Goal: Information Seeking & Learning: Learn about a topic

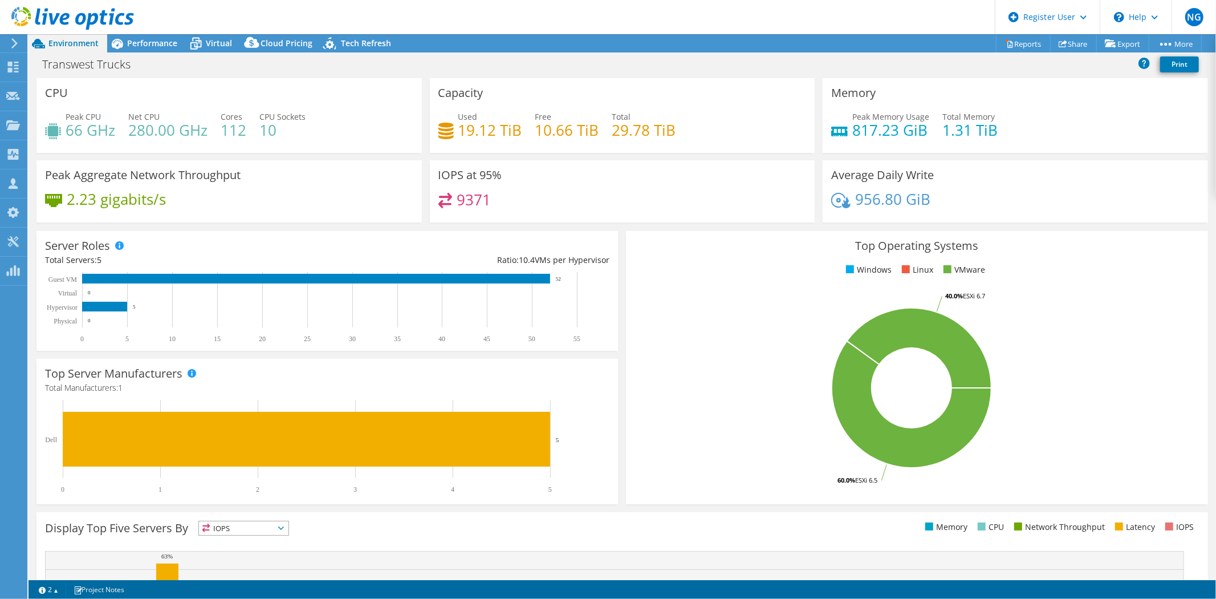
select select "USWest"
select select "USD"
radio input "true"
radio input "false"
click at [141, 40] on span "Performance" at bounding box center [152, 43] width 50 height 11
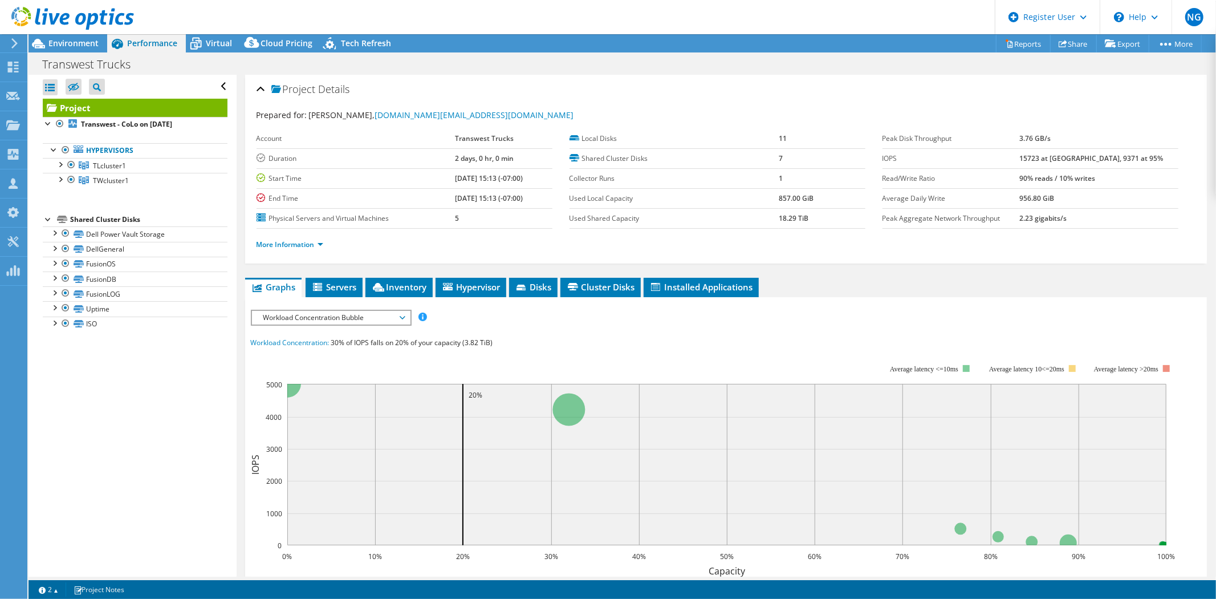
click at [308, 322] on div "Workload Concentration Bubble IOPS Disk Throughput IO Size Latency Queue Depth …" at bounding box center [331, 318] width 161 height 16
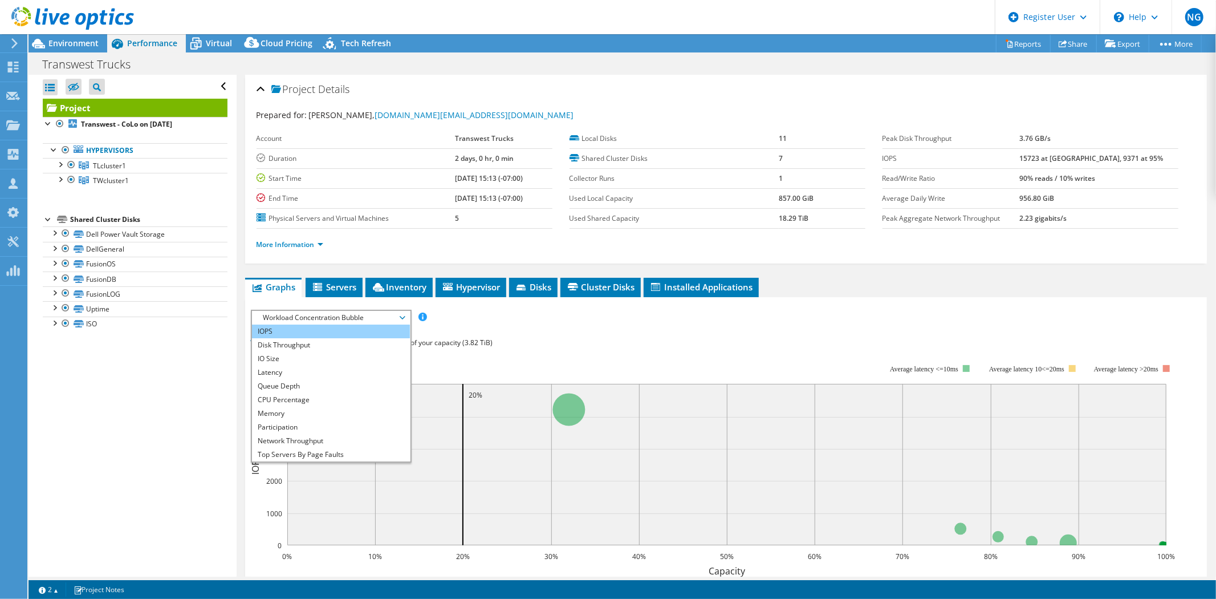
click at [315, 330] on li "IOPS" at bounding box center [331, 331] width 158 height 14
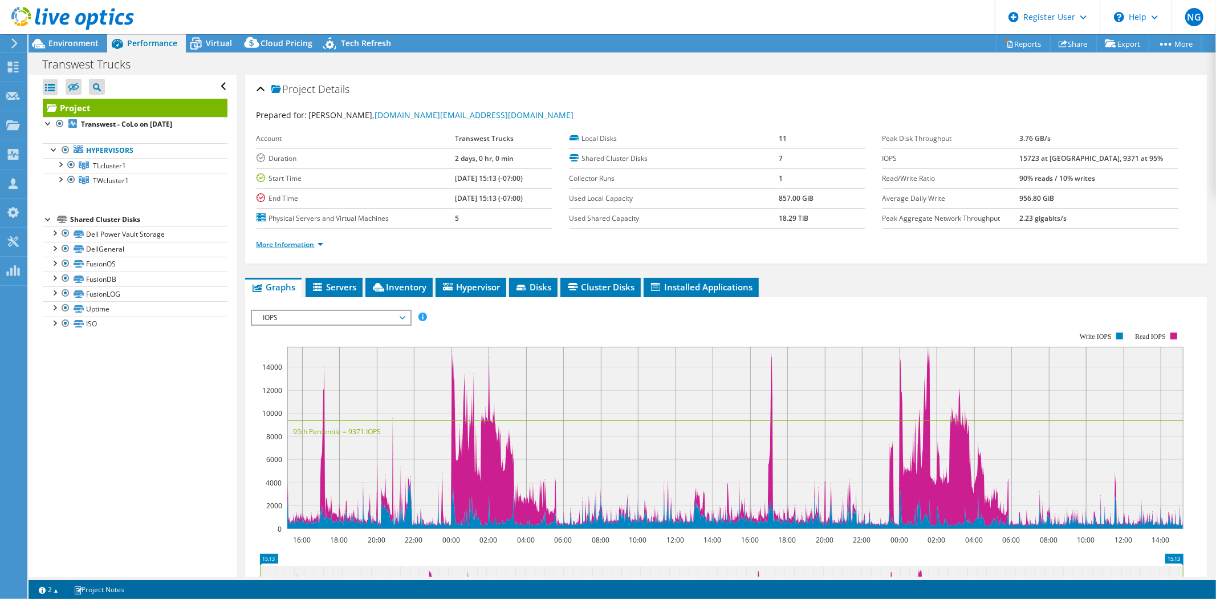
click at [305, 246] on link "More Information" at bounding box center [290, 244] width 67 height 10
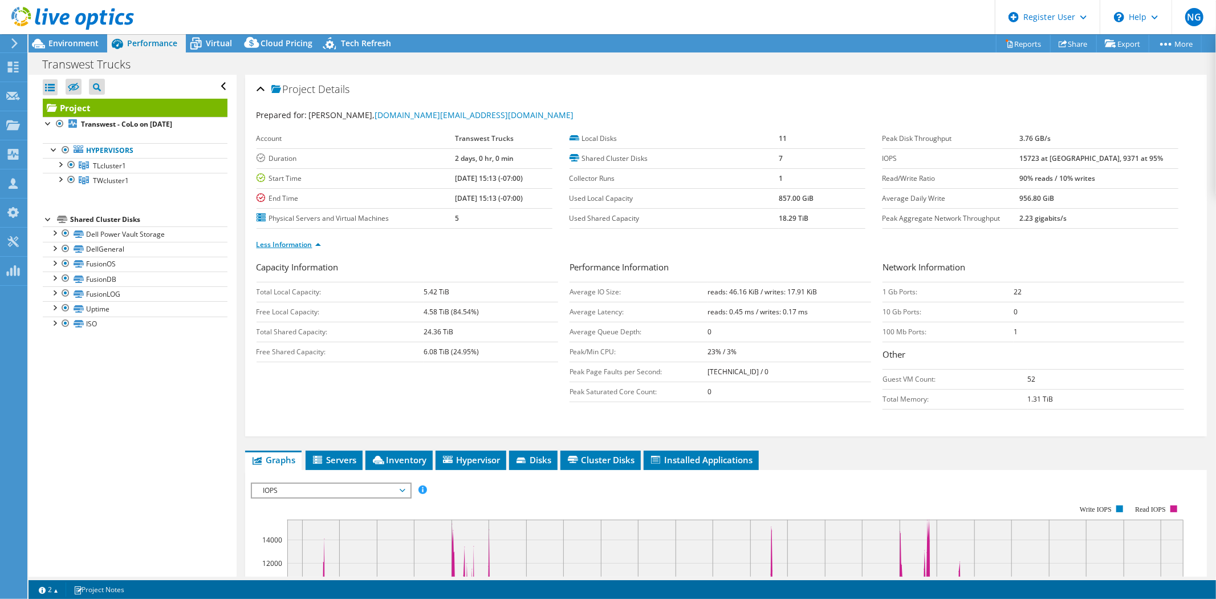
click at [305, 246] on link "Less Information" at bounding box center [289, 244] width 64 height 10
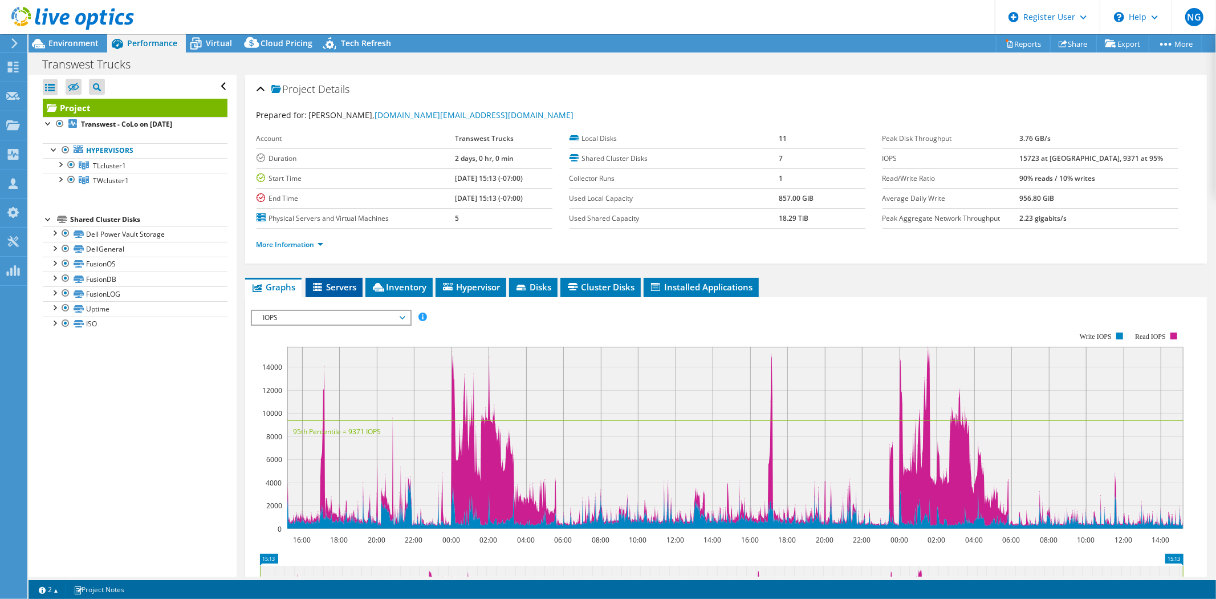
click at [343, 288] on span "Servers" at bounding box center [334, 286] width 46 height 11
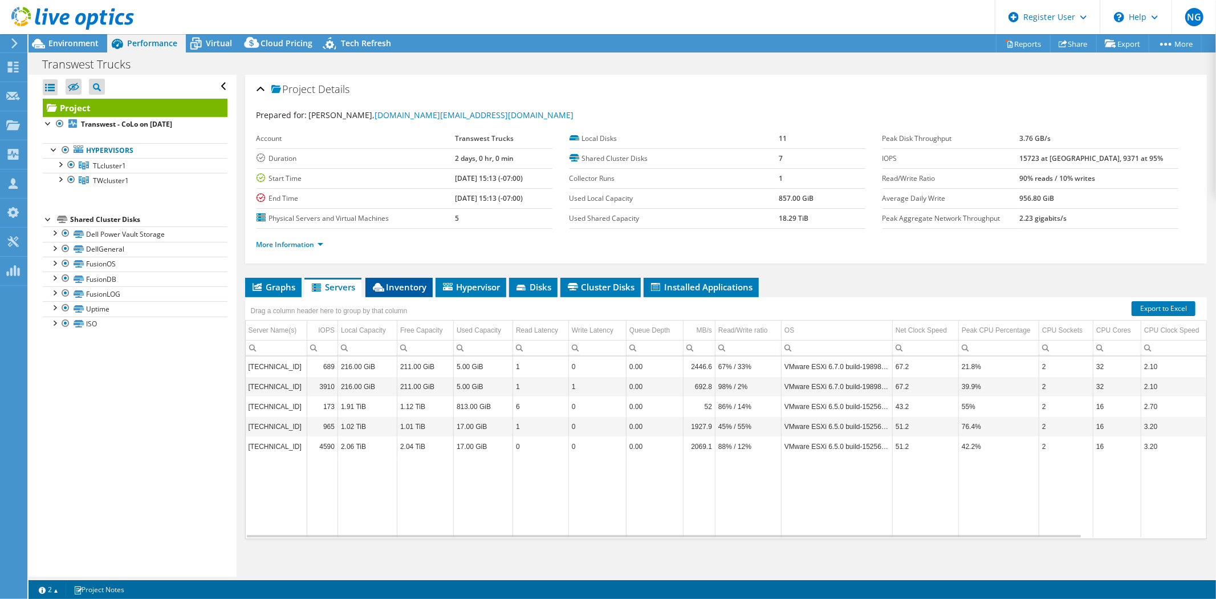
click at [413, 285] on span "Inventory" at bounding box center [399, 286] width 56 height 11
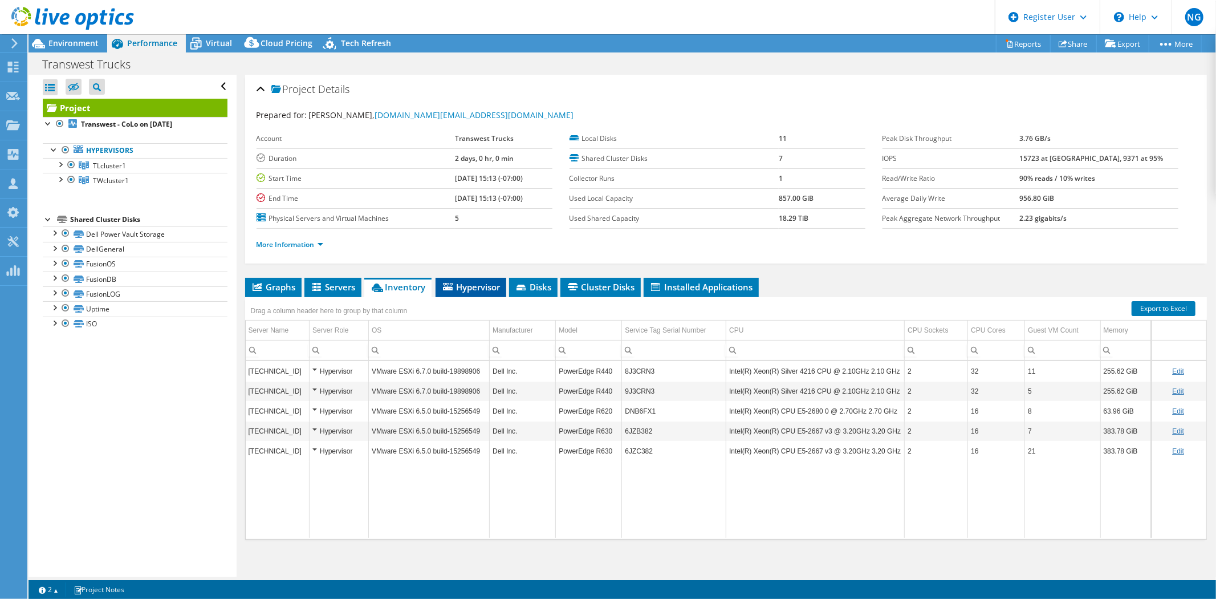
click at [487, 284] on span "Hypervisor" at bounding box center [470, 286] width 59 height 11
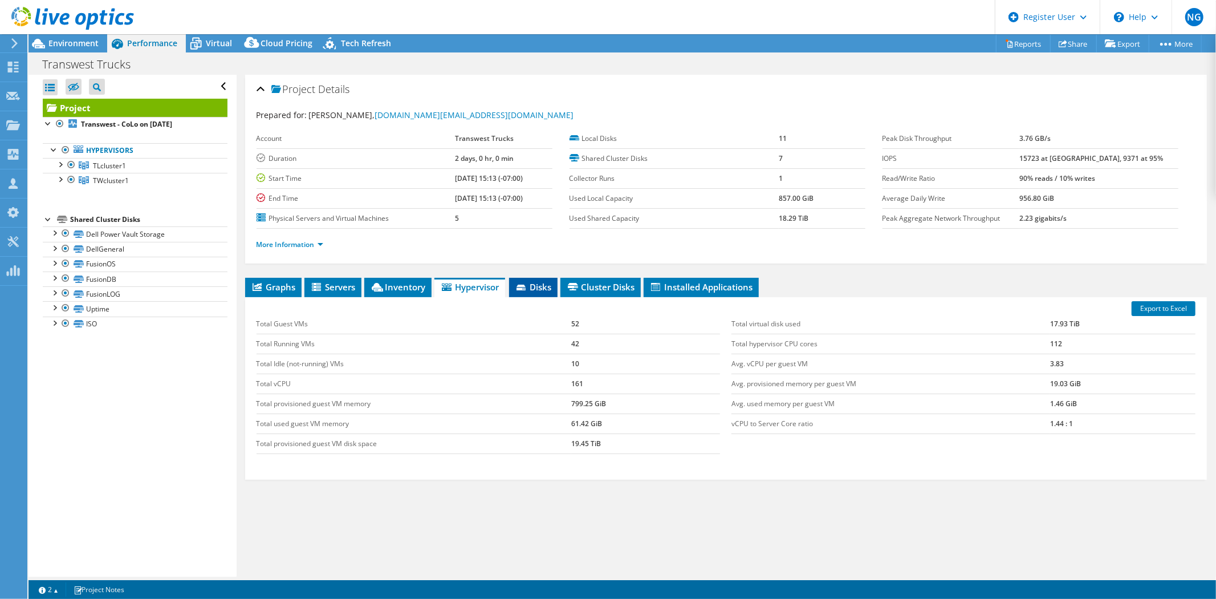
click at [550, 284] on span "Disks" at bounding box center [533, 286] width 37 height 11
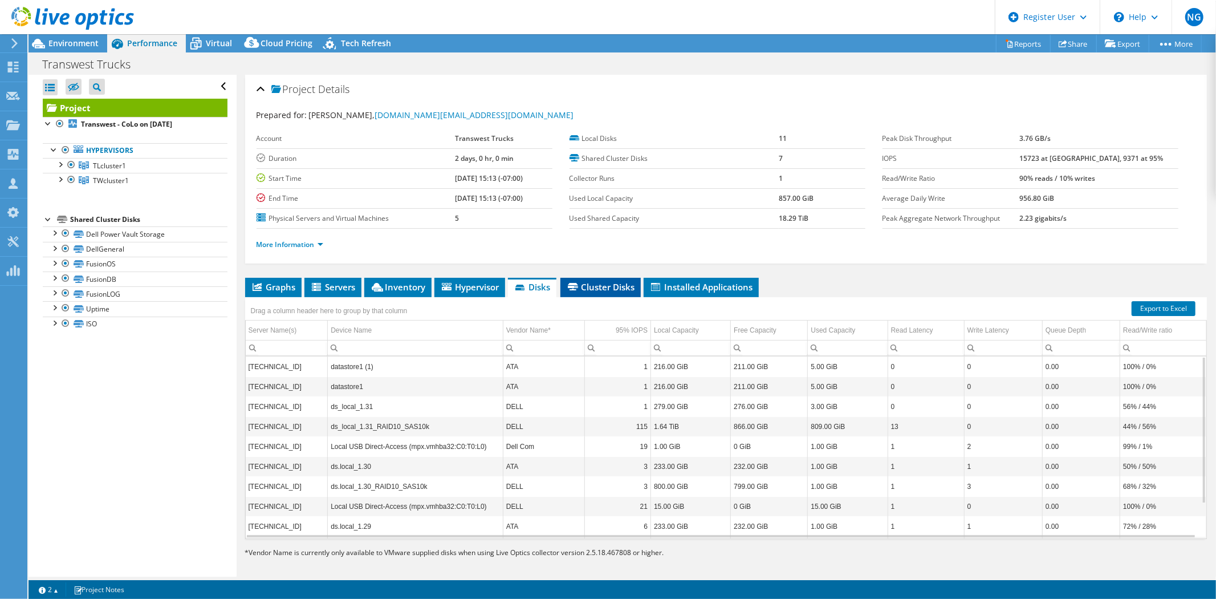
click at [602, 287] on span "Cluster Disks" at bounding box center [600, 286] width 69 height 11
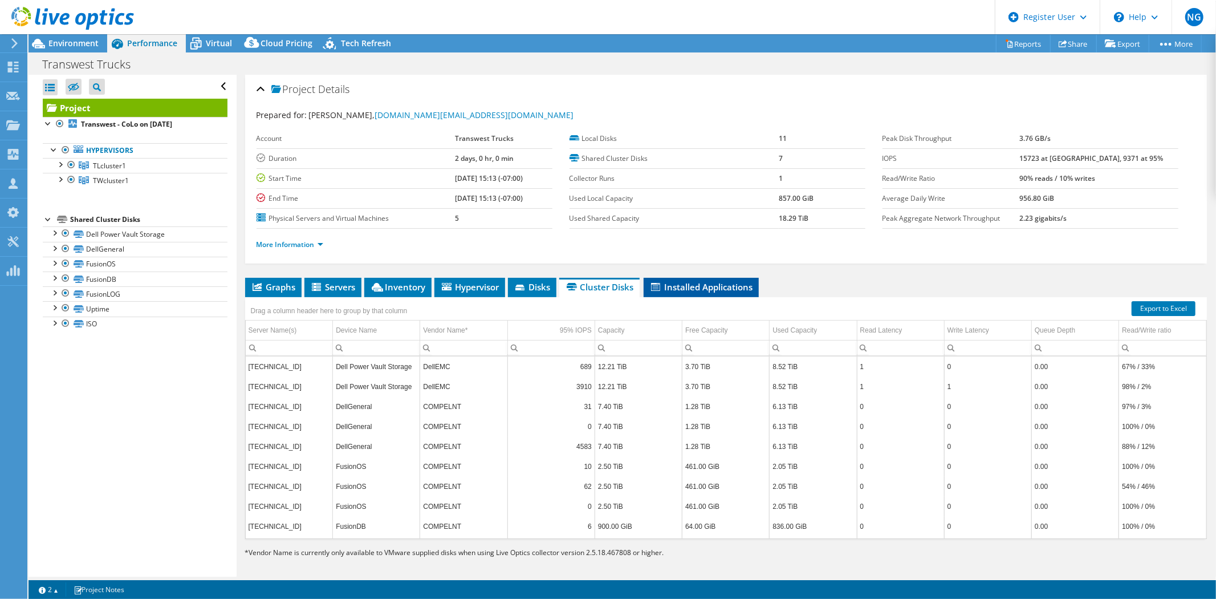
click at [704, 286] on span "Installed Applications" at bounding box center [701, 286] width 104 height 11
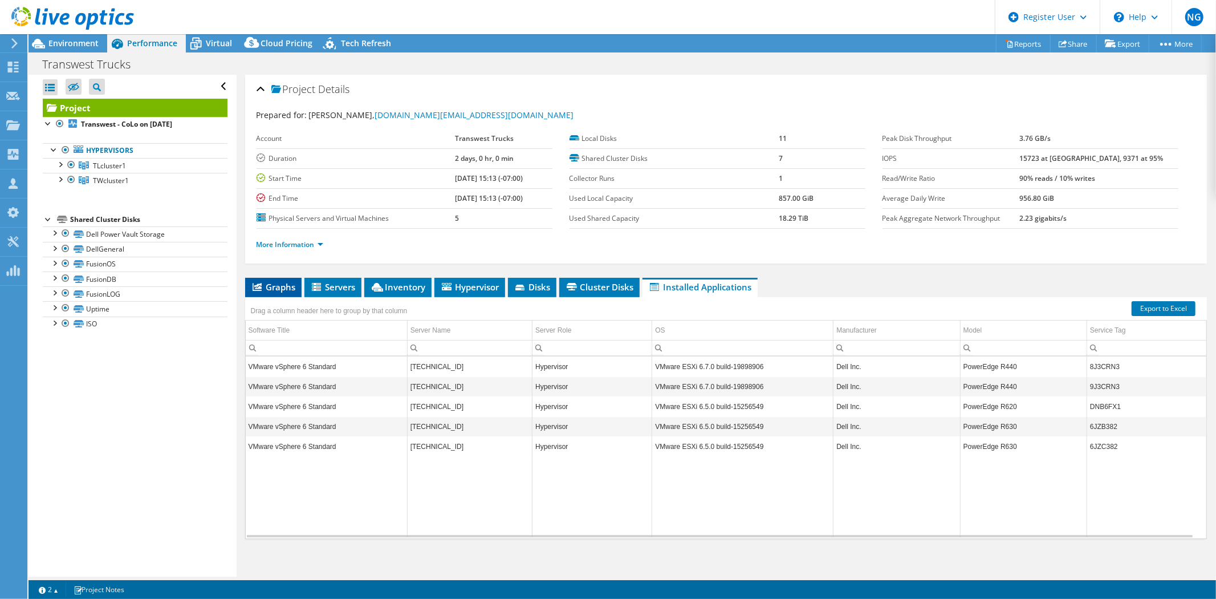
click at [267, 287] on span "Graphs" at bounding box center [273, 286] width 45 height 11
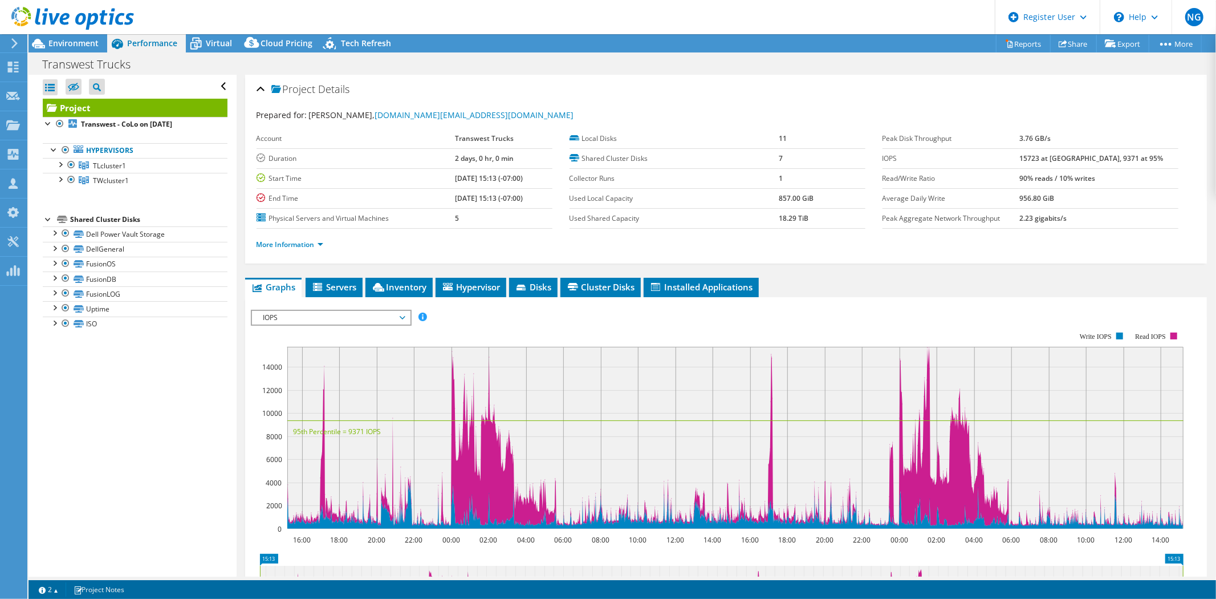
click at [307, 317] on span "IOPS" at bounding box center [331, 318] width 147 height 14
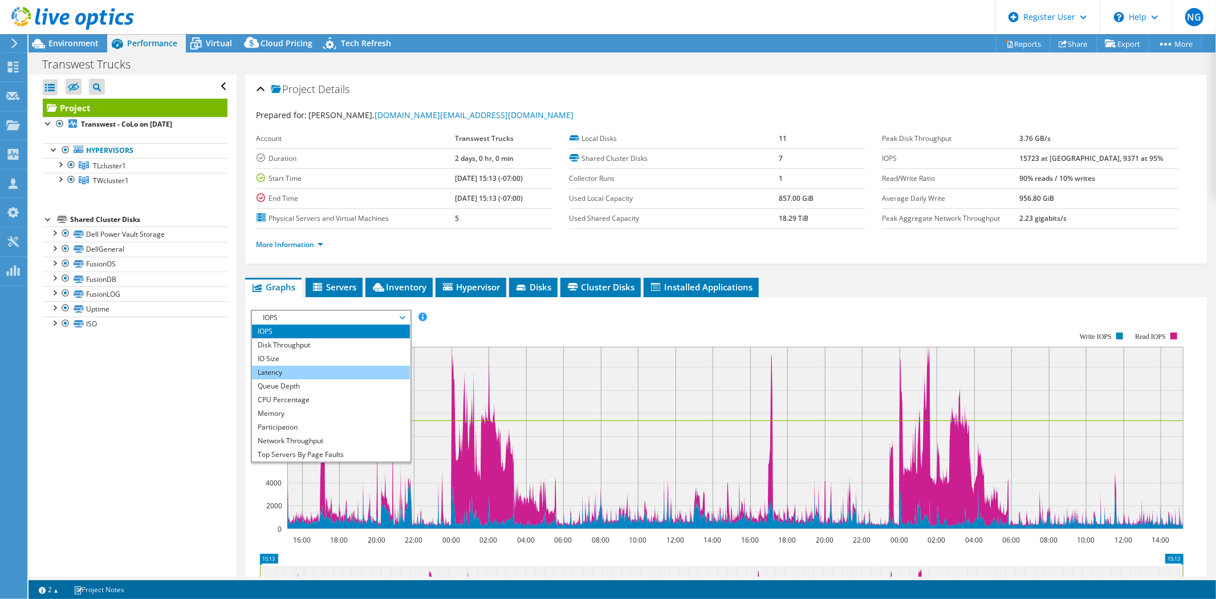
click at [338, 372] on li "Latency" at bounding box center [331, 372] width 158 height 14
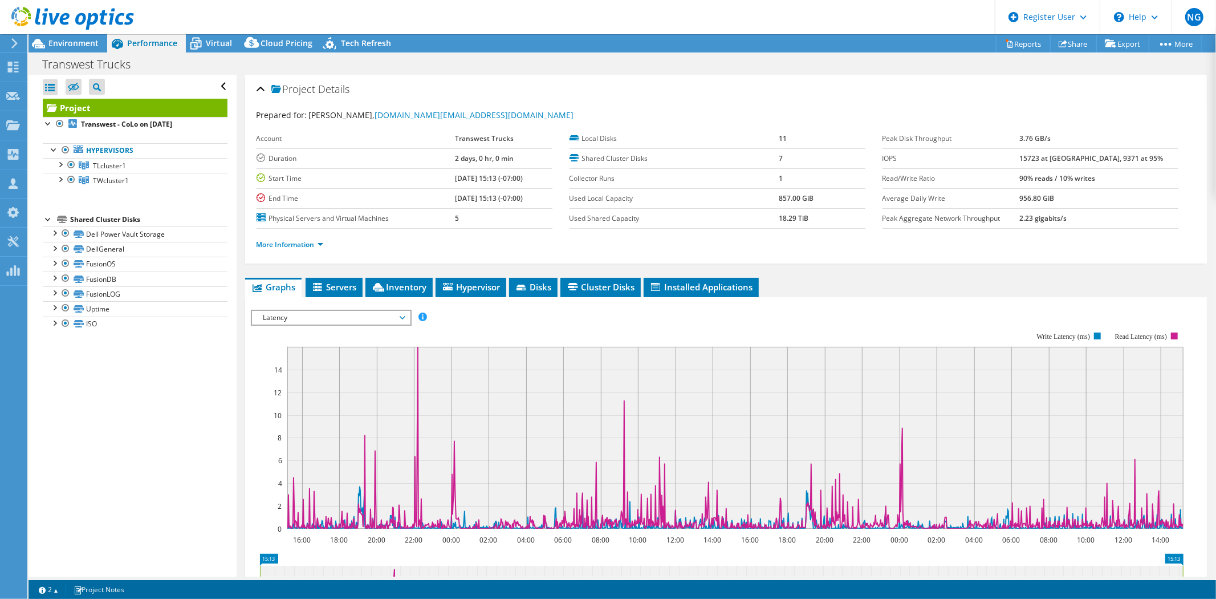
click at [396, 311] on span "Latency" at bounding box center [331, 318] width 147 height 14
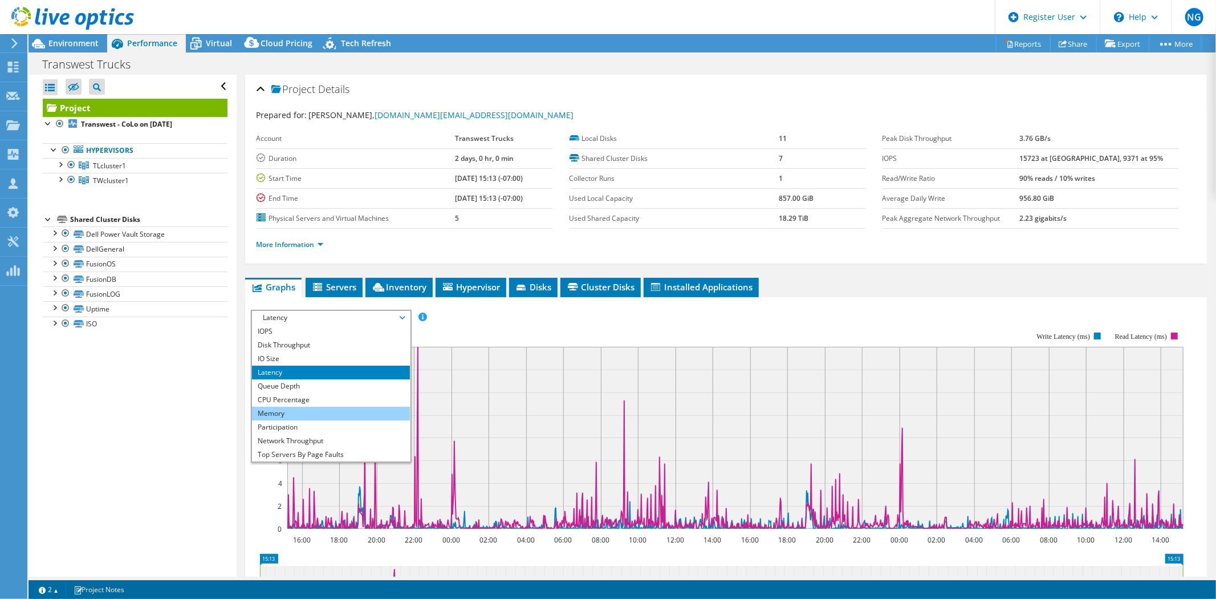
click at [328, 407] on li "Memory" at bounding box center [331, 414] width 158 height 14
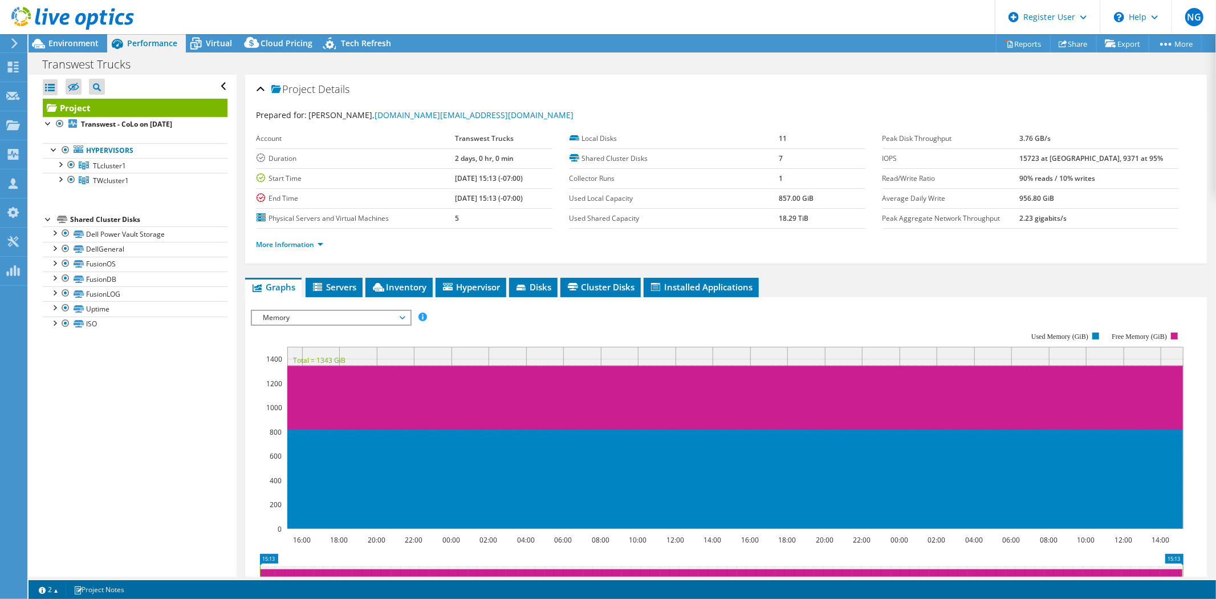
click at [369, 319] on span "Memory" at bounding box center [331, 318] width 147 height 14
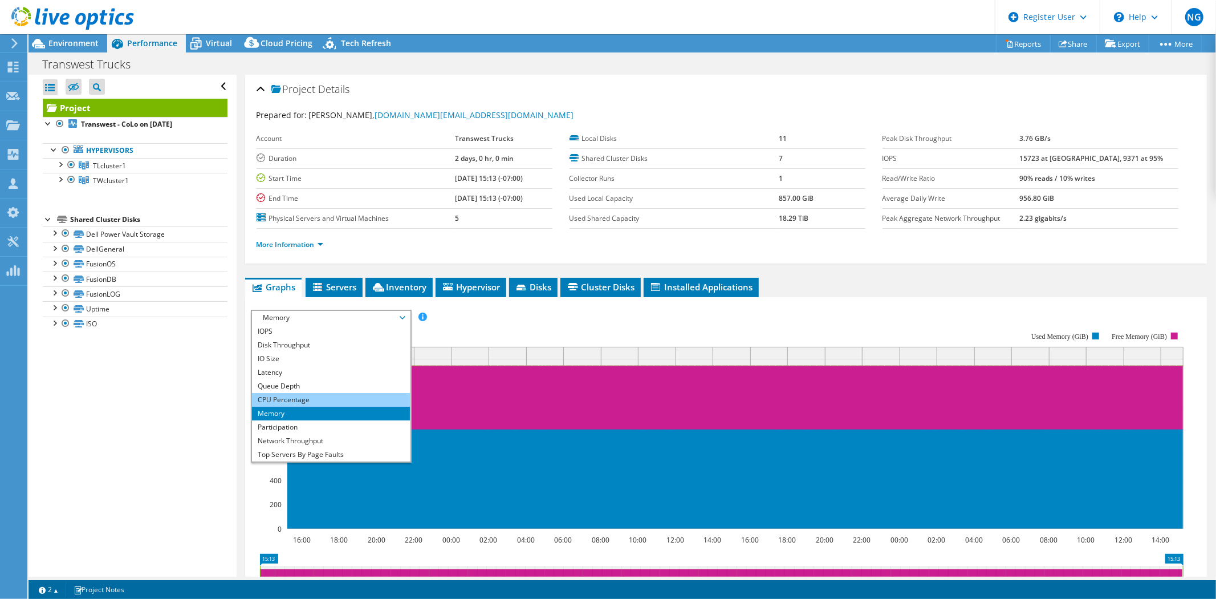
click at [307, 395] on li "CPU Percentage" at bounding box center [331, 400] width 158 height 14
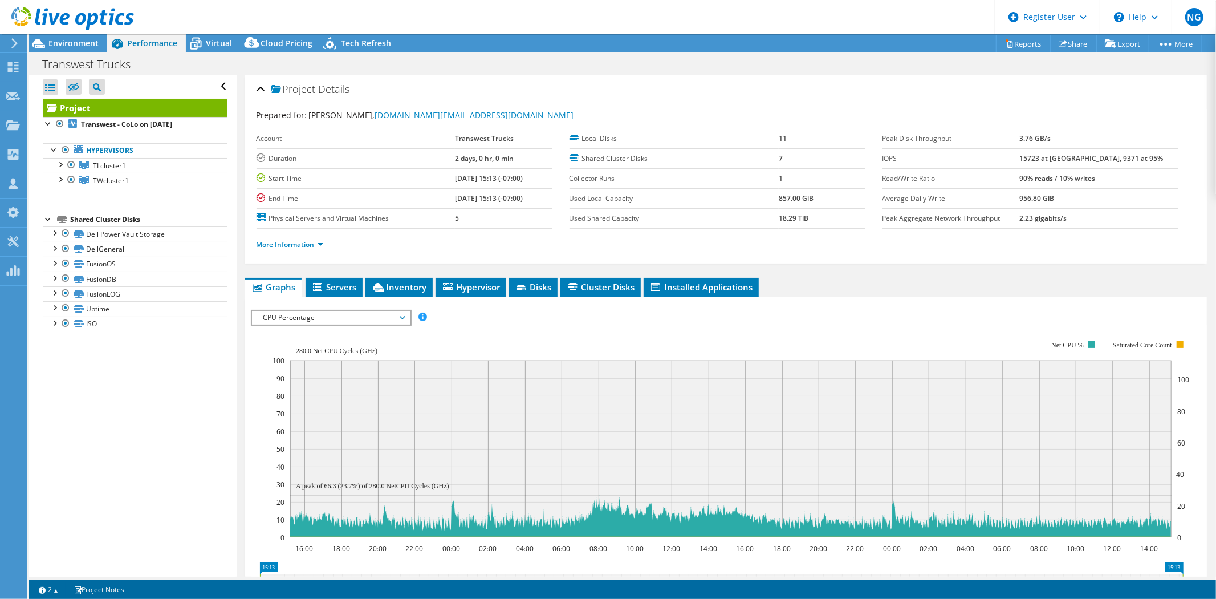
click at [348, 316] on span "CPU Percentage" at bounding box center [331, 318] width 147 height 14
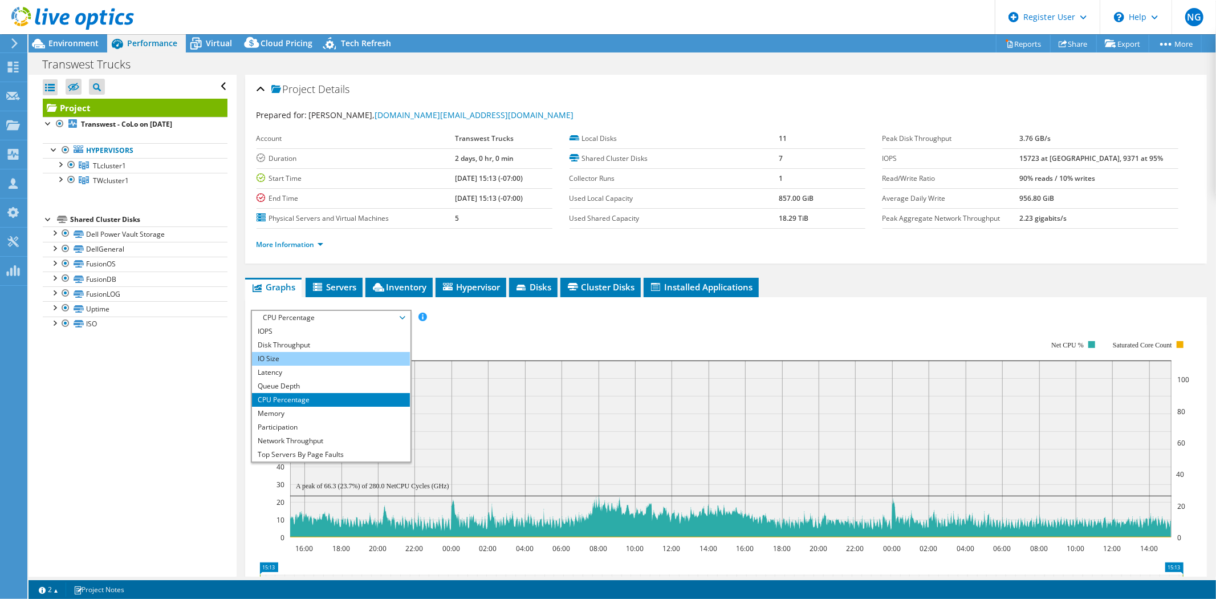
click at [330, 356] on li "IO Size" at bounding box center [331, 359] width 158 height 14
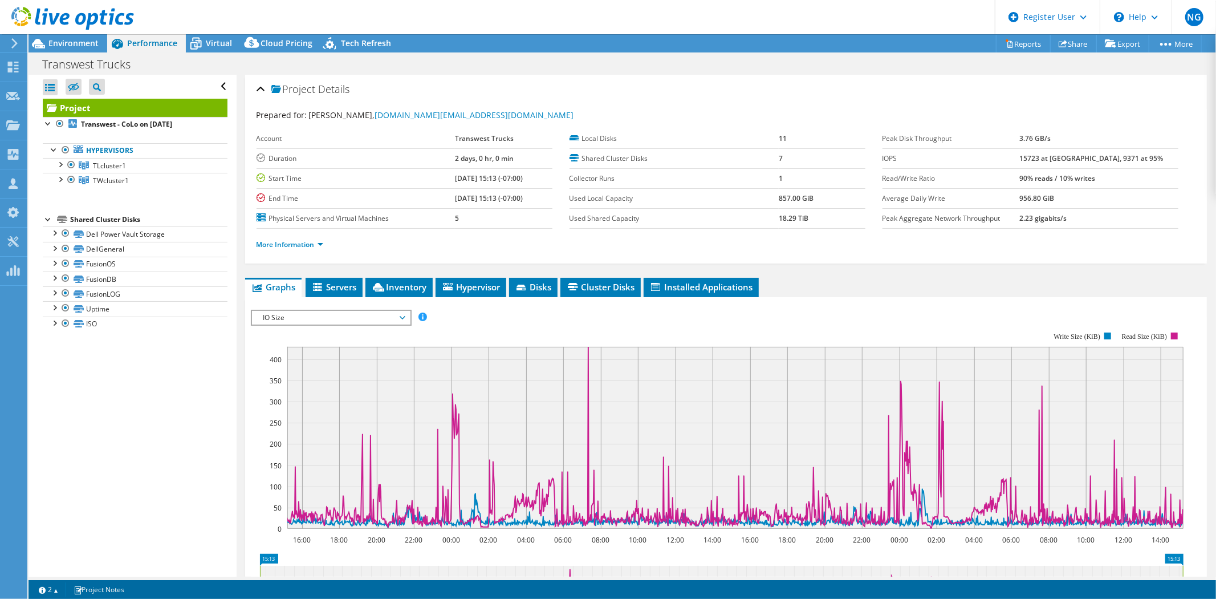
click at [338, 315] on span "IO Size" at bounding box center [331, 318] width 147 height 14
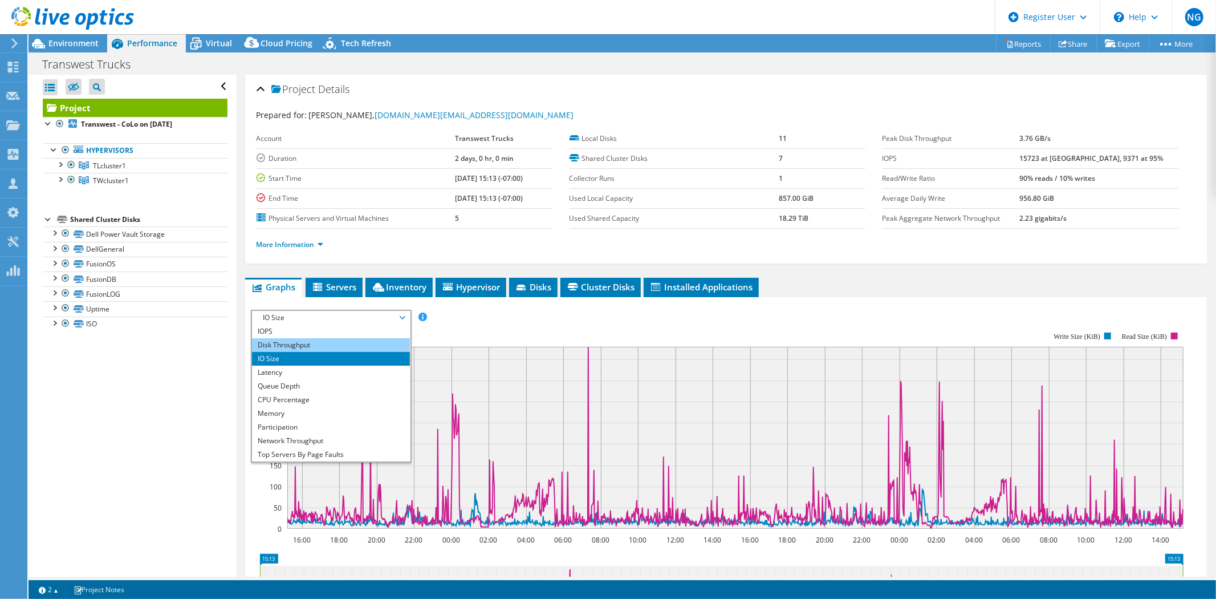
click at [343, 344] on li "Disk Throughput" at bounding box center [331, 345] width 158 height 14
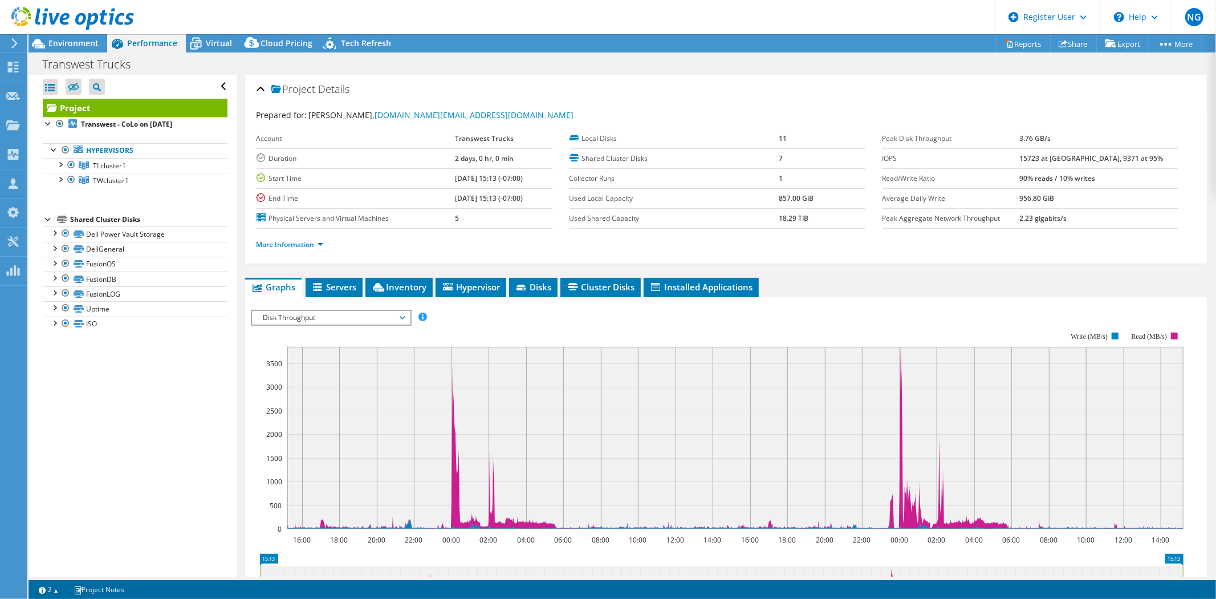
click at [354, 311] on span "Disk Throughput" at bounding box center [331, 318] width 147 height 14
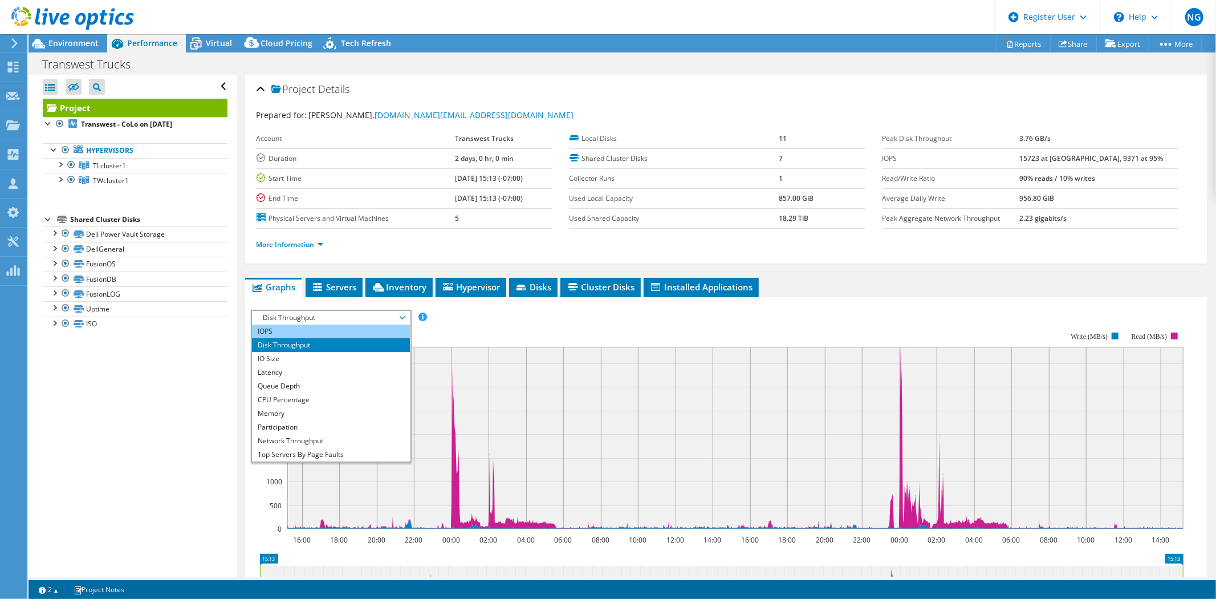
click at [348, 324] on li "IOPS" at bounding box center [331, 331] width 158 height 14
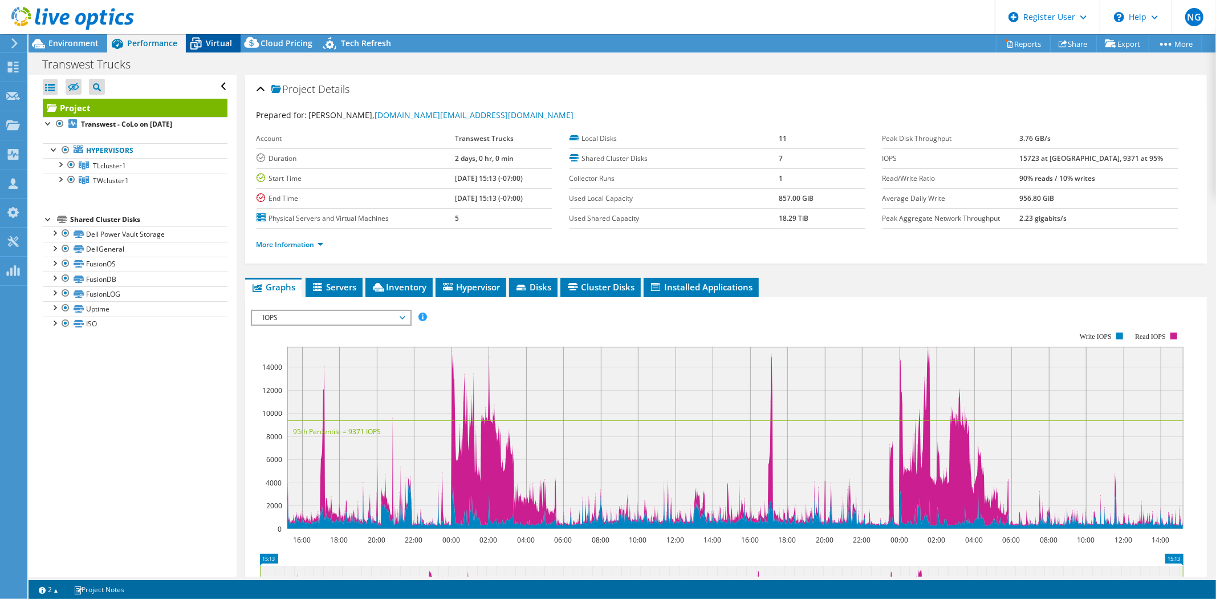
click at [226, 40] on span "Virtual" at bounding box center [219, 43] width 26 height 11
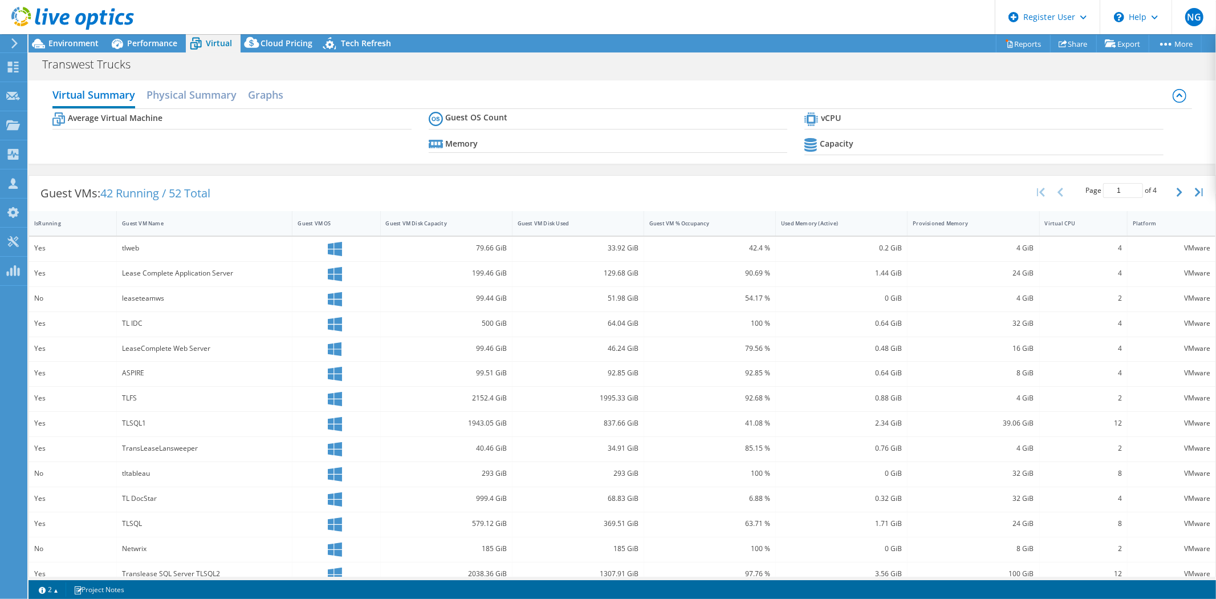
click at [1177, 95] on icon at bounding box center [1180, 94] width 6 height 3
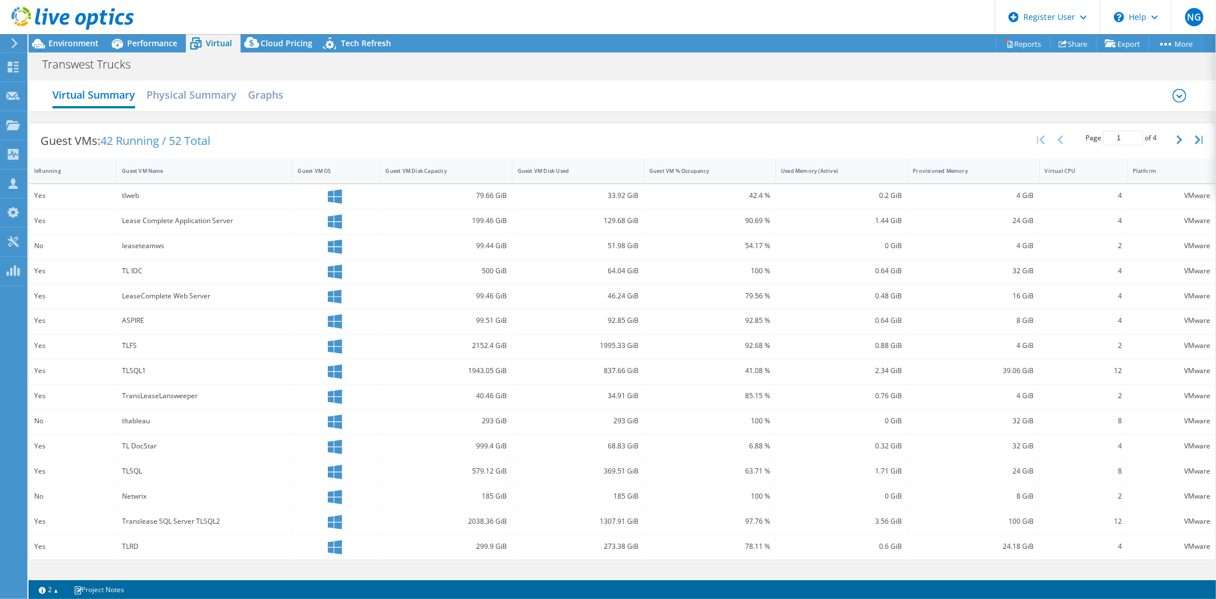
click at [1188, 95] on div "Virtual Summary Physical Summary Graphs" at bounding box center [622, 95] width 1140 height 25
click at [1177, 94] on icon at bounding box center [1180, 96] width 14 height 14
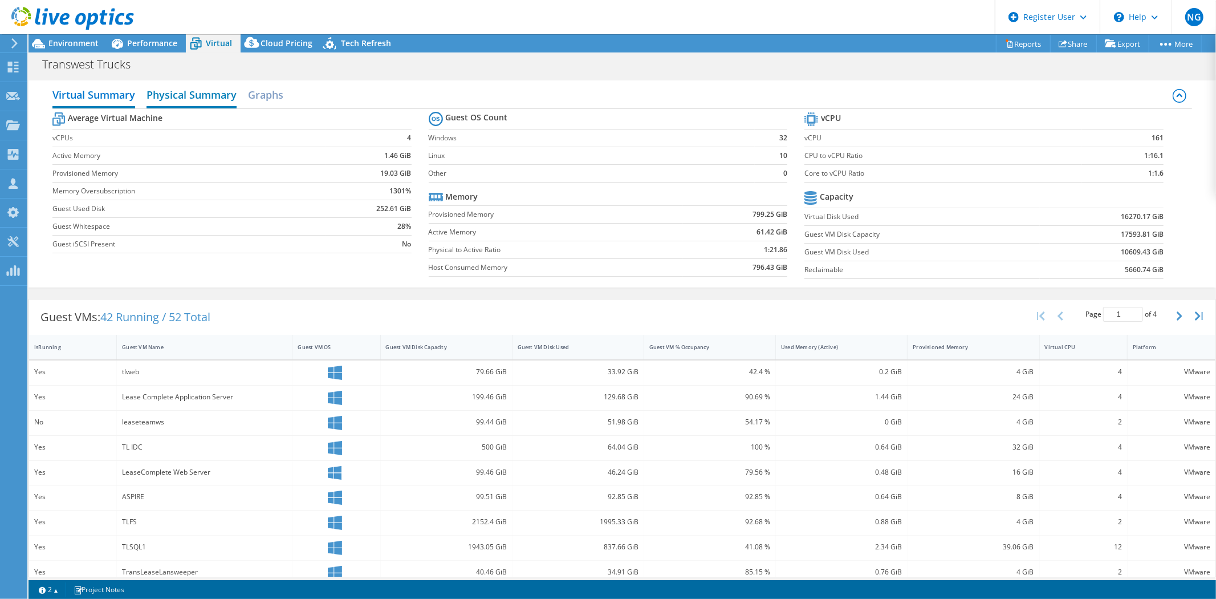
click at [202, 94] on h2 "Physical Summary" at bounding box center [192, 95] width 90 height 25
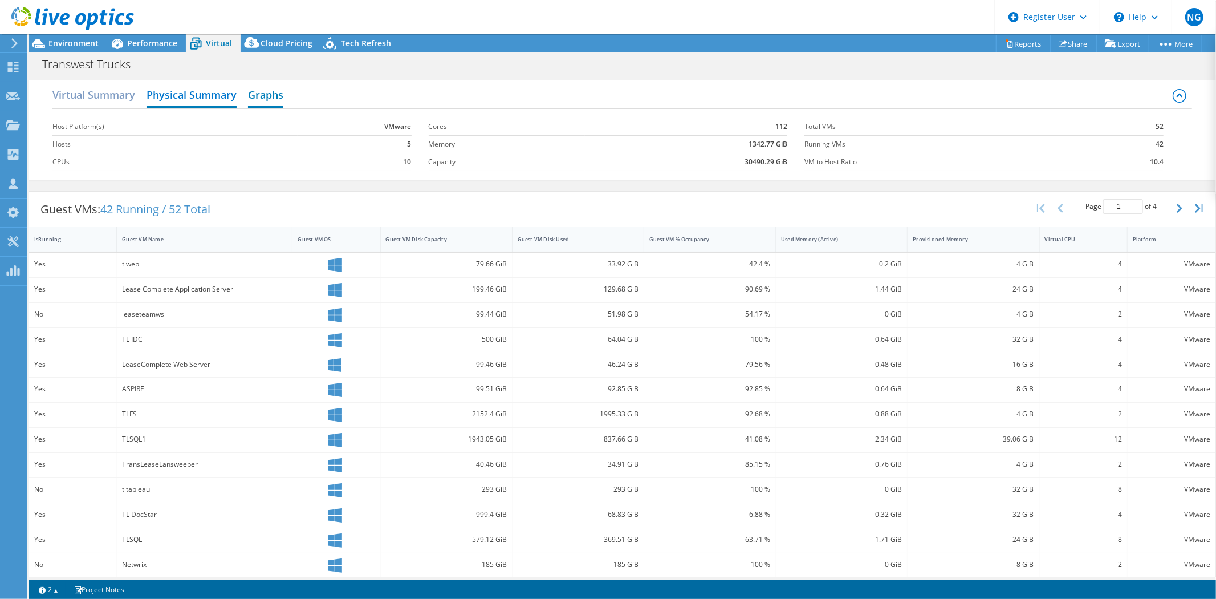
click at [272, 92] on h2 "Graphs" at bounding box center [265, 95] width 35 height 25
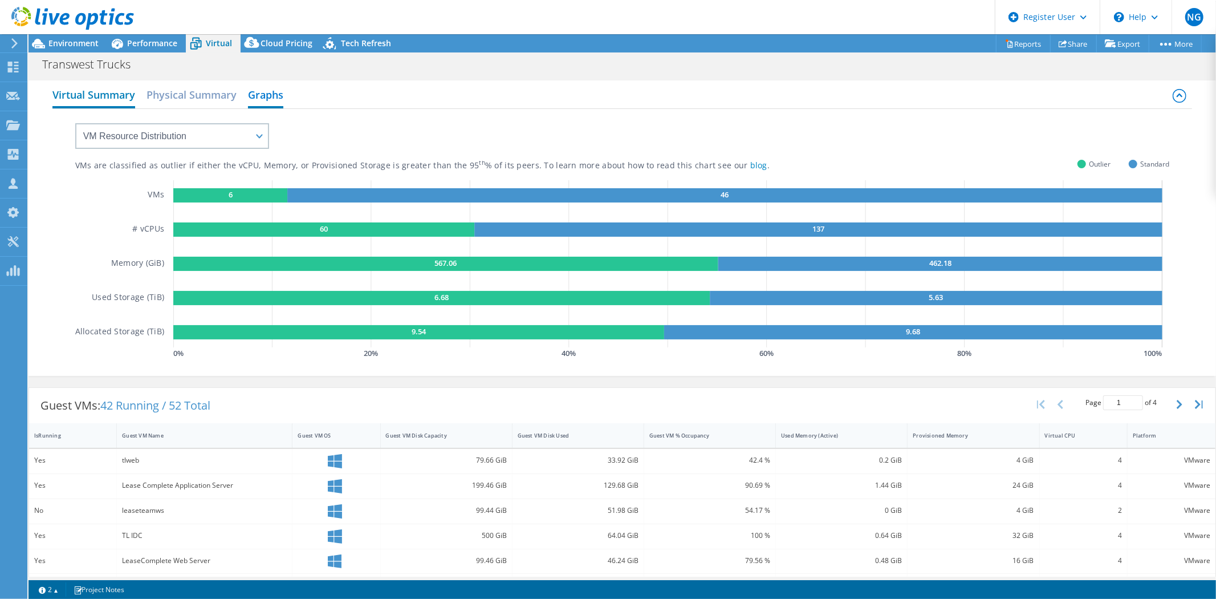
click at [109, 100] on h2 "Virtual Summary" at bounding box center [93, 95] width 83 height 25
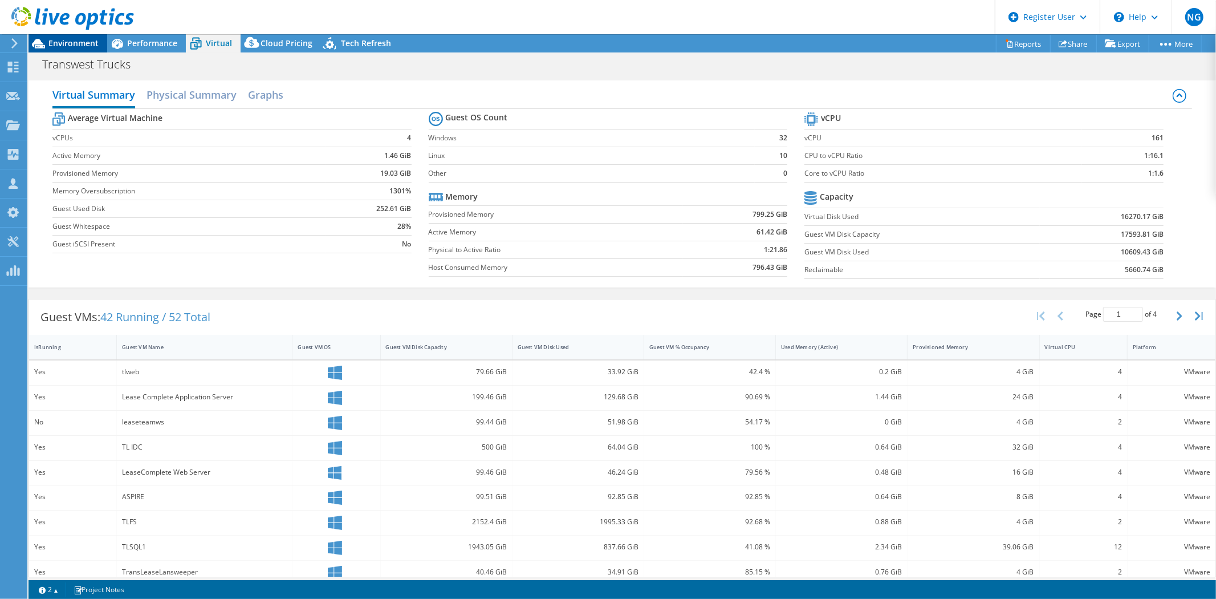
click at [60, 47] on span "Environment" at bounding box center [73, 43] width 50 height 11
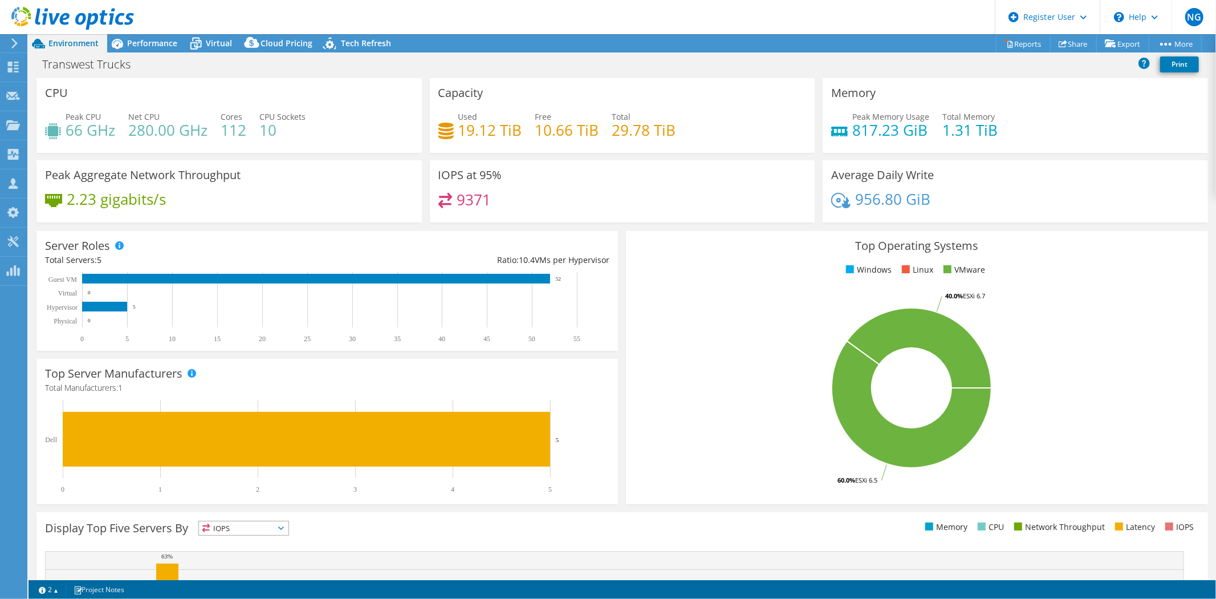
click at [9, 40] on div at bounding box center [12, 43] width 13 height 10
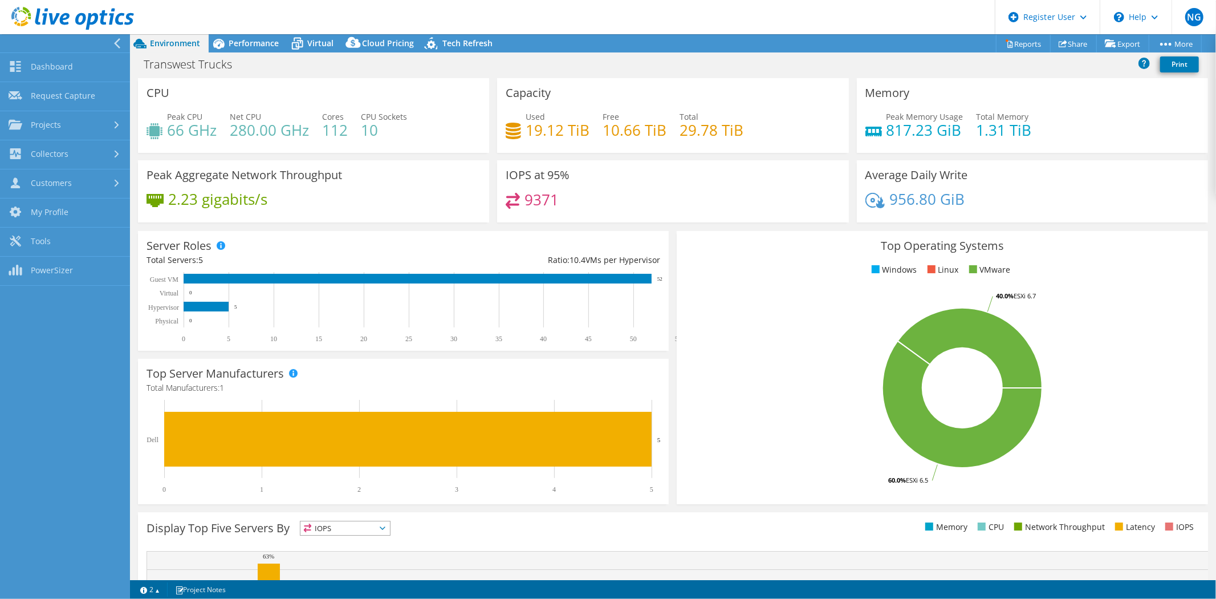
click at [241, 33] on header "NG Dell User Nazareth Guevara Nazareth.Guevara@Dell.com Dell My Profile Log Out…" at bounding box center [608, 17] width 1216 height 34
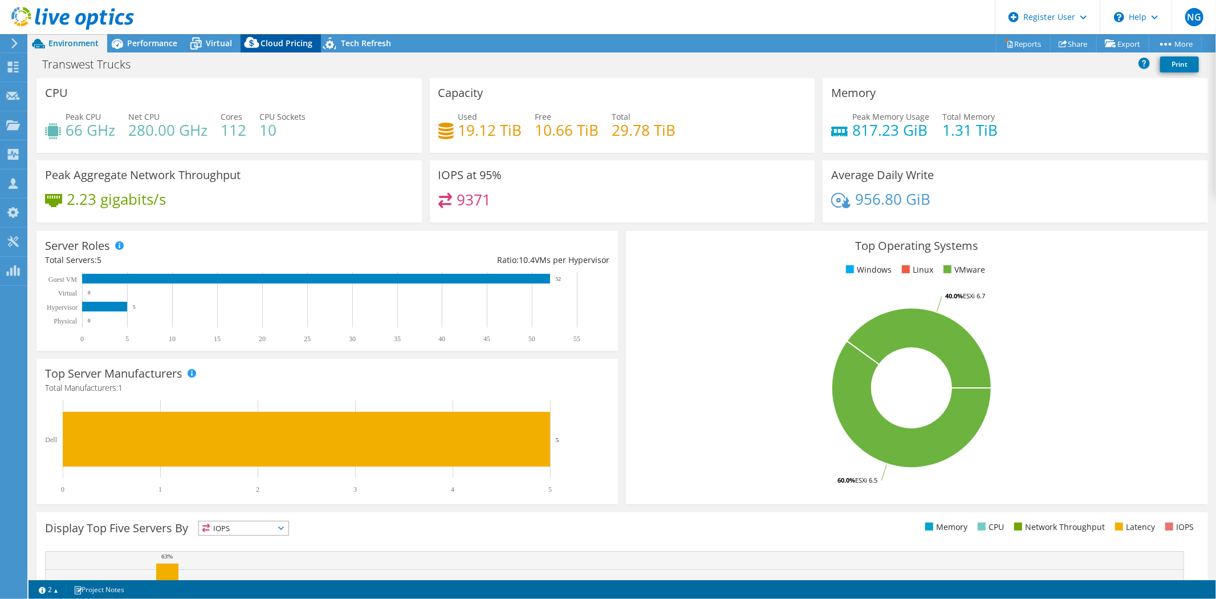
click at [241, 39] on icon at bounding box center [252, 45] width 23 height 23
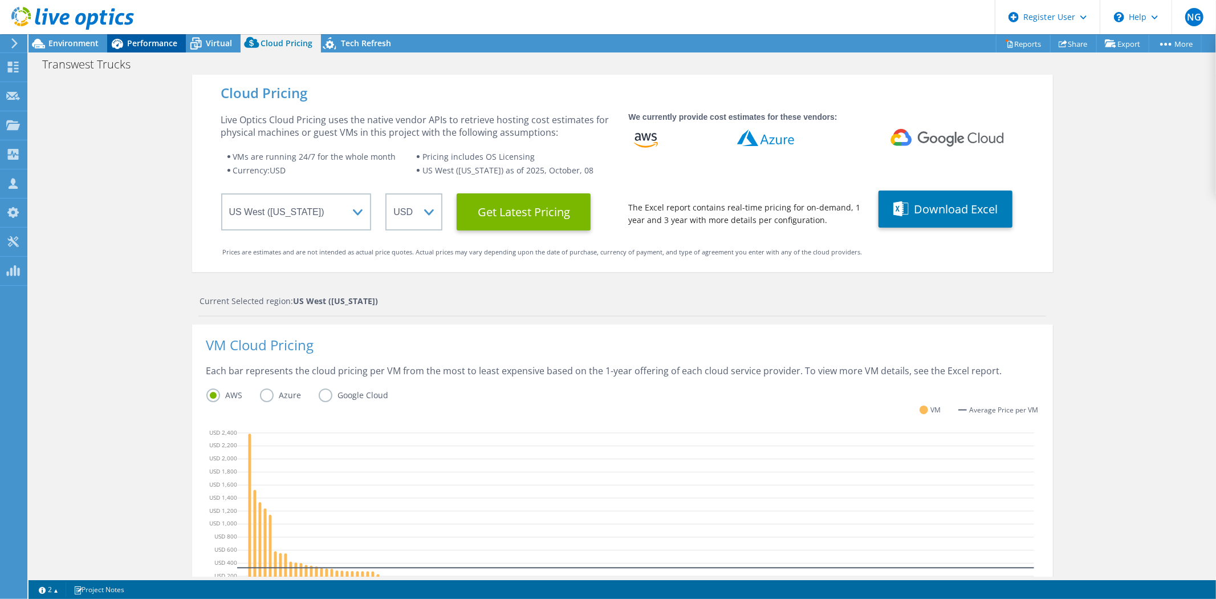
click at [111, 46] on icon at bounding box center [117, 44] width 20 height 20
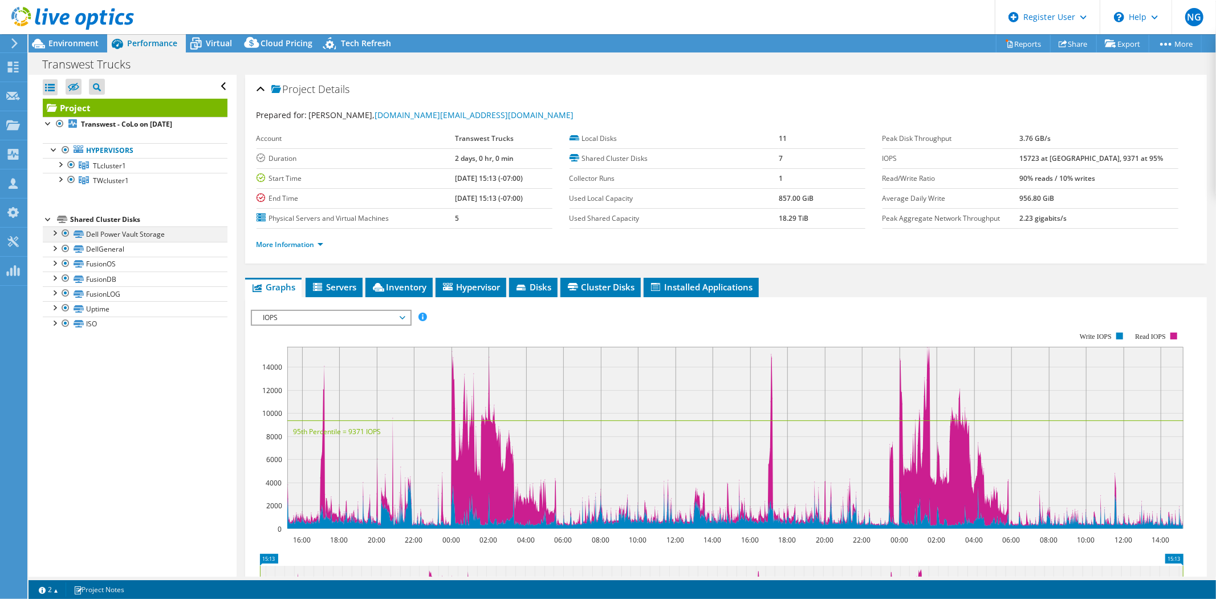
click at [64, 231] on div at bounding box center [65, 233] width 11 height 14
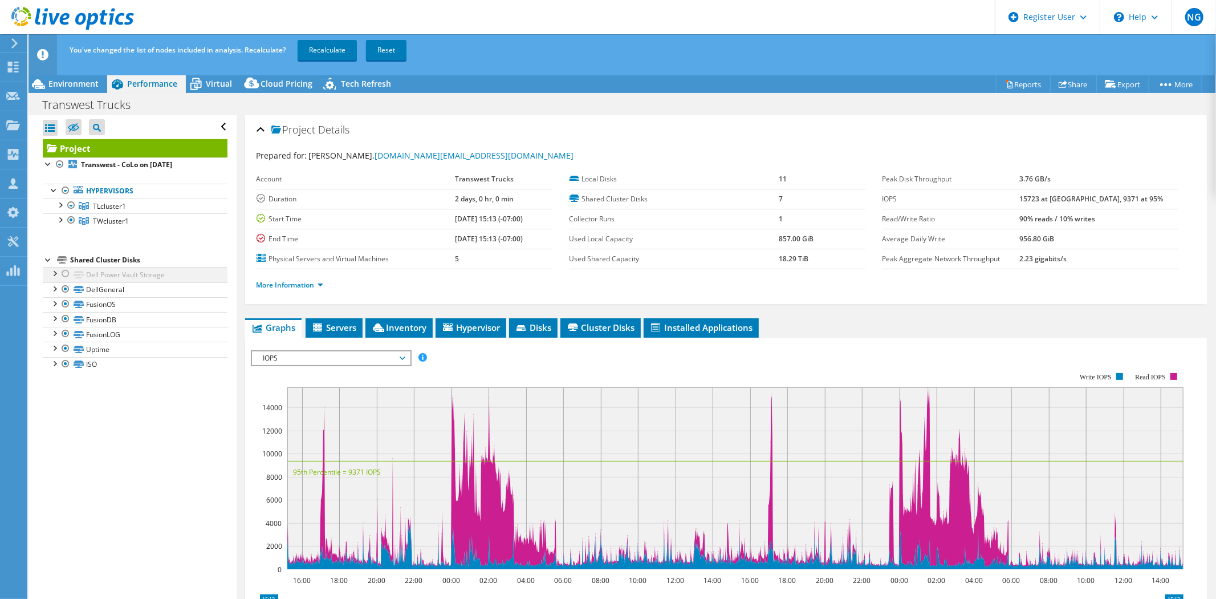
click at [65, 275] on div at bounding box center [65, 274] width 11 height 14
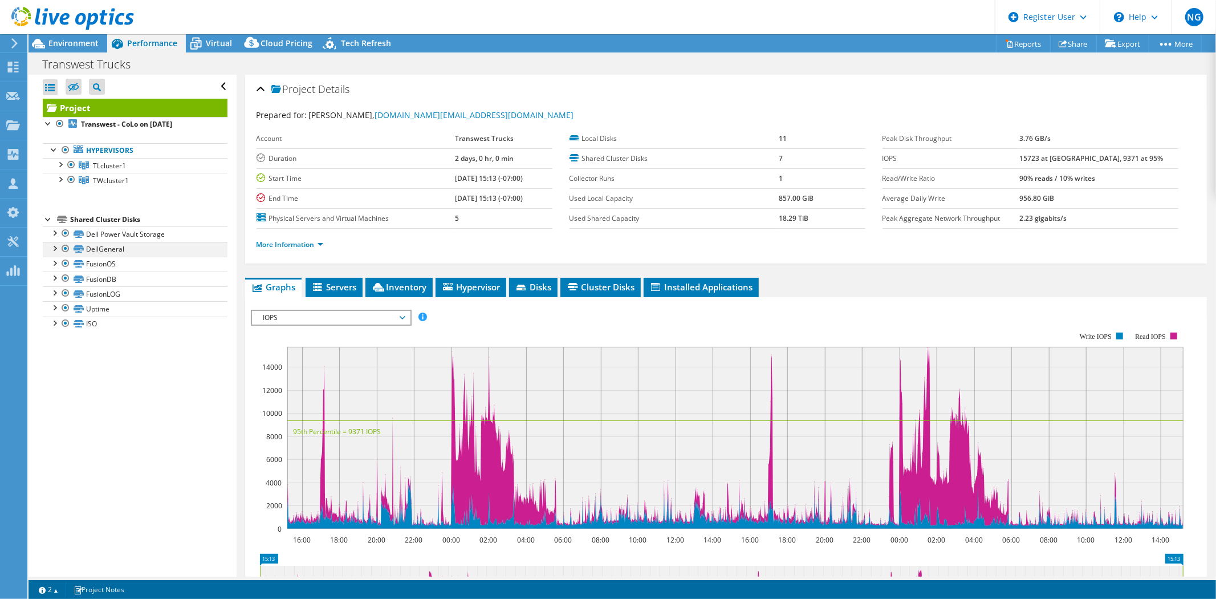
click at [64, 247] on div at bounding box center [65, 249] width 11 height 14
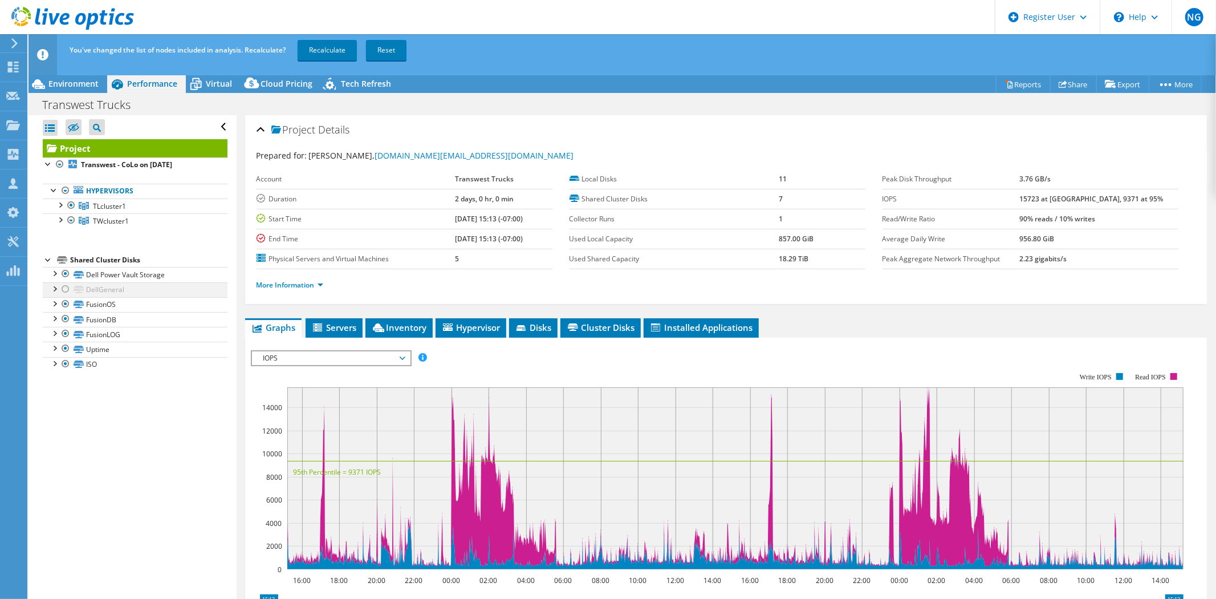
click at [66, 291] on div at bounding box center [65, 289] width 11 height 14
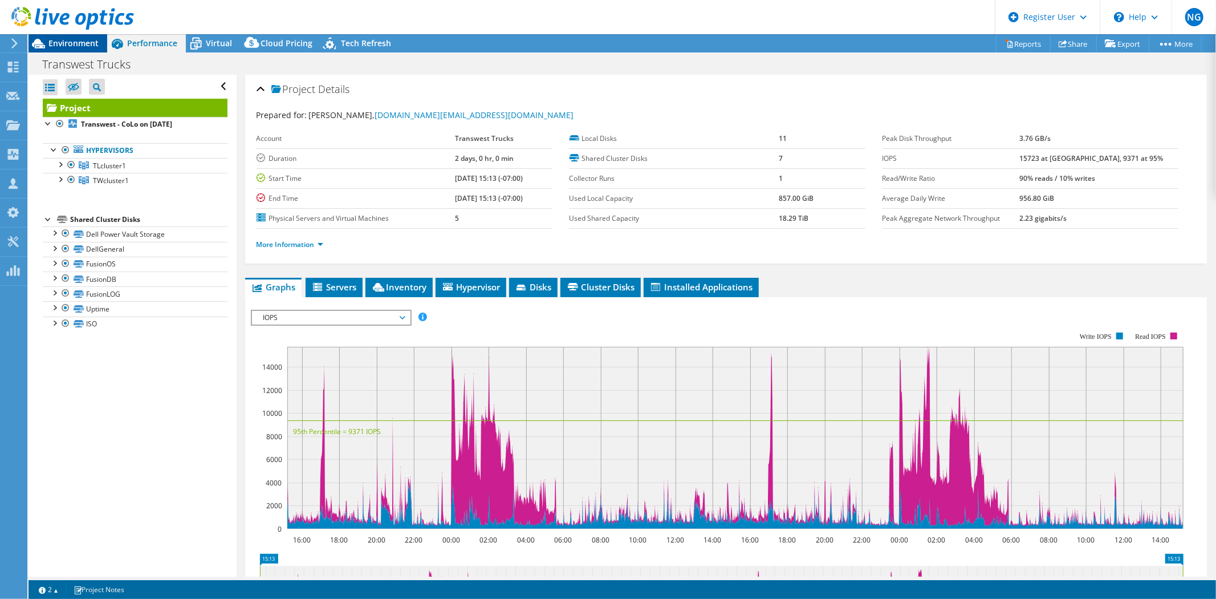
click at [91, 42] on span "Environment" at bounding box center [73, 43] width 50 height 11
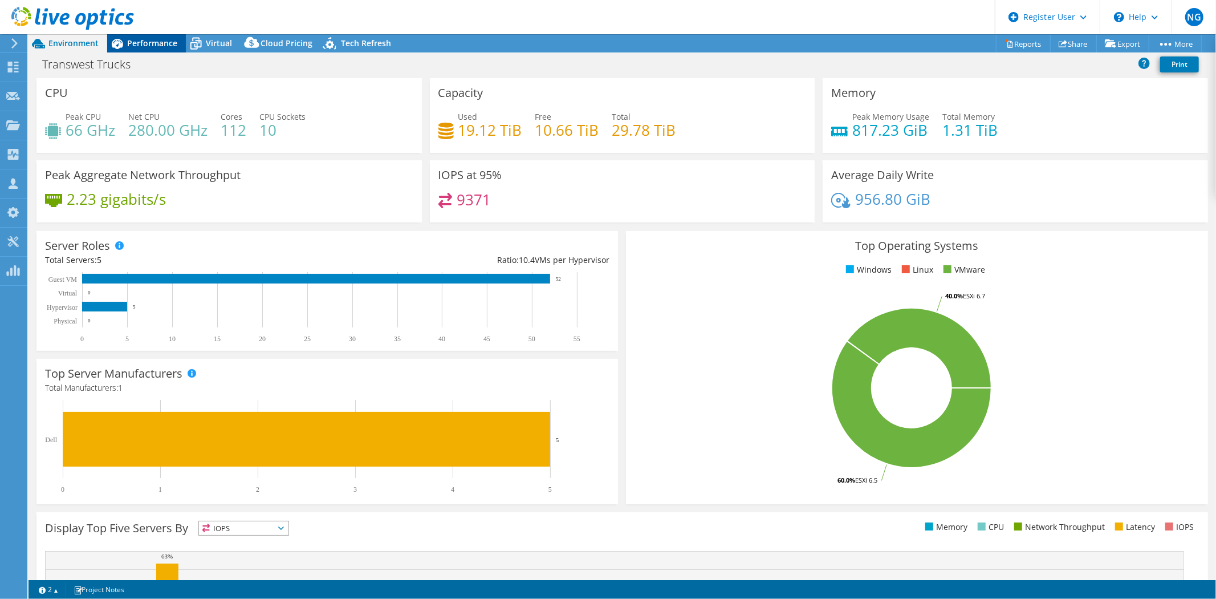
click at [172, 38] on span "Performance" at bounding box center [152, 43] width 50 height 11
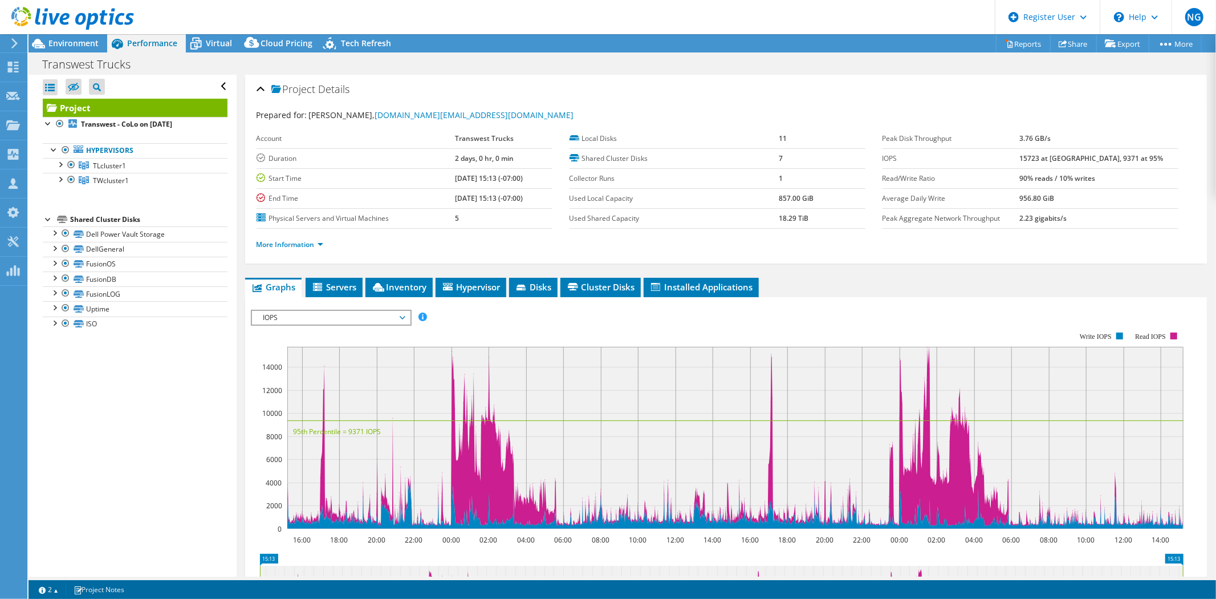
click at [263, 87] on div "Project Details" at bounding box center [726, 90] width 939 height 25
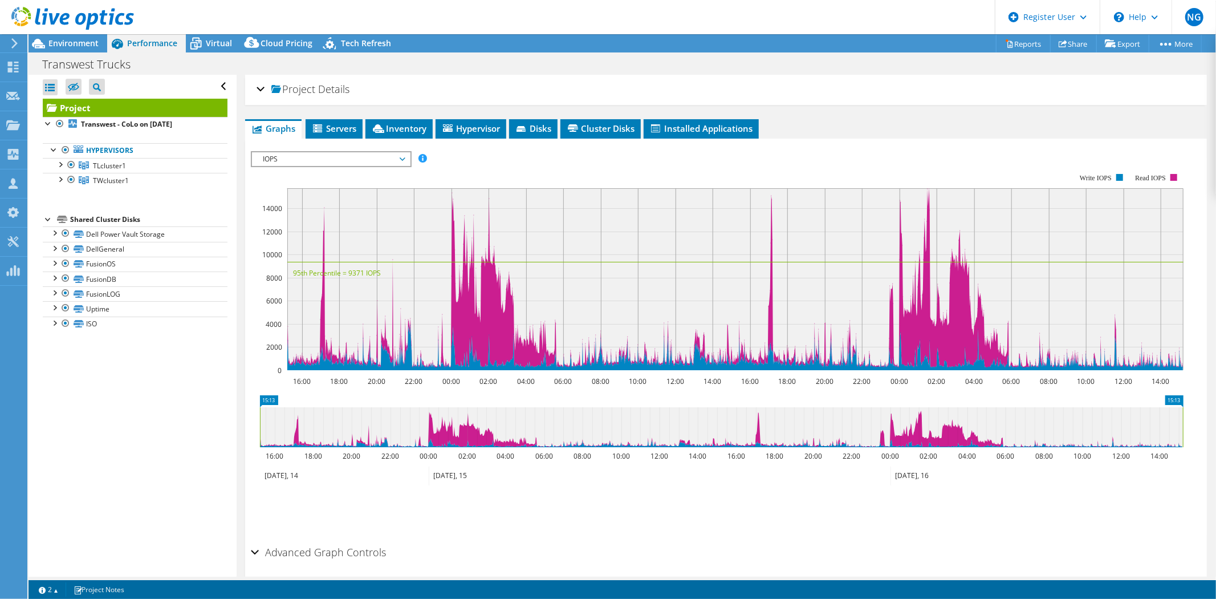
click at [263, 87] on div "Project Details" at bounding box center [726, 90] width 939 height 25
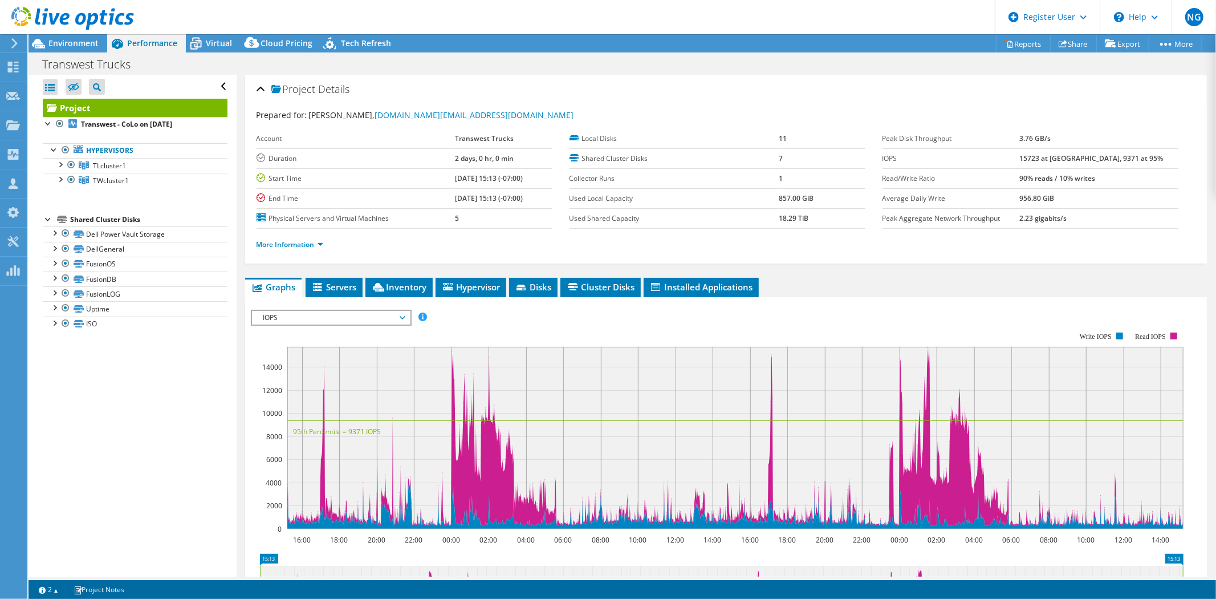
click at [354, 314] on span "IOPS" at bounding box center [331, 318] width 147 height 14
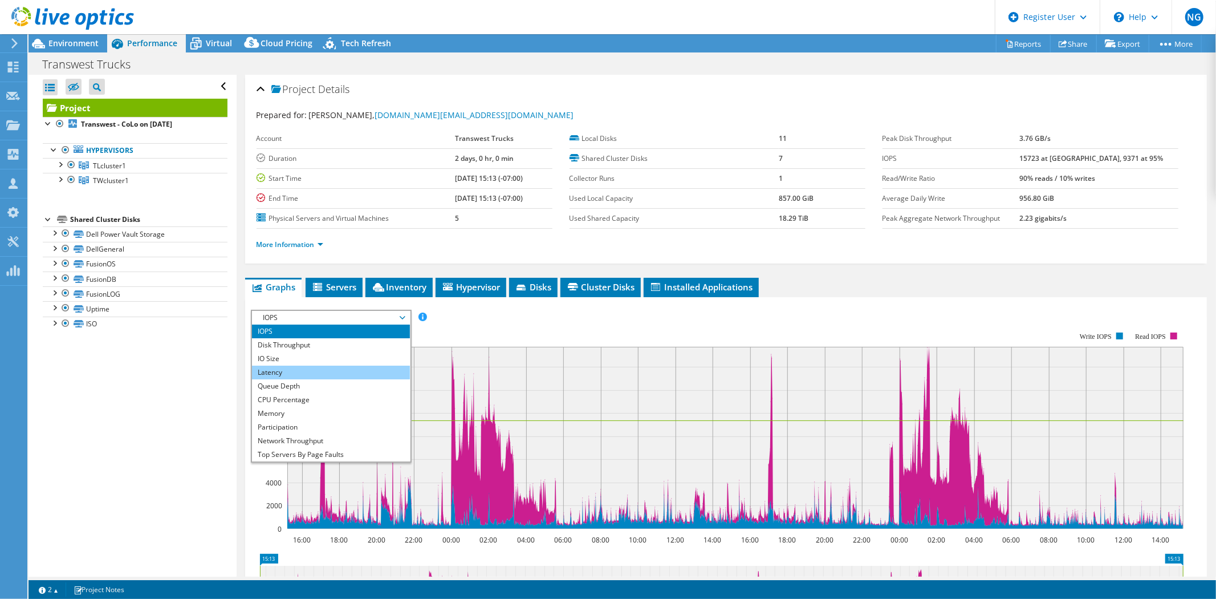
click at [300, 367] on li "Latency" at bounding box center [331, 372] width 158 height 14
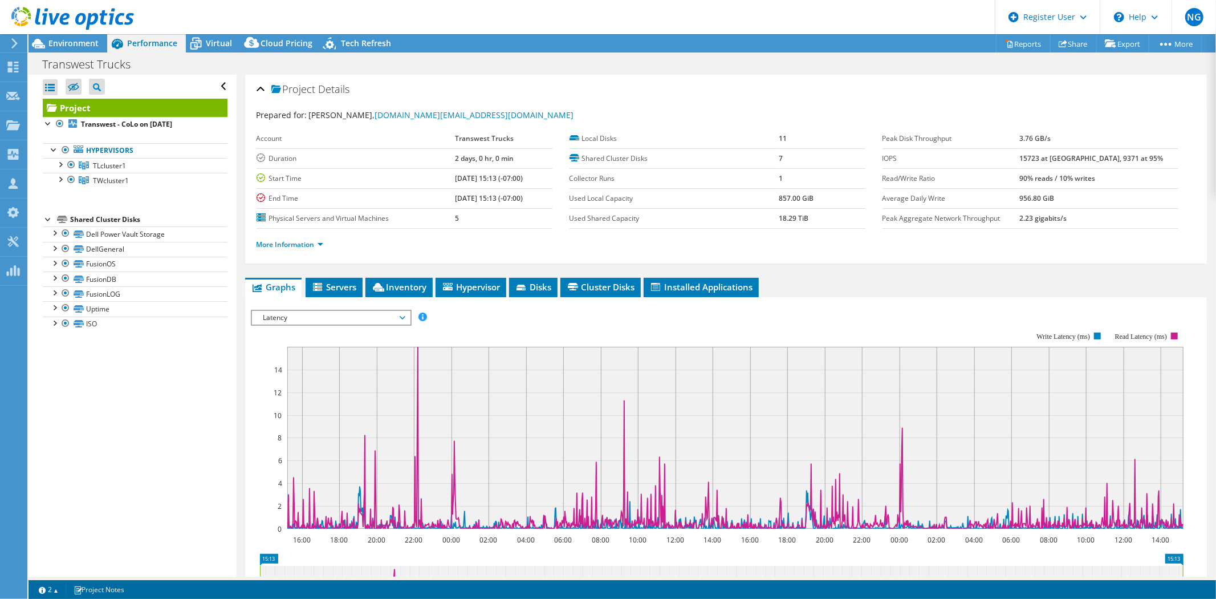
click at [369, 314] on span "Latency" at bounding box center [331, 318] width 147 height 14
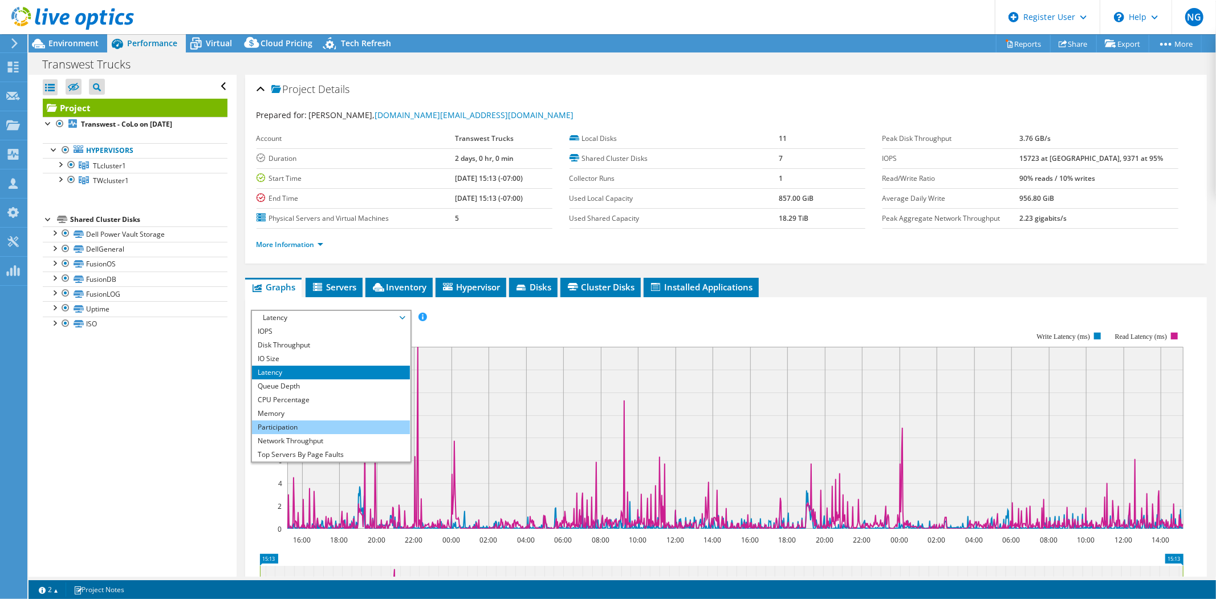
click at [330, 423] on li "Participation" at bounding box center [331, 427] width 158 height 14
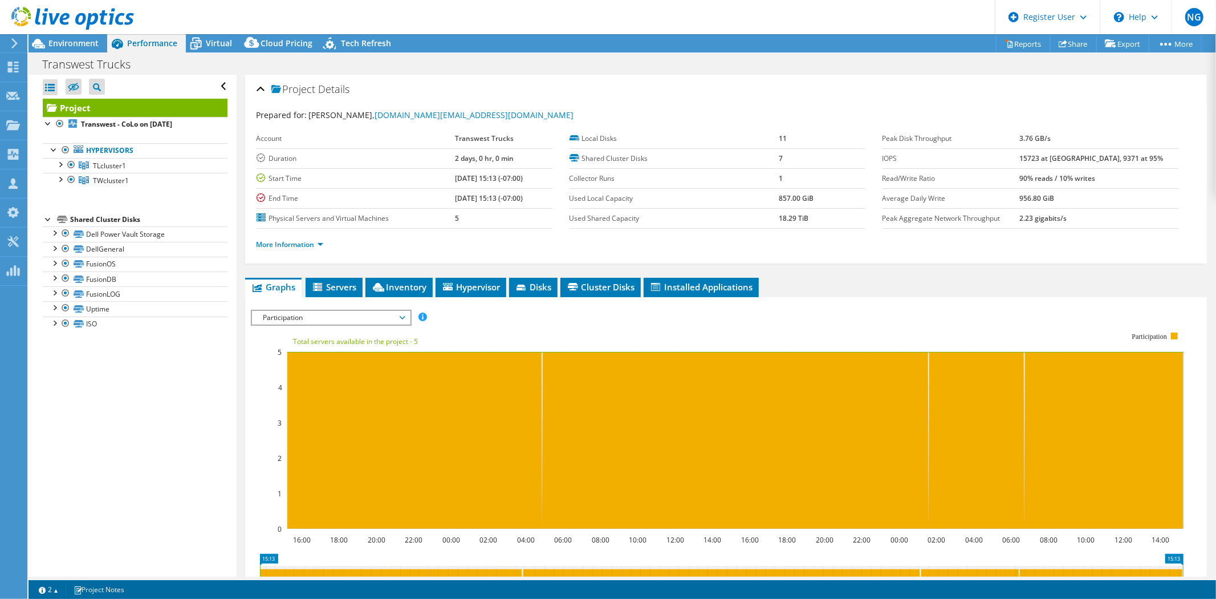
click at [368, 317] on span "Participation" at bounding box center [331, 318] width 147 height 14
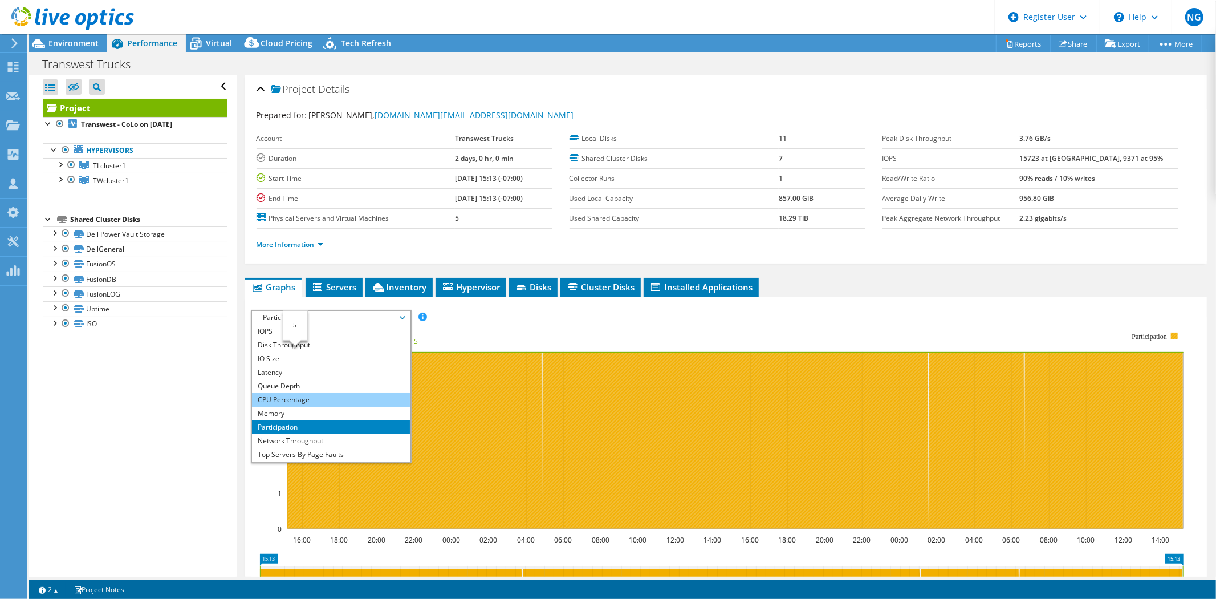
click at [338, 395] on li "CPU Percentage" at bounding box center [331, 400] width 158 height 14
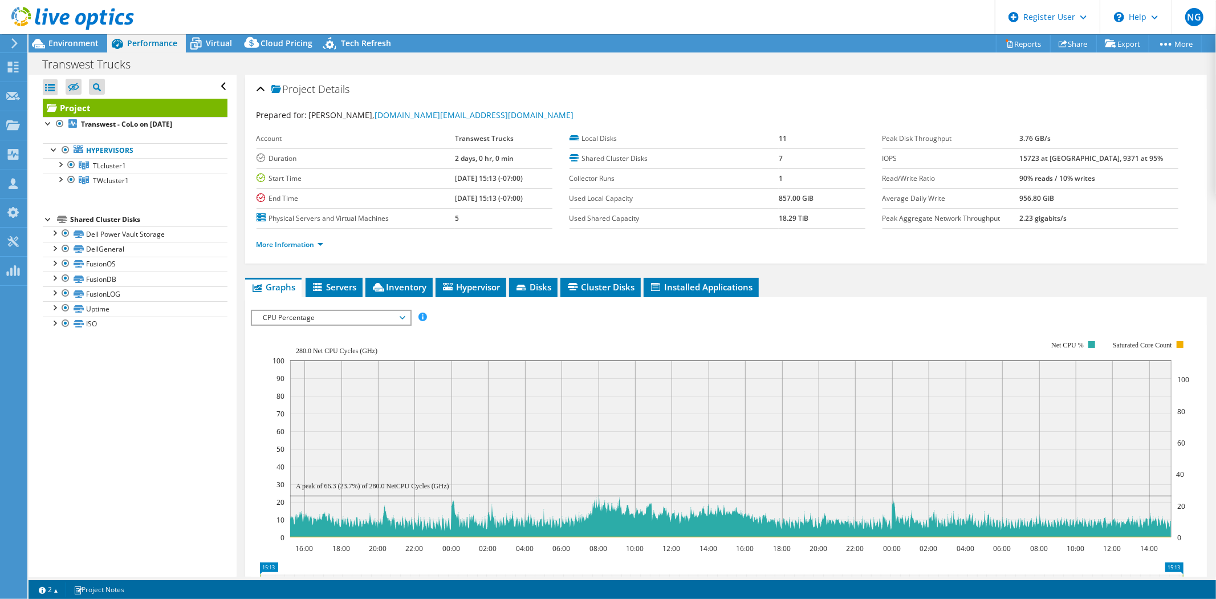
click at [378, 319] on span "CPU Percentage" at bounding box center [331, 318] width 147 height 14
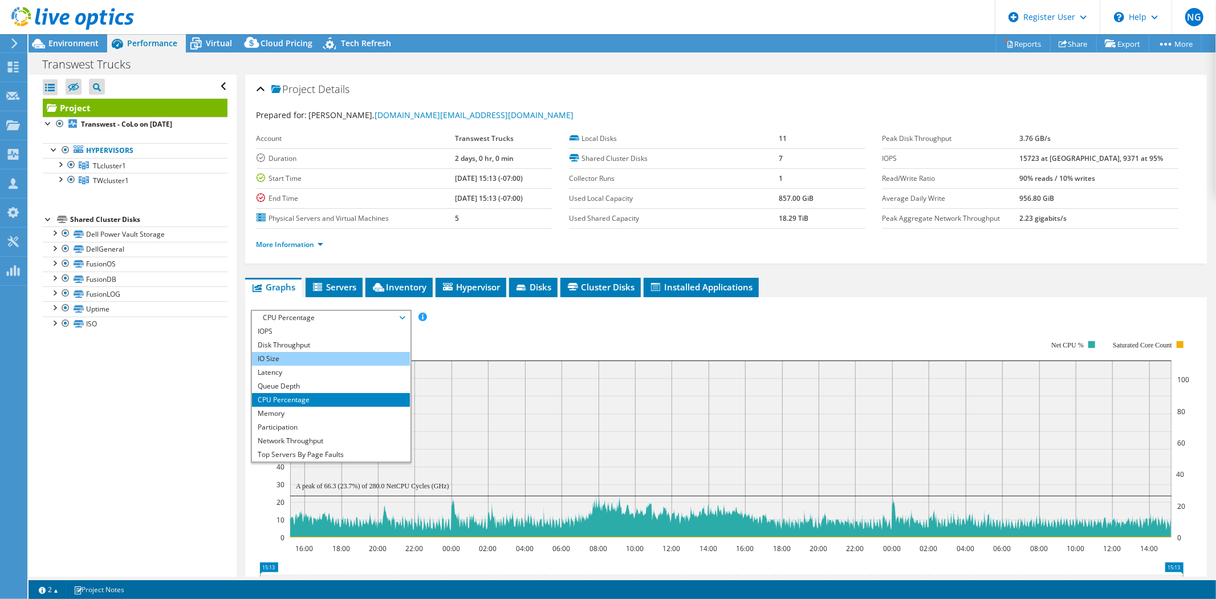
click at [324, 352] on li "IO Size" at bounding box center [331, 359] width 158 height 14
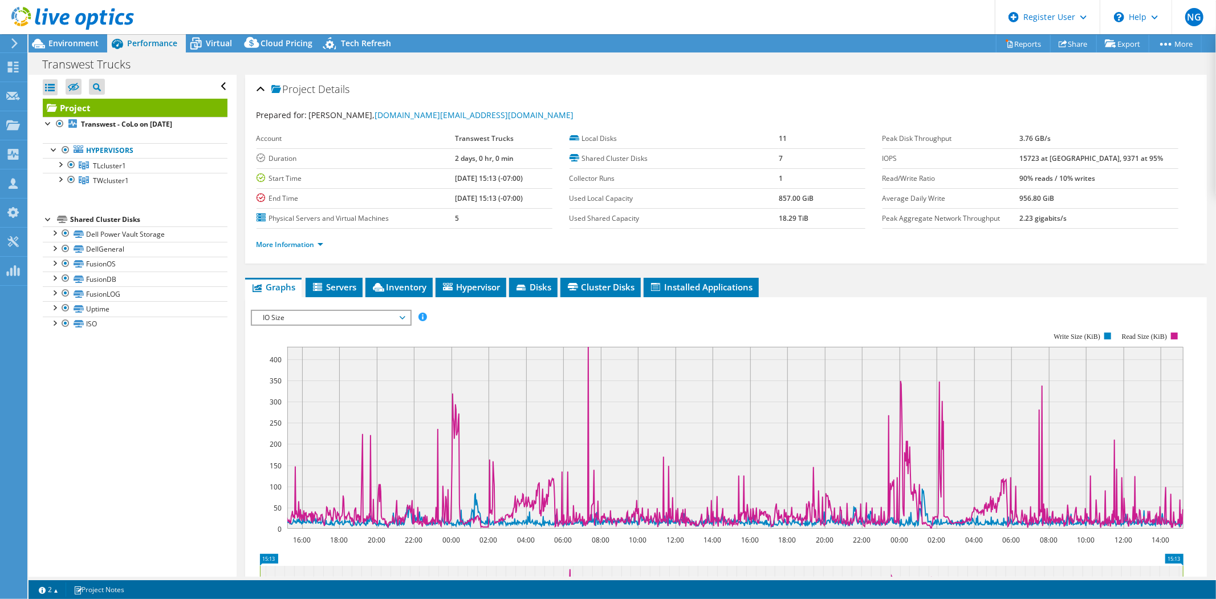
click at [343, 315] on span "IO Size" at bounding box center [331, 318] width 147 height 14
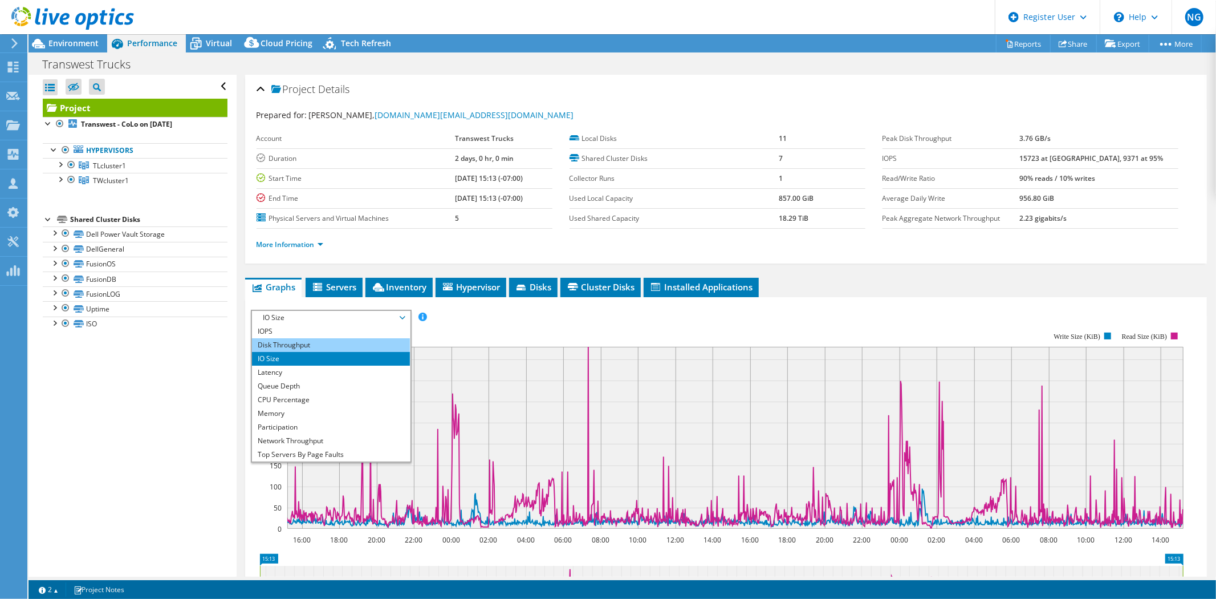
click at [318, 343] on li "Disk Throughput" at bounding box center [331, 345] width 158 height 14
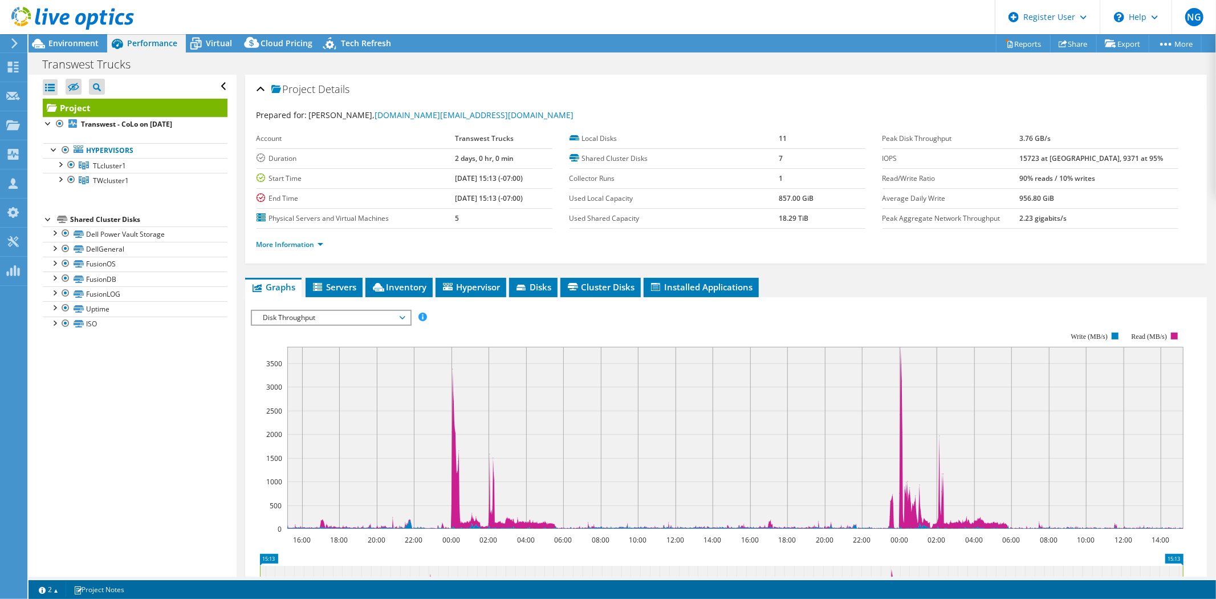
click at [340, 318] on span "Disk Throughput" at bounding box center [331, 318] width 147 height 14
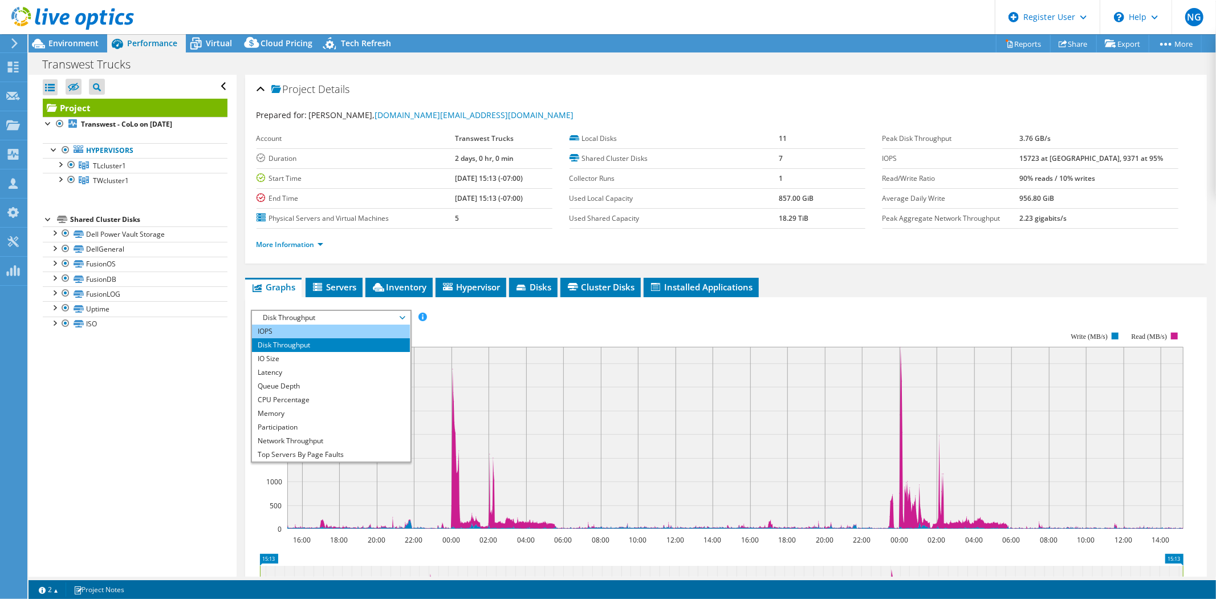
click at [327, 334] on li "IOPS" at bounding box center [331, 331] width 158 height 14
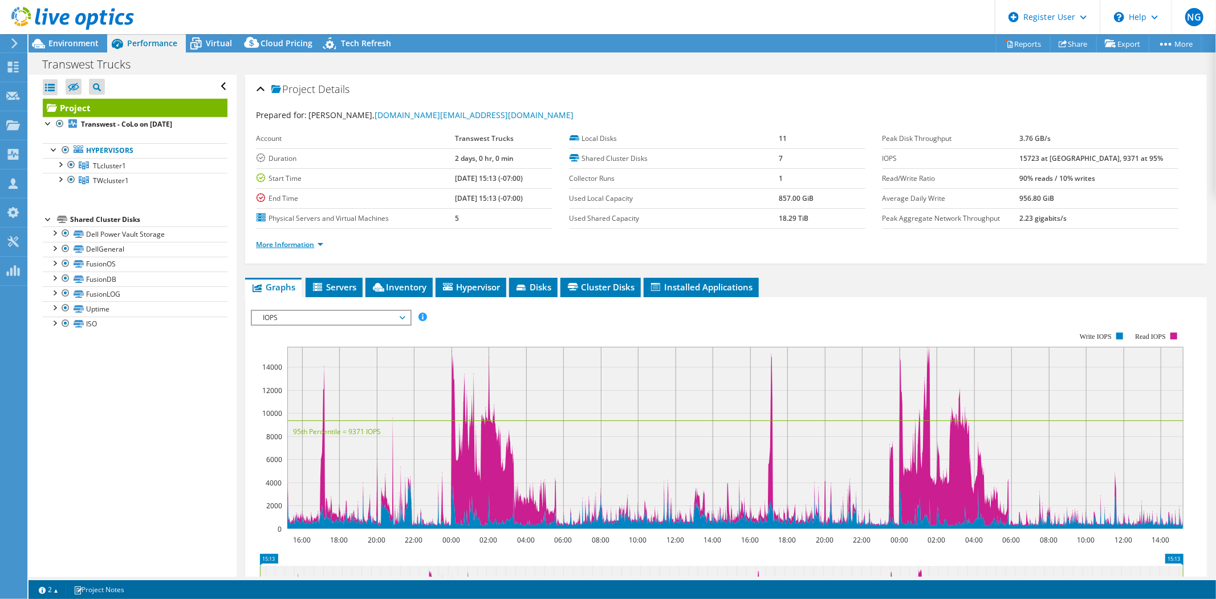
click at [307, 239] on link "More Information" at bounding box center [290, 244] width 67 height 10
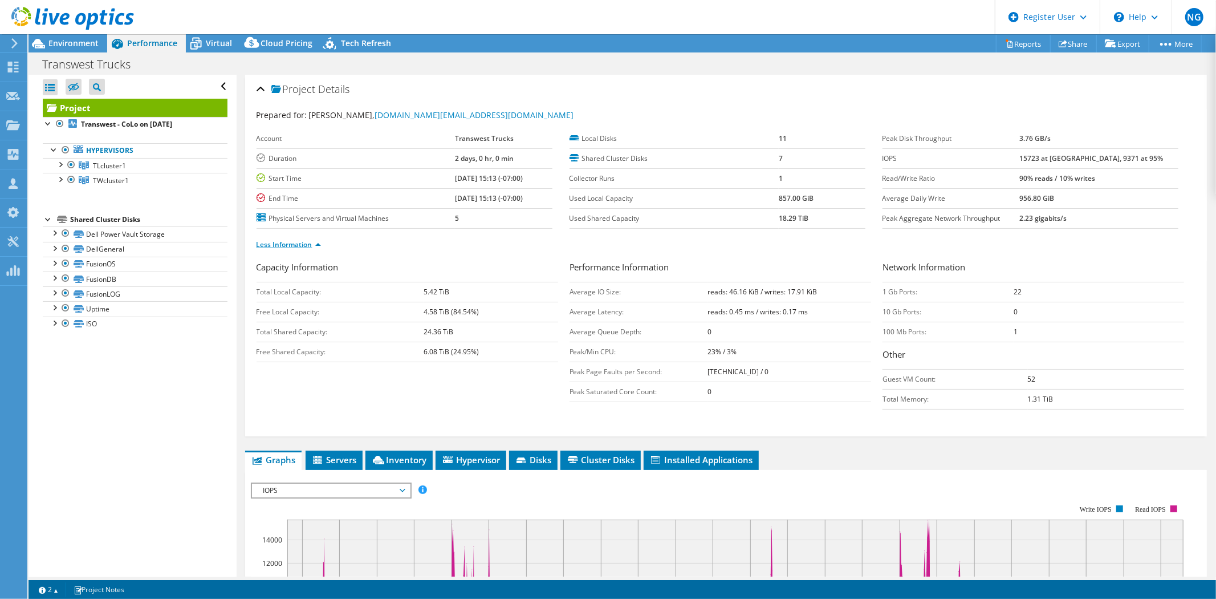
click at [307, 239] on link "Less Information" at bounding box center [289, 244] width 64 height 10
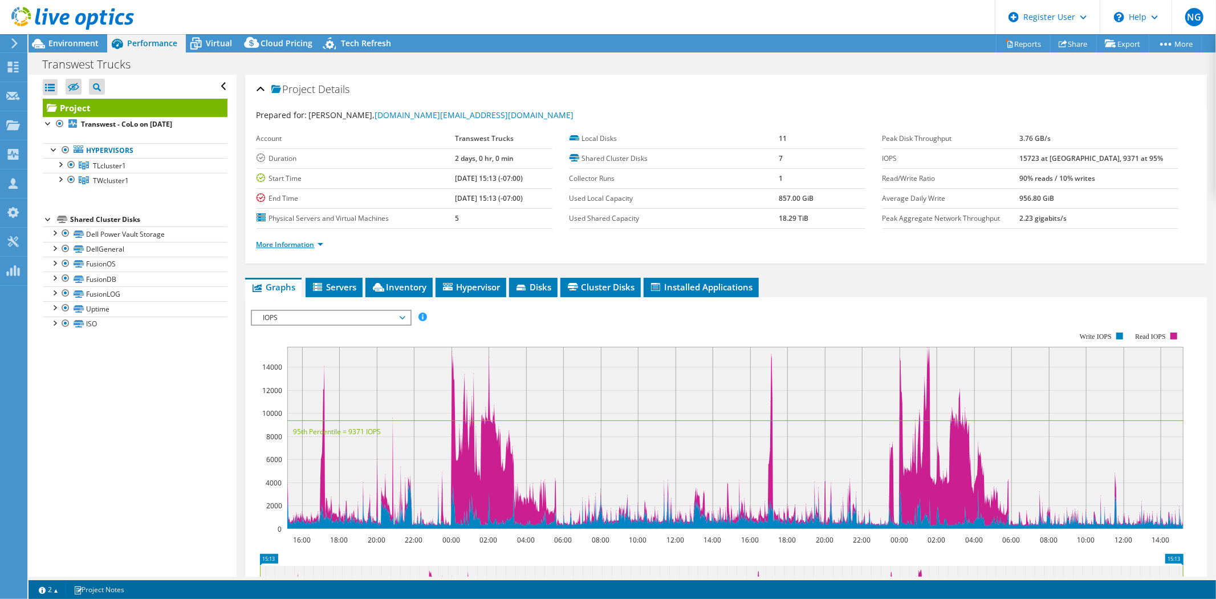
click at [322, 243] on link "More Information" at bounding box center [290, 244] width 67 height 10
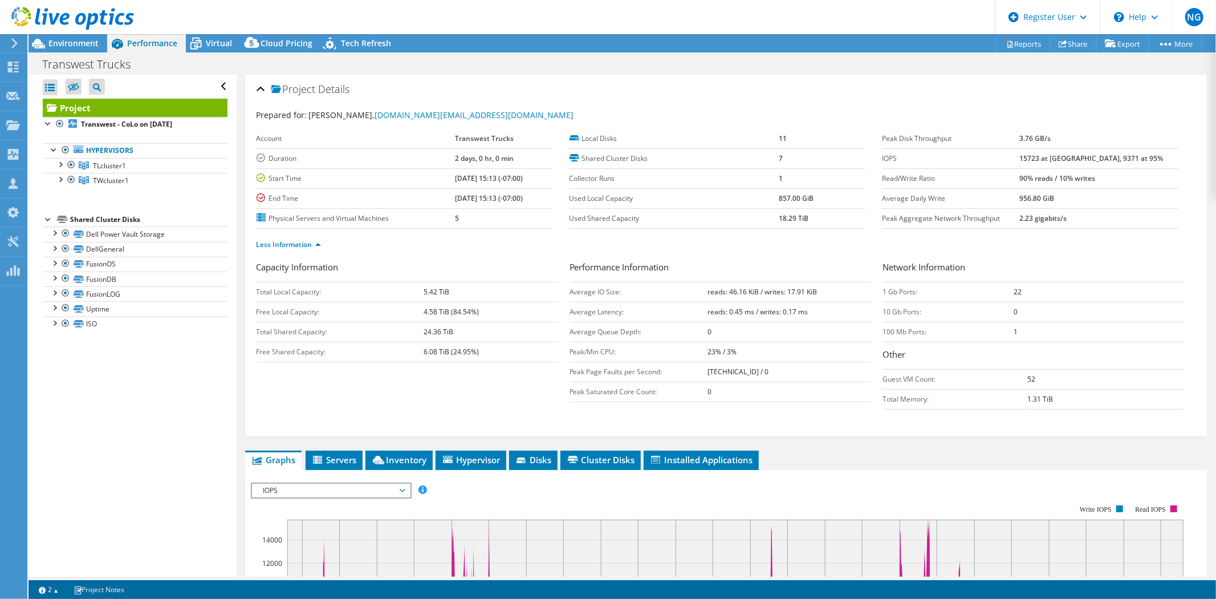
click at [322, 243] on li "Less Information" at bounding box center [292, 244] width 71 height 13
click at [315, 238] on li "Less Information" at bounding box center [292, 244] width 71 height 13
click at [310, 242] on link "Less Information" at bounding box center [289, 244] width 64 height 10
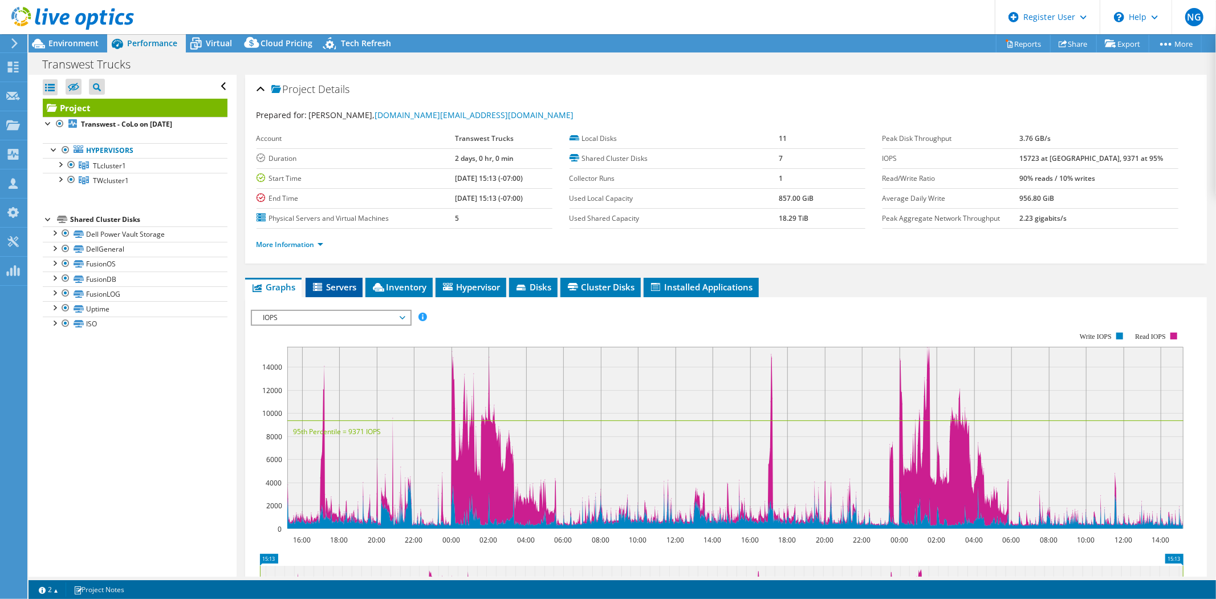
click at [343, 287] on span "Servers" at bounding box center [334, 286] width 46 height 11
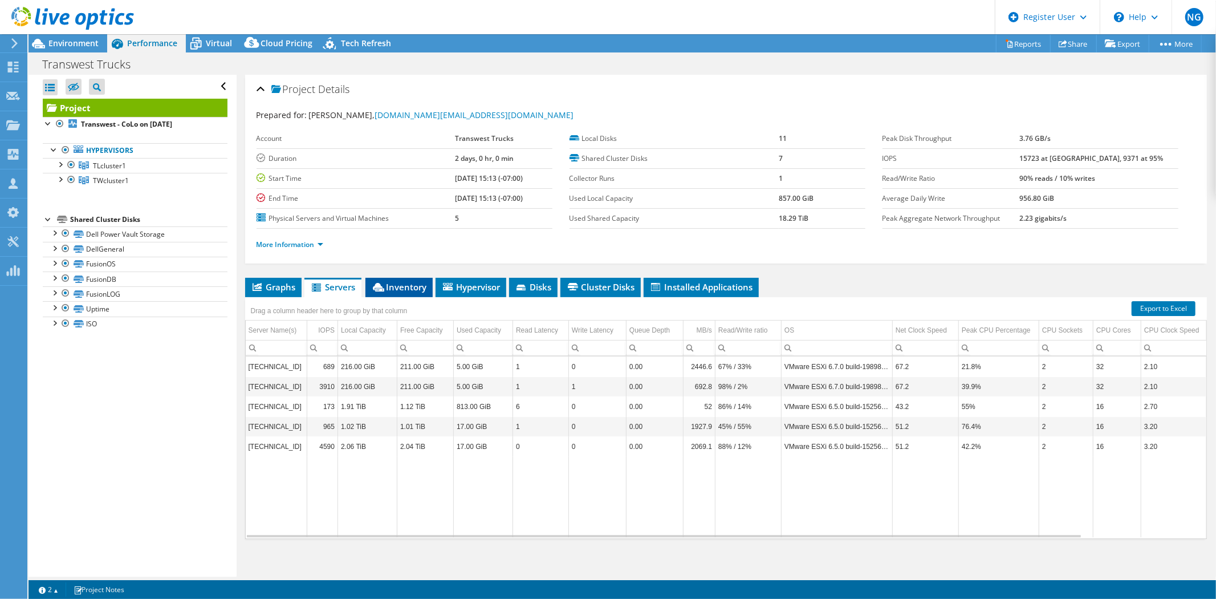
click at [418, 294] on li "Inventory" at bounding box center [398, 287] width 67 height 19
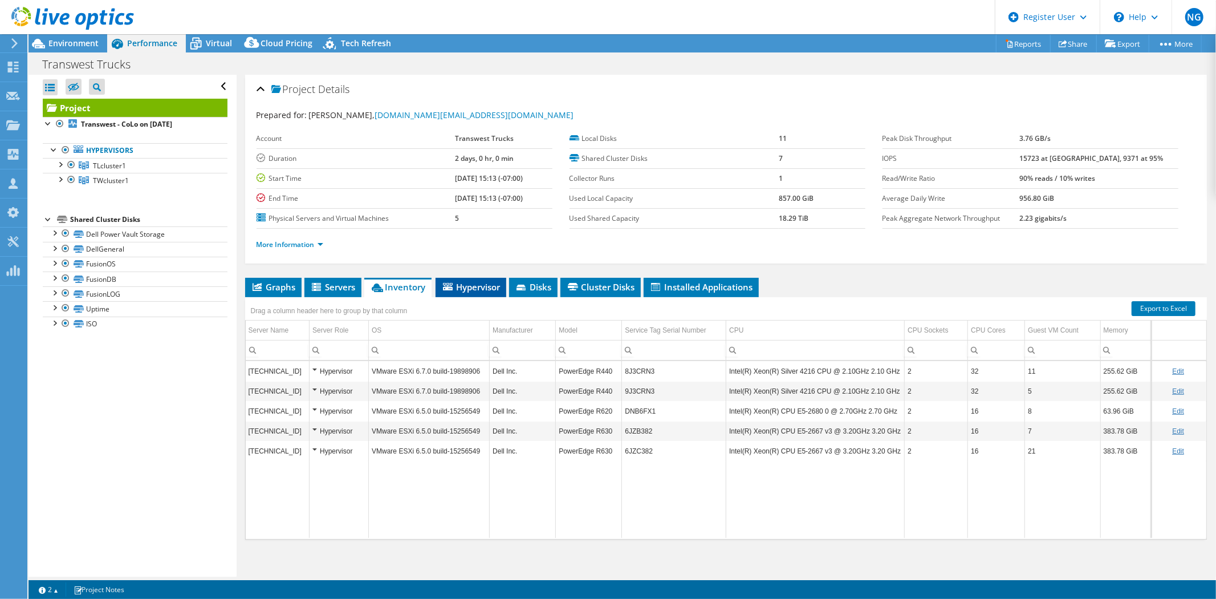
click at [481, 287] on span "Hypervisor" at bounding box center [470, 286] width 59 height 11
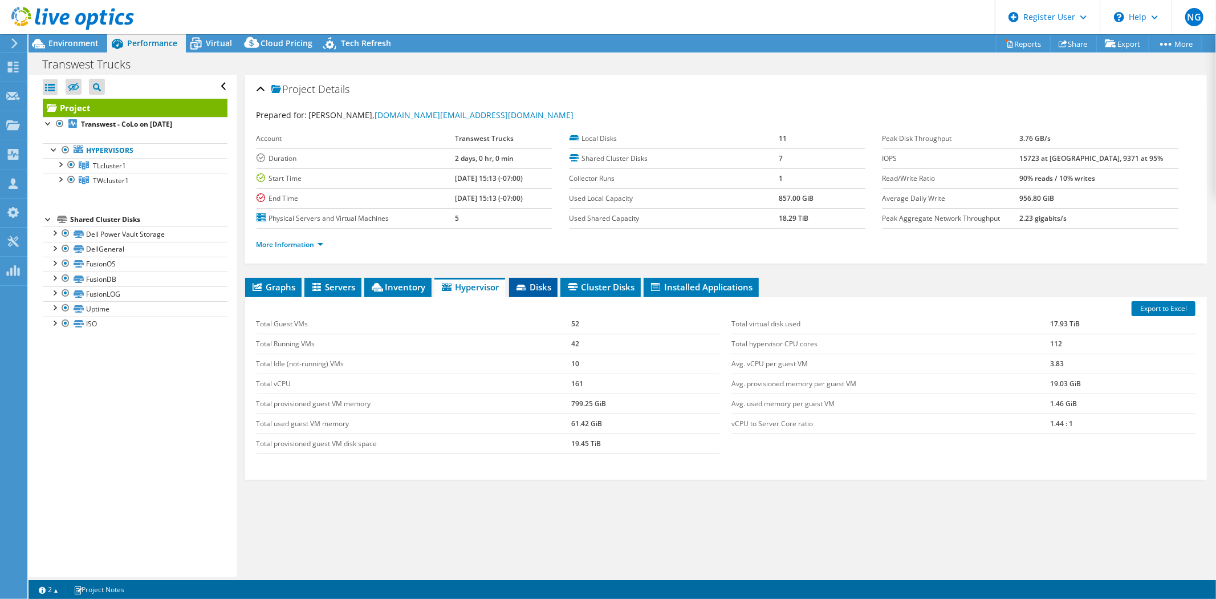
click at [531, 287] on span "Disks" at bounding box center [533, 286] width 37 height 11
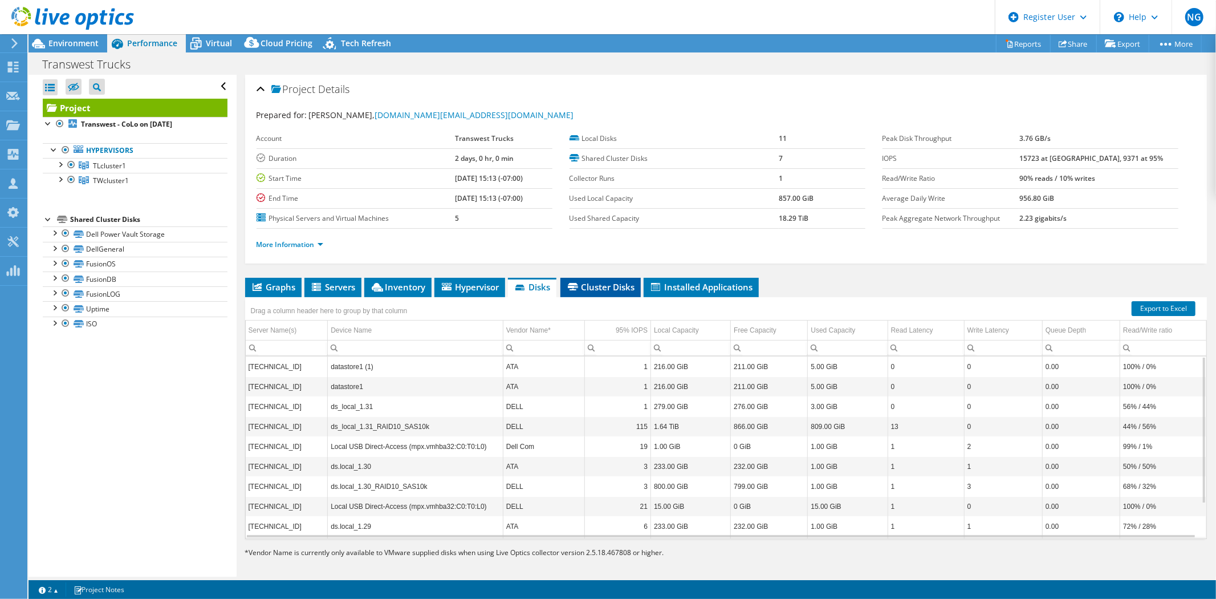
click at [595, 286] on span "Cluster Disks" at bounding box center [600, 286] width 69 height 11
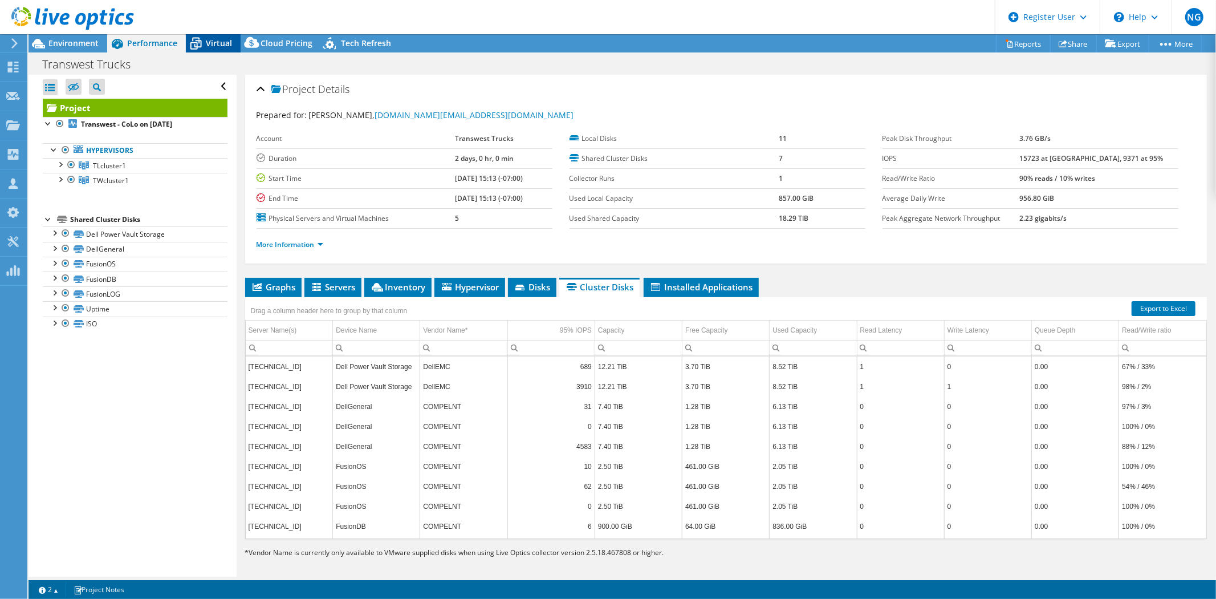
click at [201, 43] on icon at bounding box center [196, 44] width 20 height 20
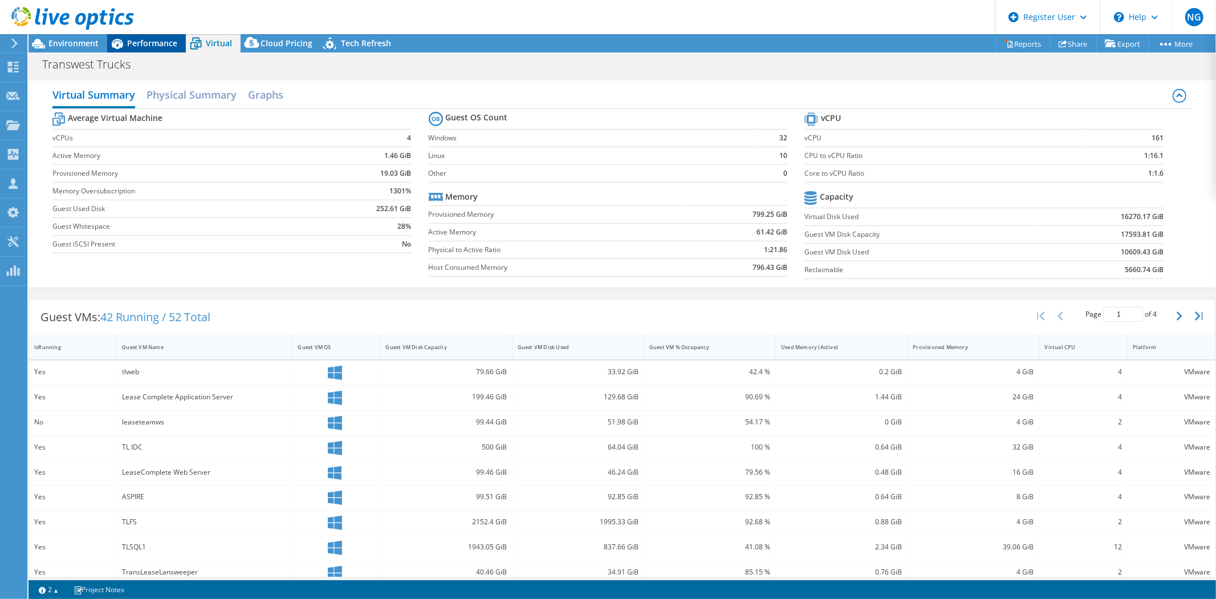
click at [162, 38] on span "Performance" at bounding box center [152, 43] width 50 height 11
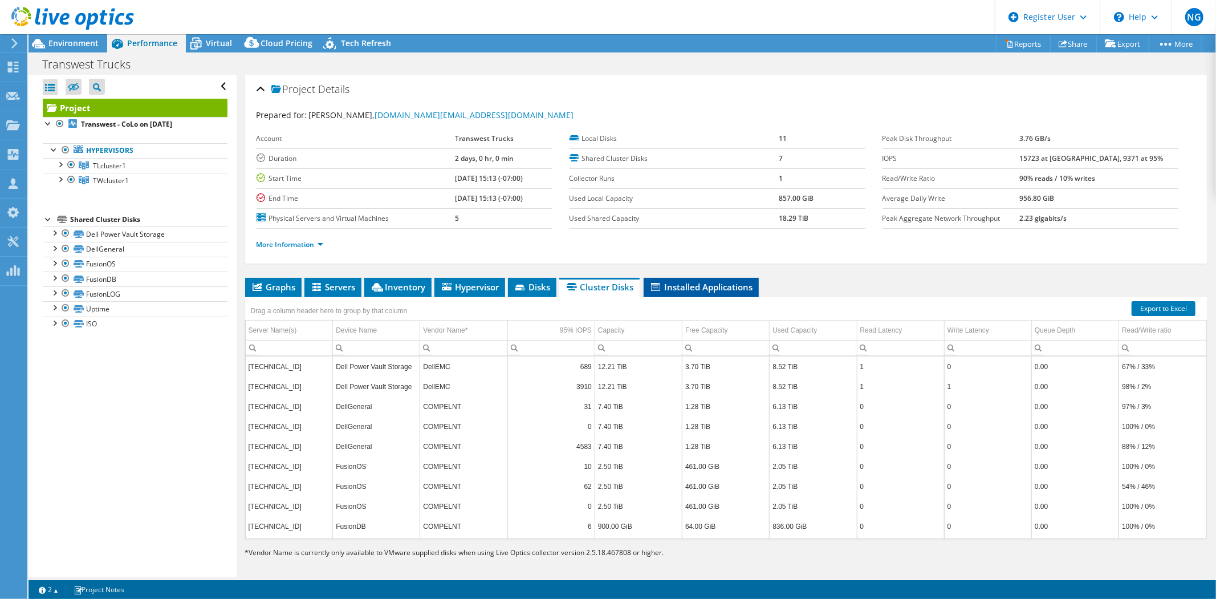
click at [718, 285] on span "Installed Applications" at bounding box center [701, 286] width 104 height 11
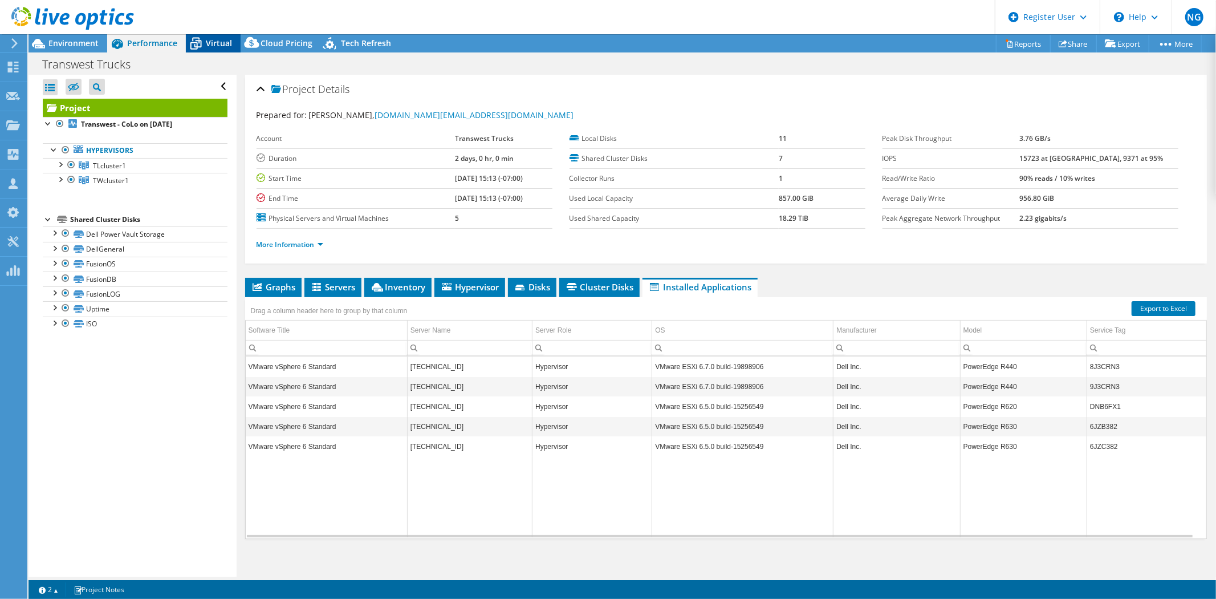
click at [213, 46] on span "Virtual" at bounding box center [219, 43] width 26 height 11
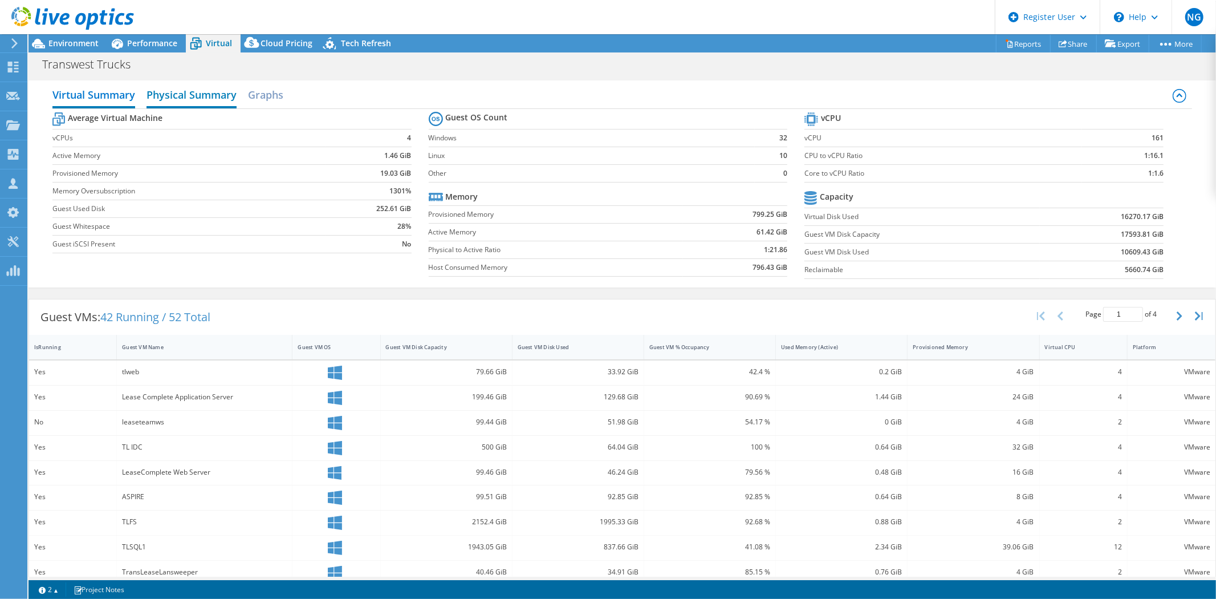
click at [167, 95] on h2 "Physical Summary" at bounding box center [192, 95] width 90 height 25
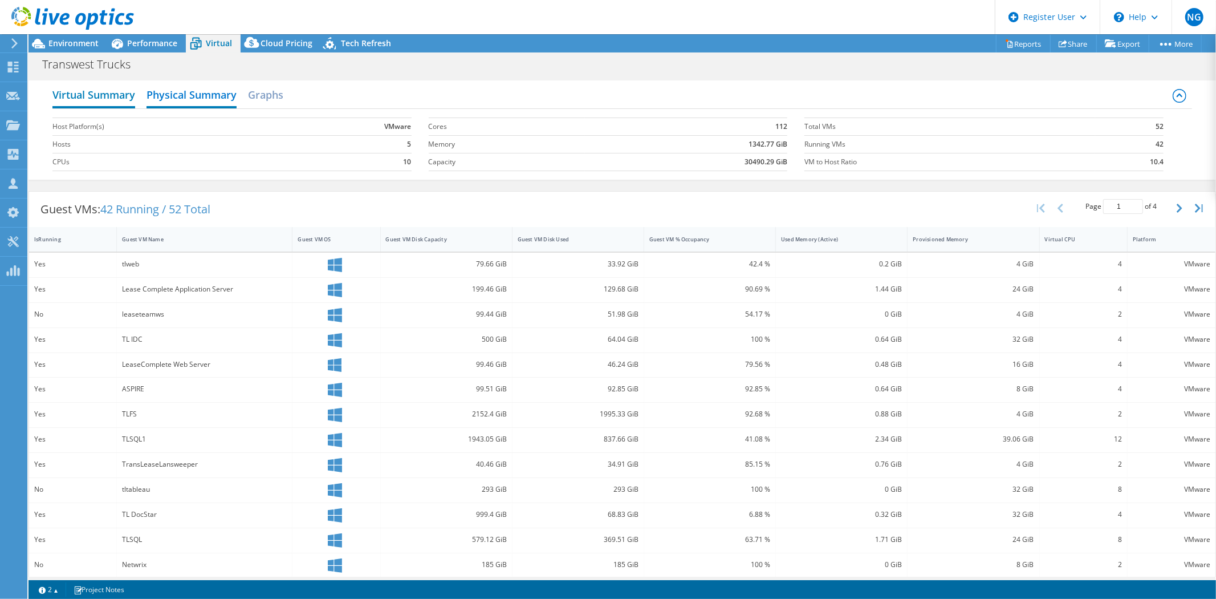
click at [95, 99] on h2 "Virtual Summary" at bounding box center [93, 95] width 83 height 25
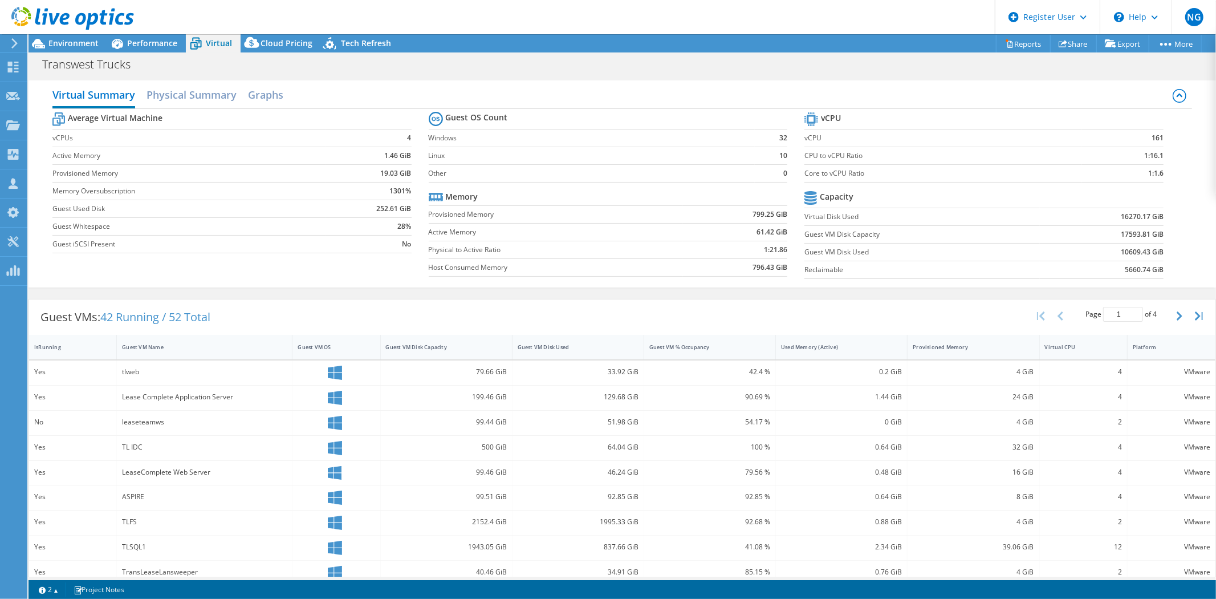
click at [1177, 96] on icon at bounding box center [1180, 94] width 6 height 3
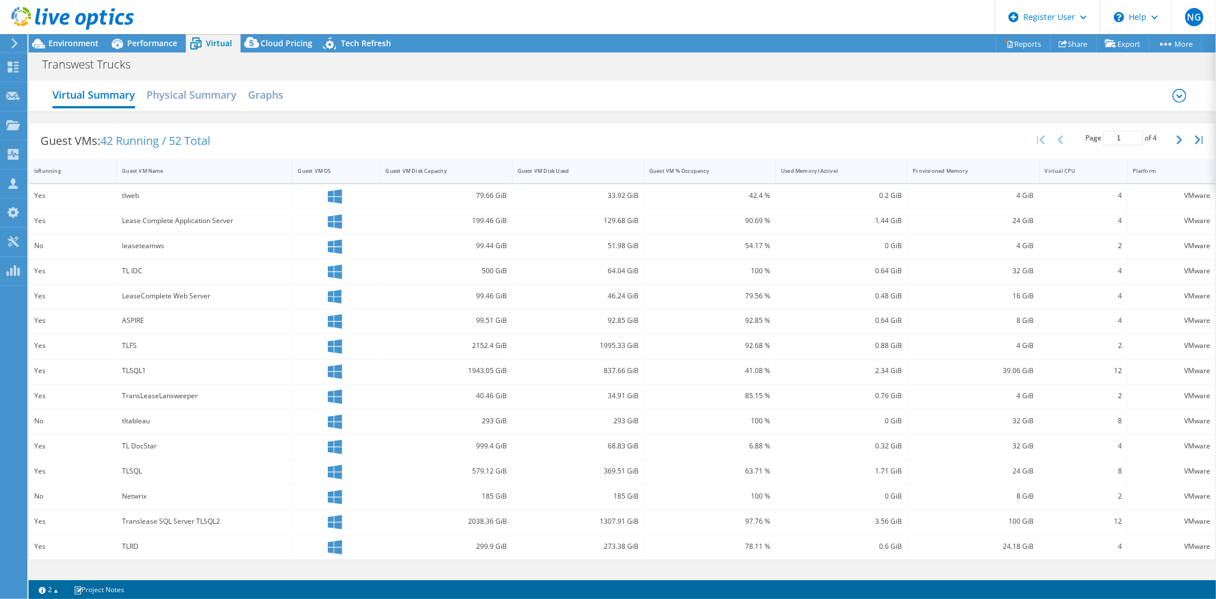
click at [1179, 95] on icon at bounding box center [1180, 96] width 14 height 14
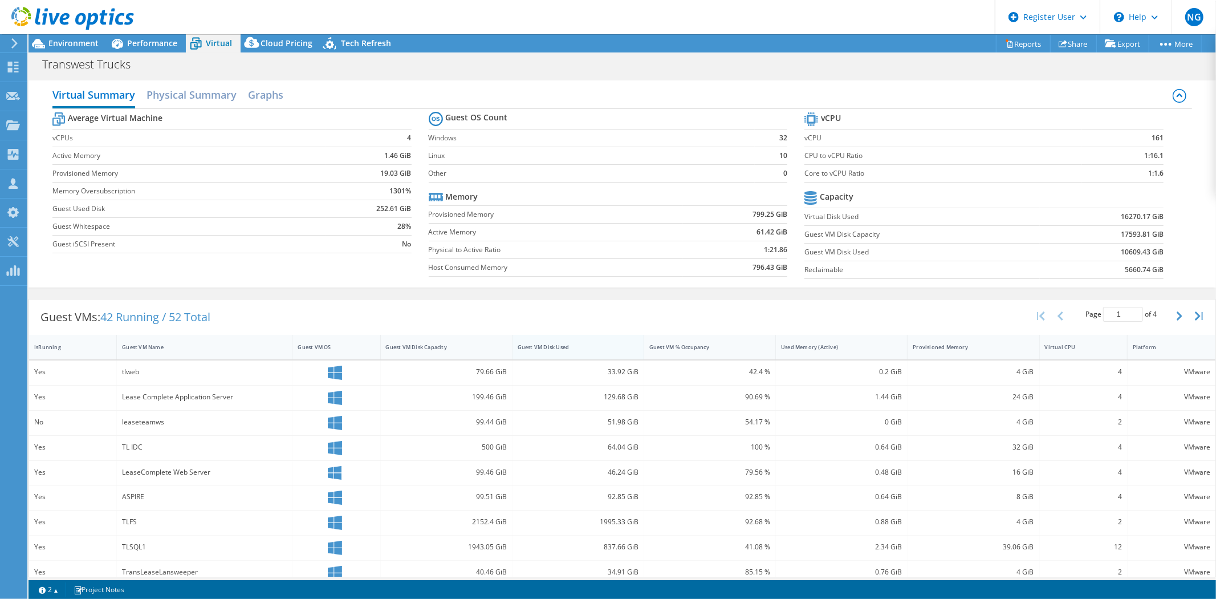
click at [553, 346] on div "Guest VM Disk Used" at bounding box center [571, 346] width 107 height 7
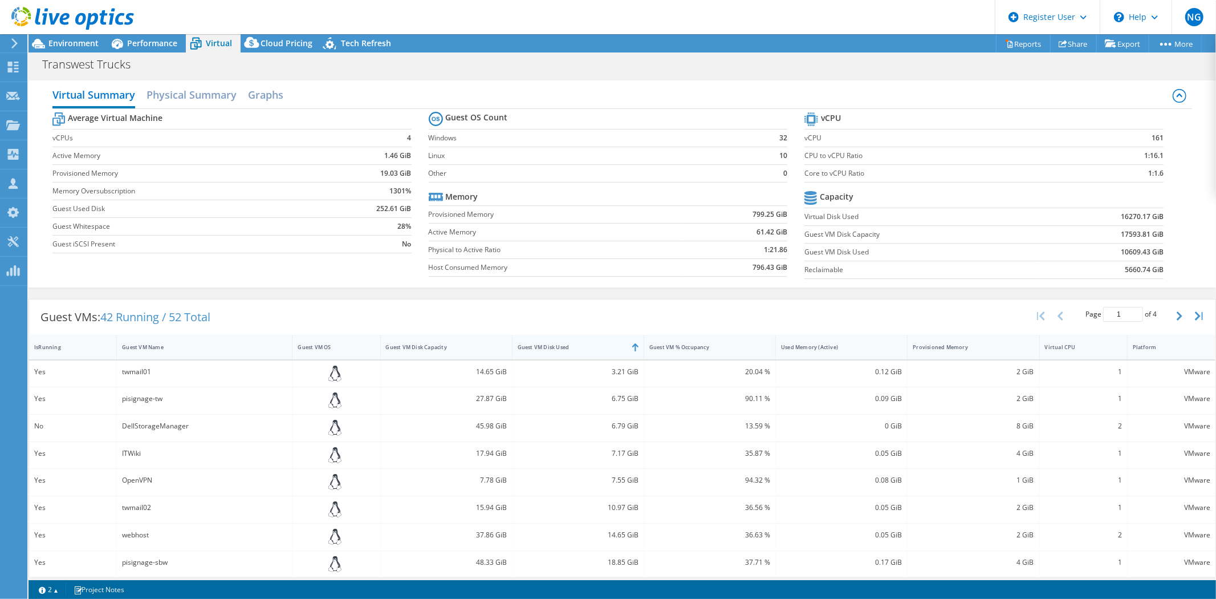
click at [553, 346] on div "Guest VM Disk Used" at bounding box center [571, 346] width 107 height 7
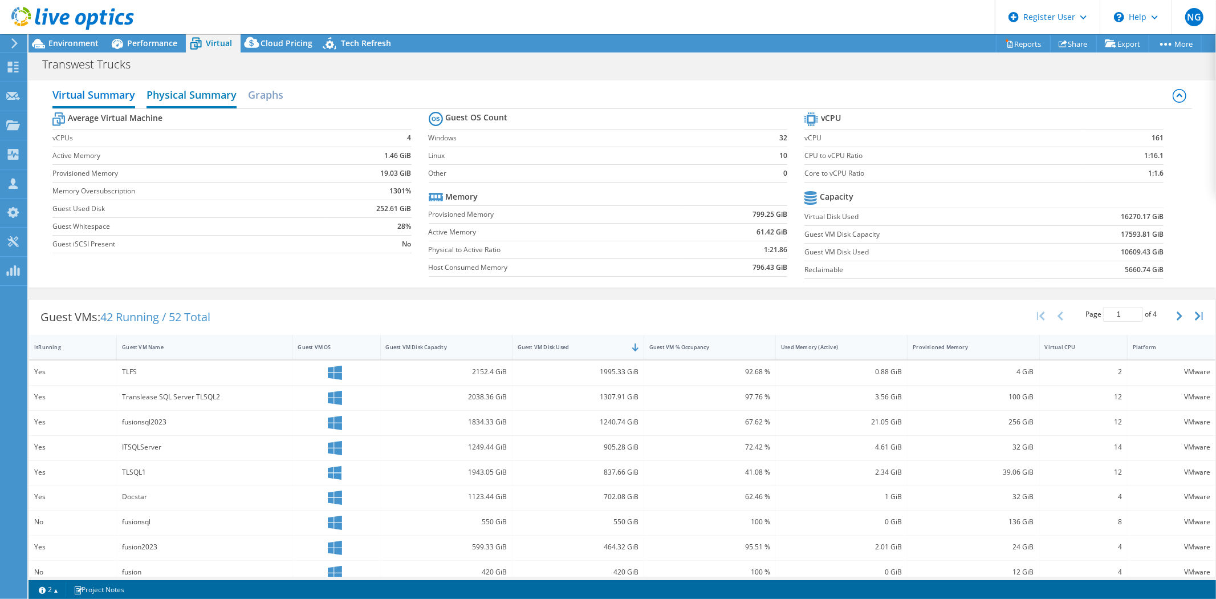
click at [176, 95] on h2 "Physical Summary" at bounding box center [192, 95] width 90 height 25
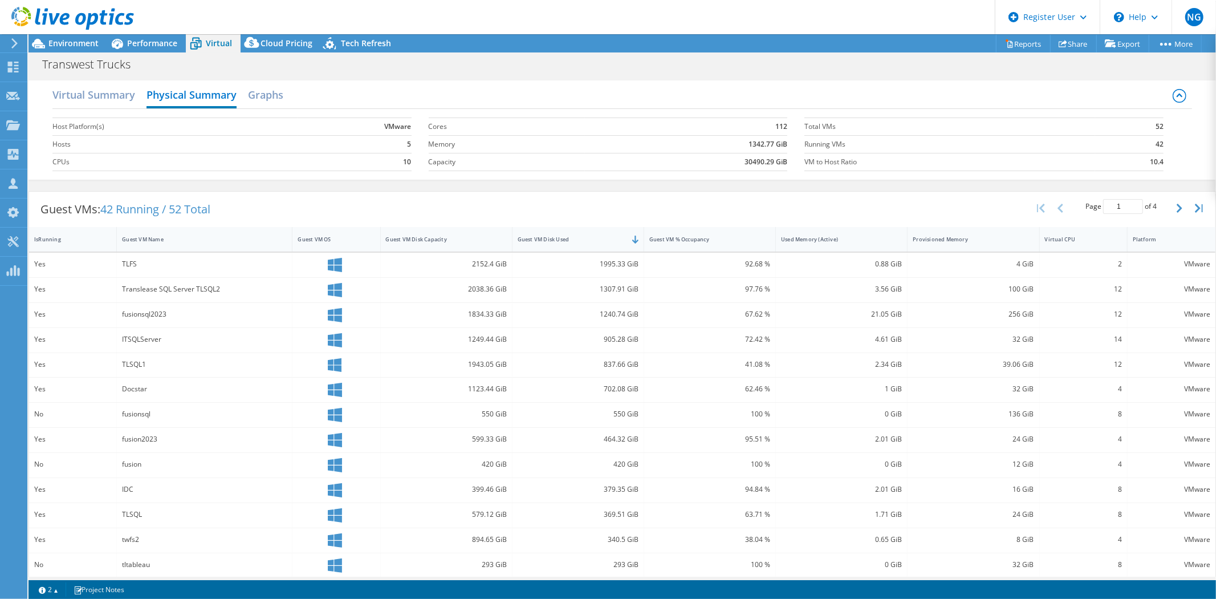
click at [143, 96] on div "Virtual Summary Physical Summary Graphs" at bounding box center [622, 96] width 1140 height 26
click at [111, 95] on h2 "Virtual Summary" at bounding box center [93, 95] width 83 height 25
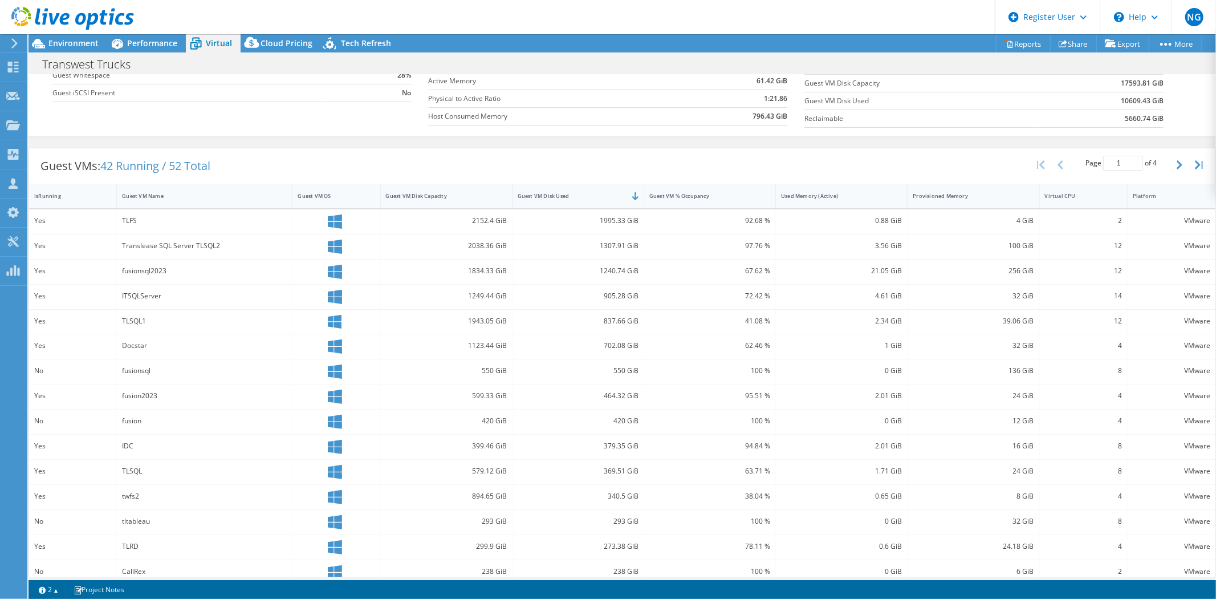
scroll to position [165, 0]
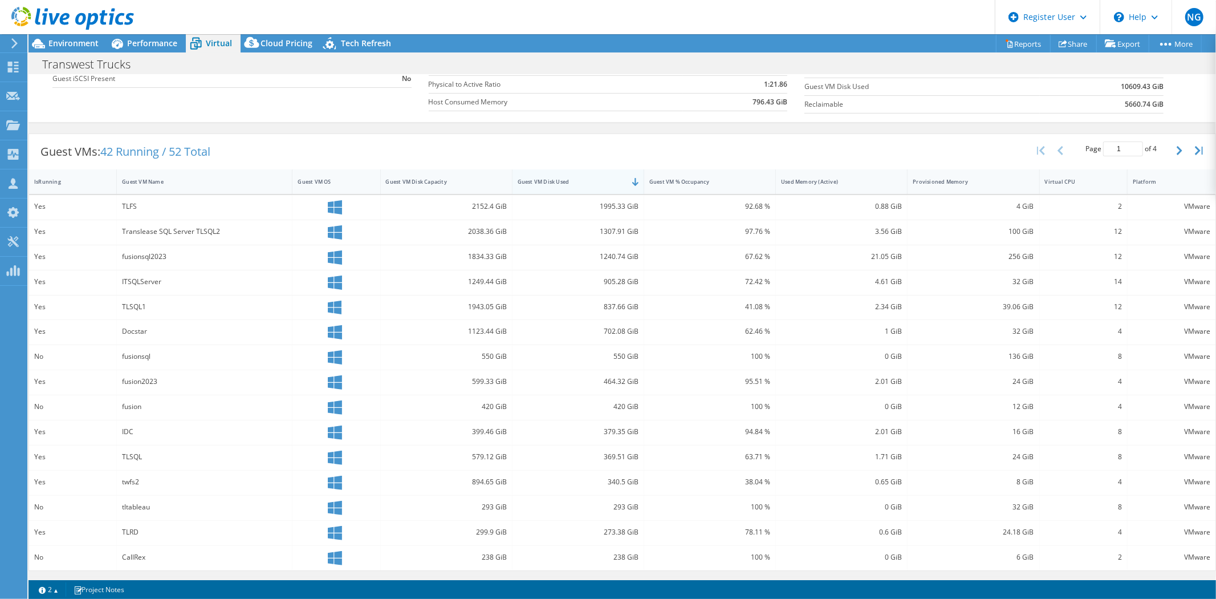
click at [614, 189] on div "Guest VM Disk Used" at bounding box center [571, 182] width 117 height 18
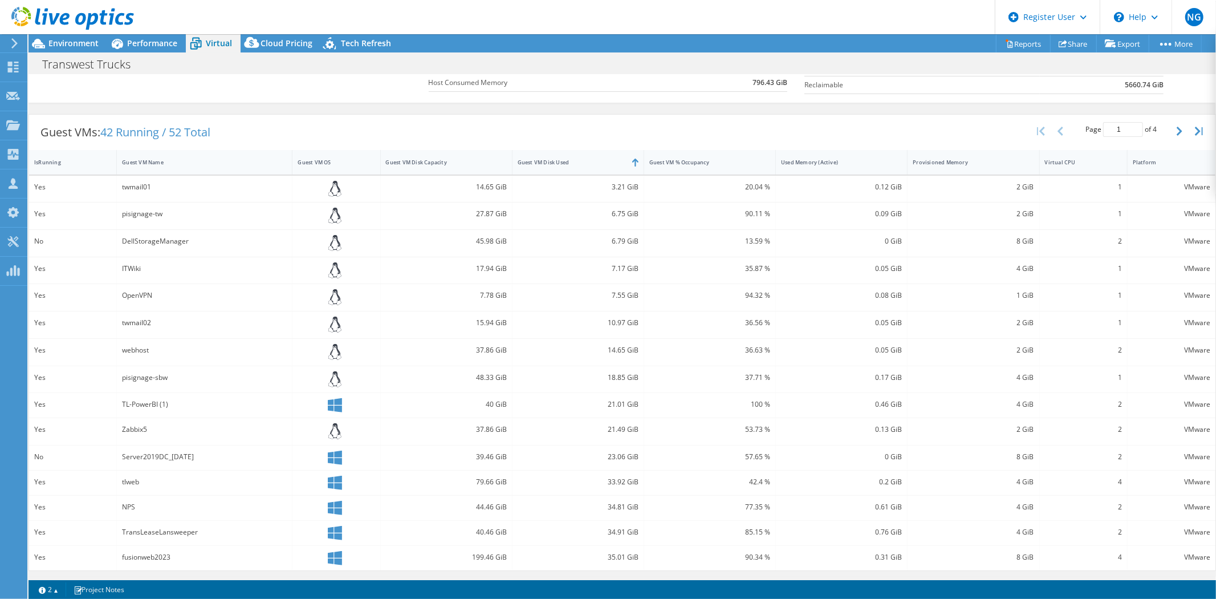
scroll to position [0, 0]
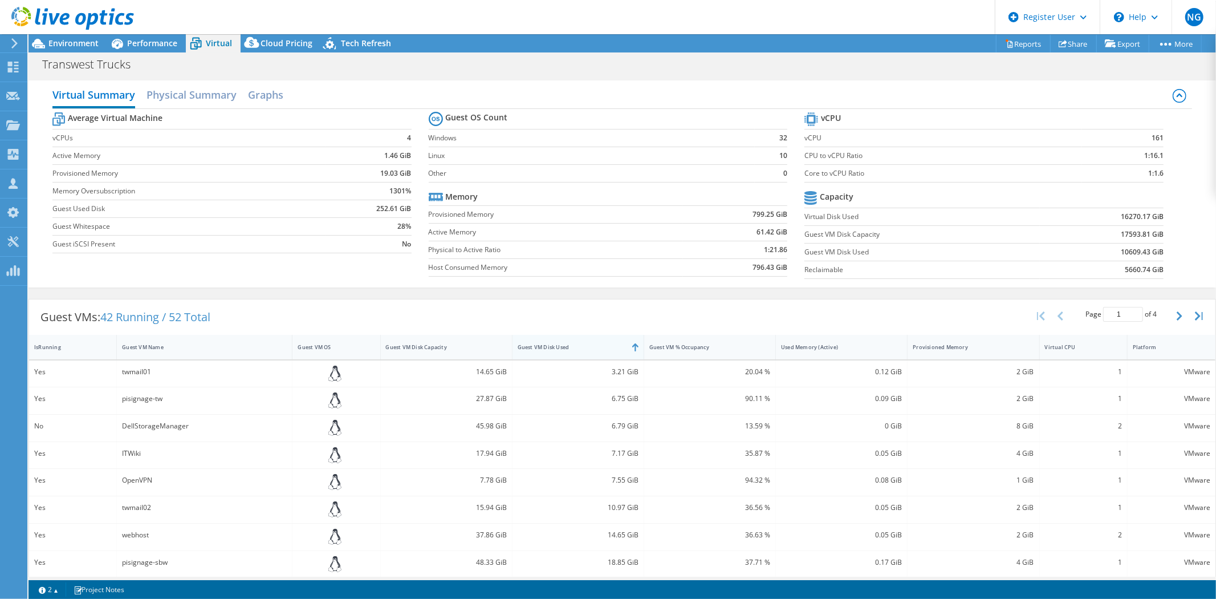
click at [610, 345] on div "Guest VM Disk Used" at bounding box center [571, 346] width 107 height 7
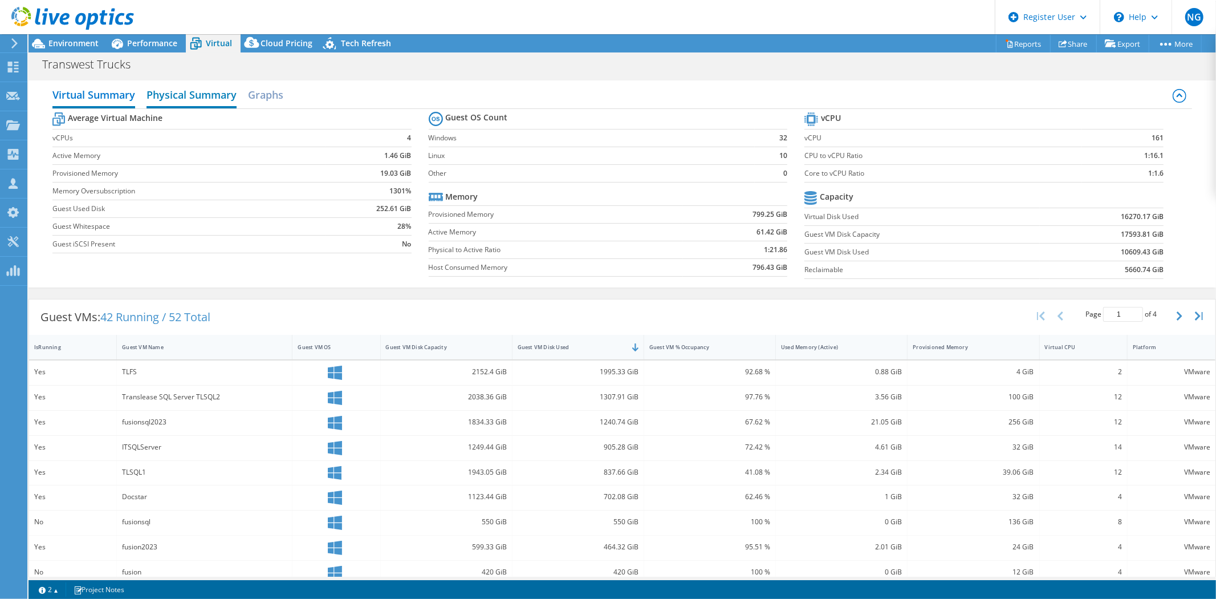
click at [198, 94] on h2 "Physical Summary" at bounding box center [192, 95] width 90 height 25
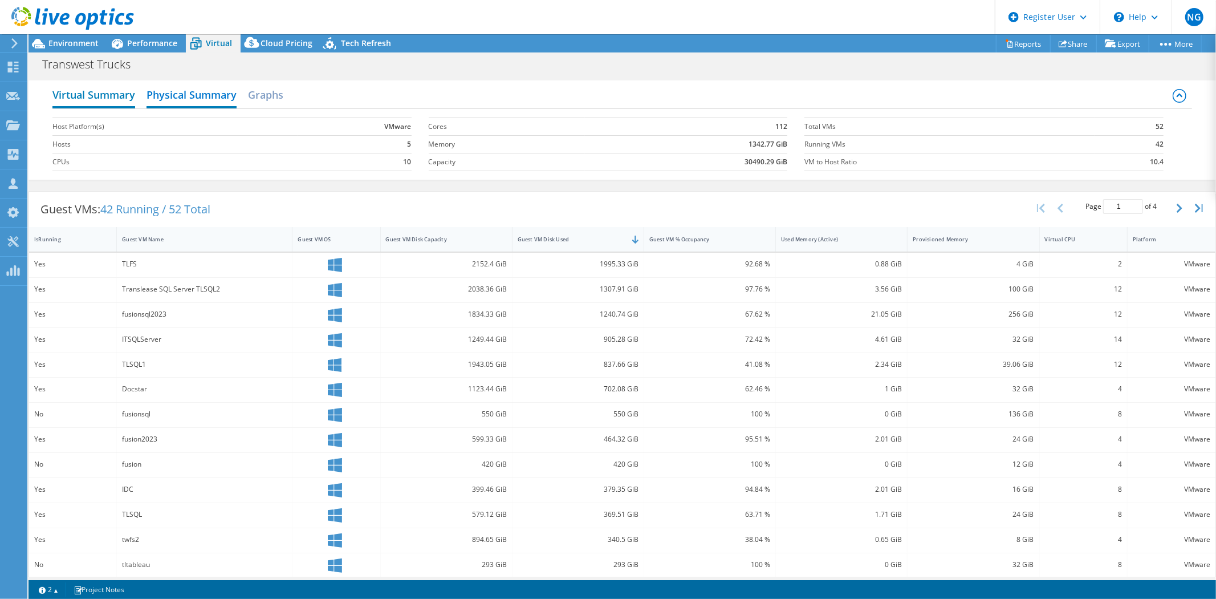
click at [116, 97] on h2 "Virtual Summary" at bounding box center [93, 95] width 83 height 25
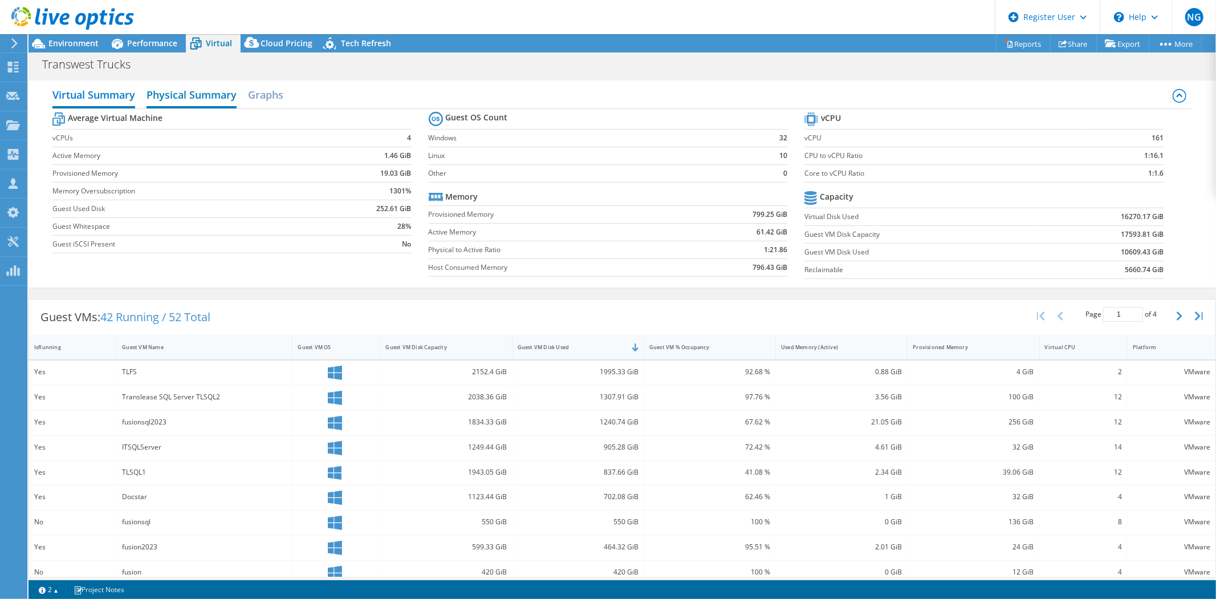
click at [161, 98] on h2 "Physical Summary" at bounding box center [192, 95] width 90 height 25
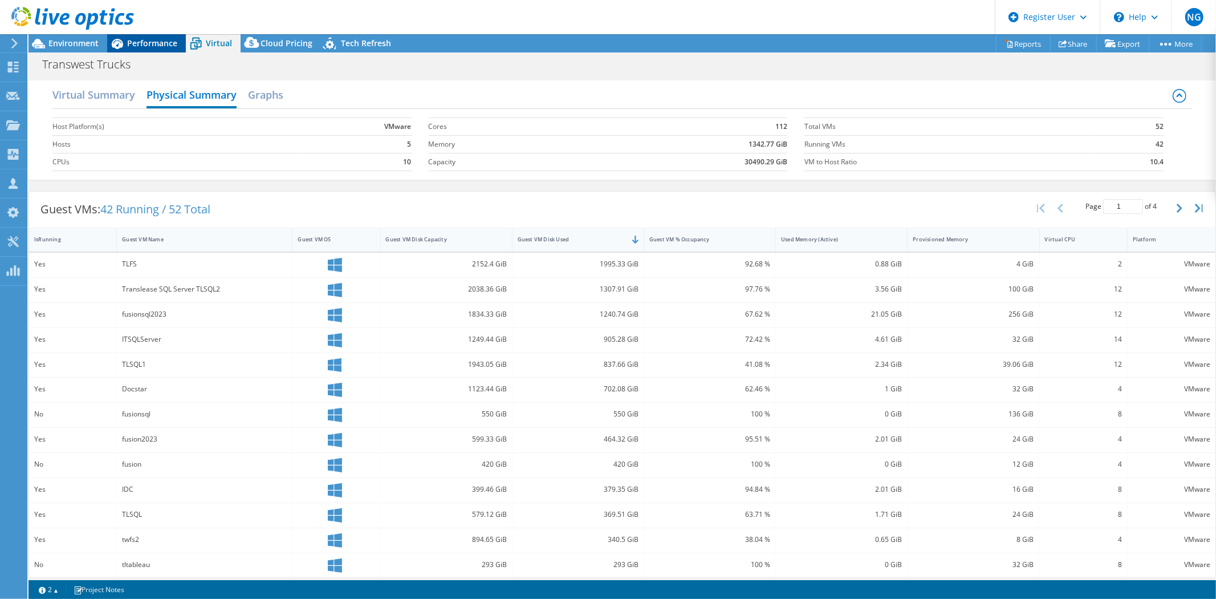
click at [167, 42] on span "Performance" at bounding box center [152, 43] width 50 height 11
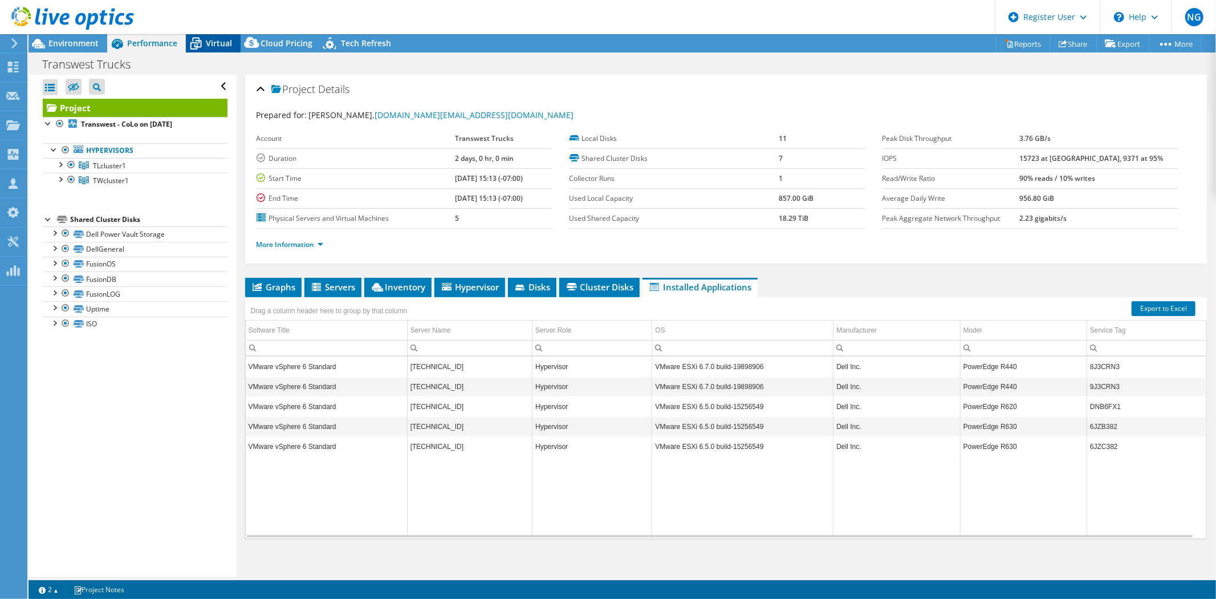
click at [216, 39] on span "Virtual" at bounding box center [219, 43] width 26 height 11
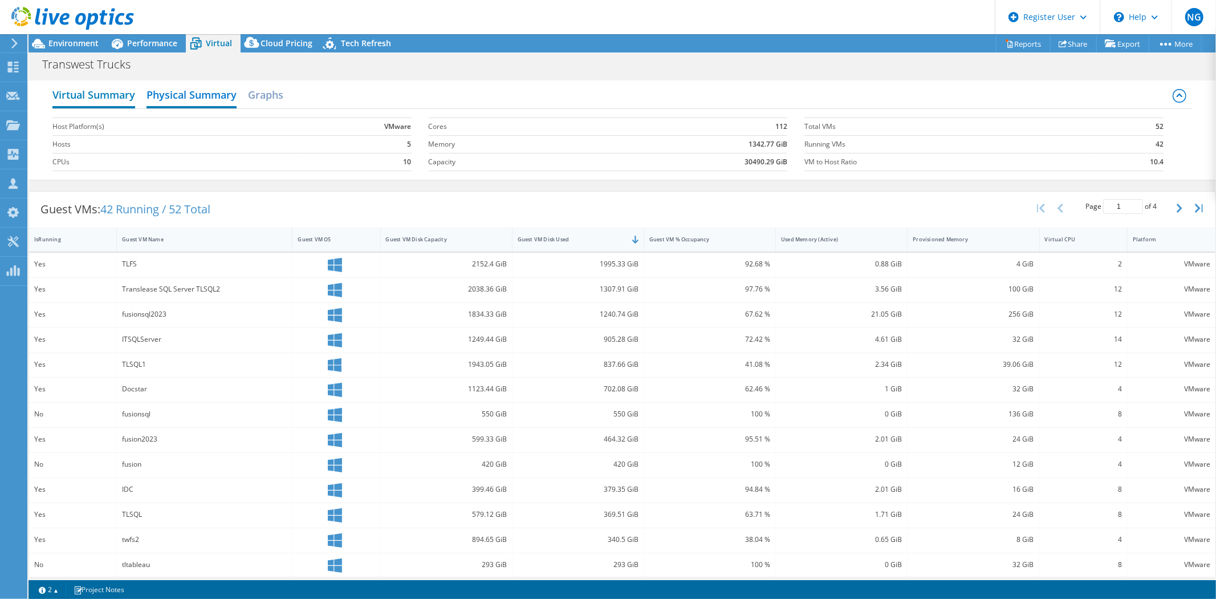
click at [121, 98] on h2 "Virtual Summary" at bounding box center [93, 95] width 83 height 25
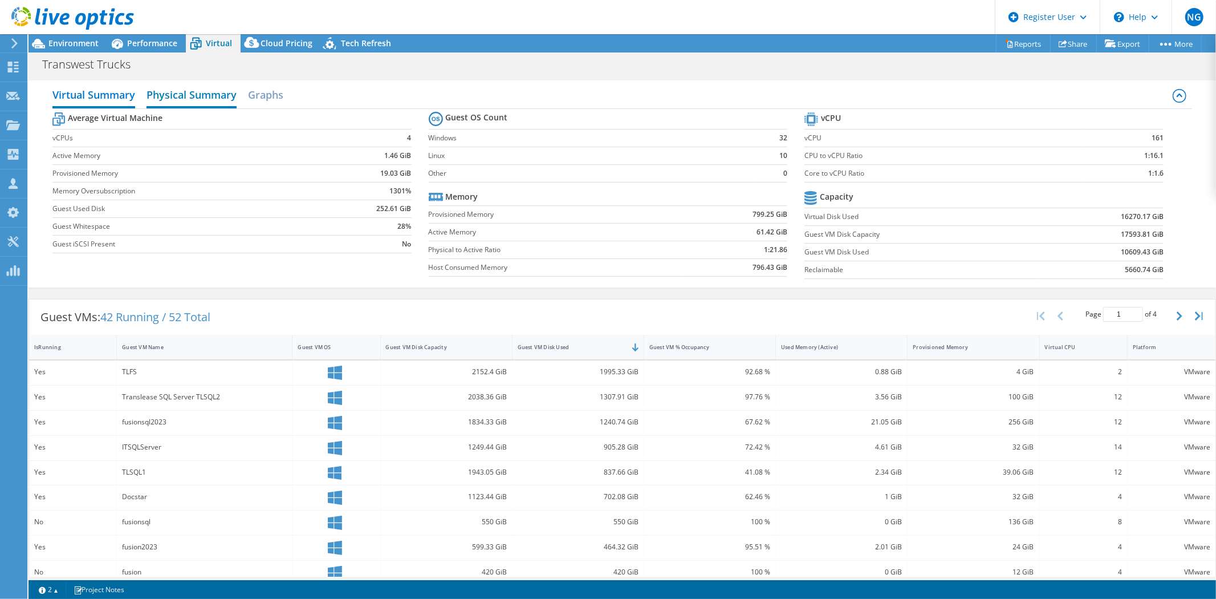
click at [220, 83] on h2 "Physical Summary" at bounding box center [192, 95] width 90 height 25
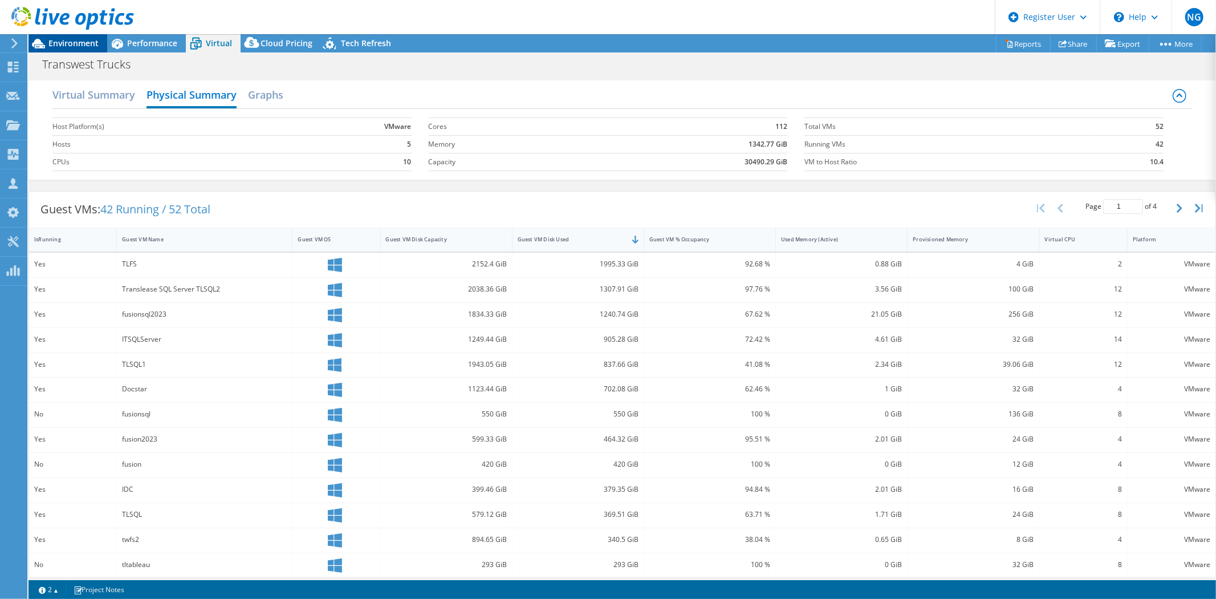
click at [52, 43] on span "Environment" at bounding box center [73, 43] width 50 height 11
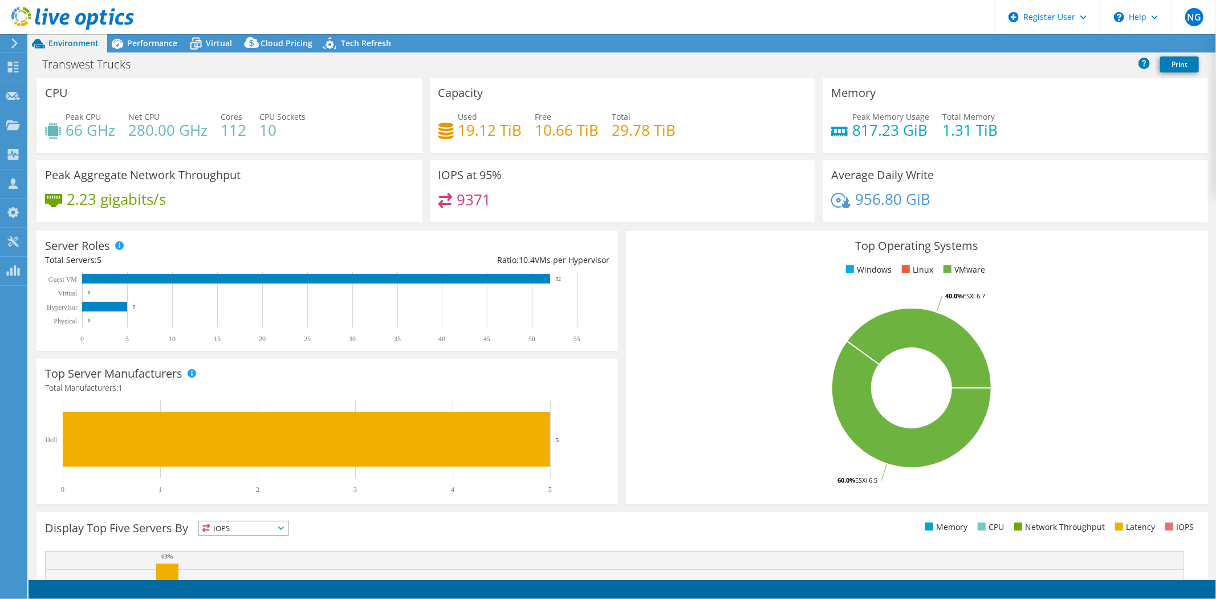
select select "USWest"
select select "USD"
drag, startPoint x: 205, startPoint y: 131, endPoint x: 131, endPoint y: 132, distance: 74.1
click at [131, 132] on h4 "280.00 GHz" at bounding box center [167, 130] width 79 height 13
click at [365, 113] on div "Peak CPU 66 GHz Net CPU 280.00 GHz Cores 112 CPU Sockets 10" at bounding box center [229, 129] width 368 height 37
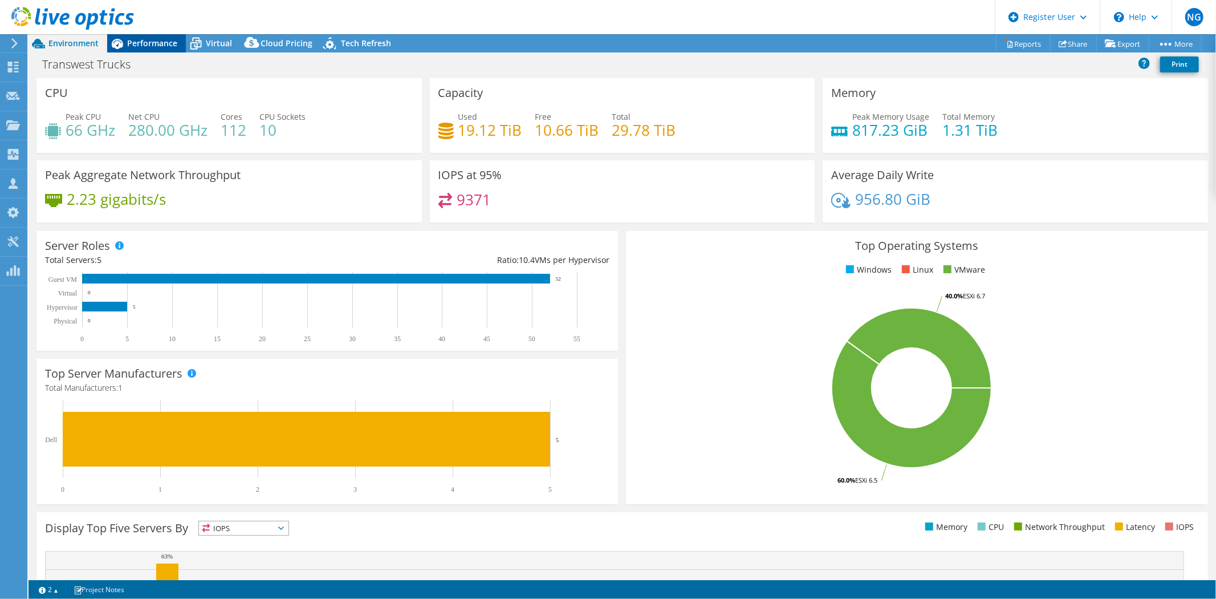
click at [154, 41] on span "Performance" at bounding box center [152, 43] width 50 height 11
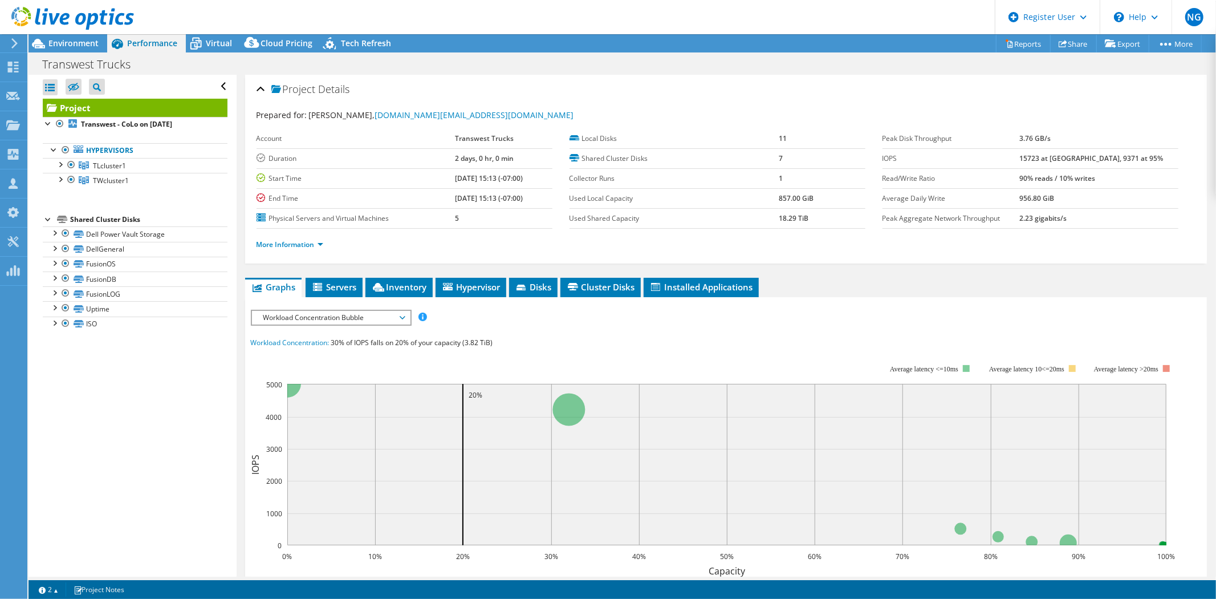
click at [375, 316] on span "Workload Concentration Bubble" at bounding box center [331, 318] width 147 height 14
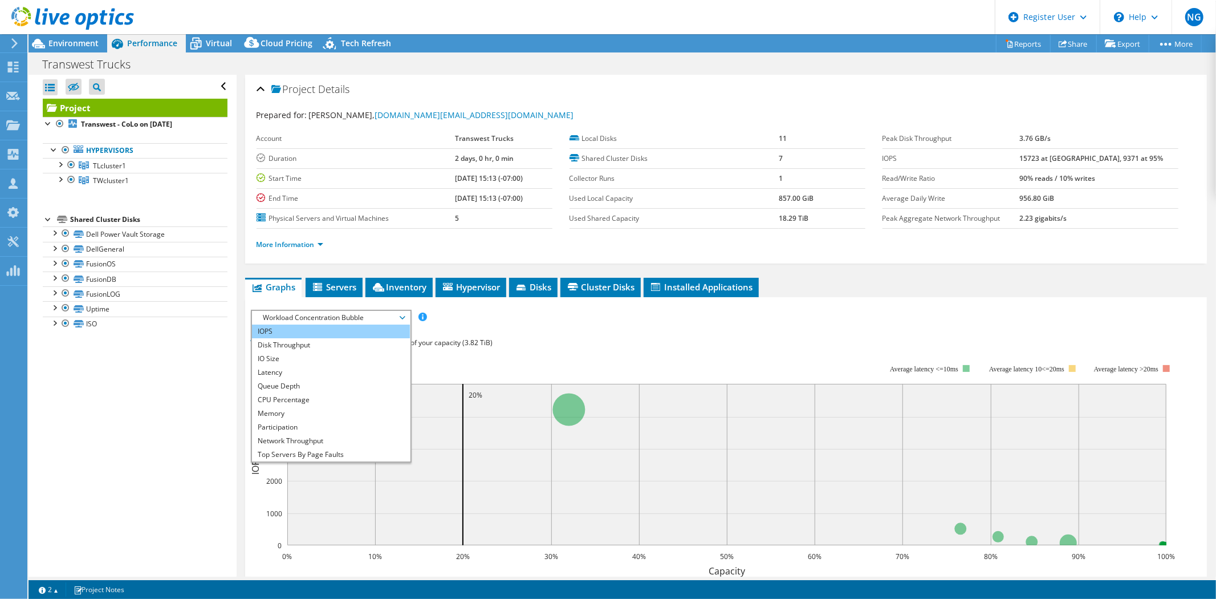
click at [284, 331] on li "IOPS" at bounding box center [331, 331] width 158 height 14
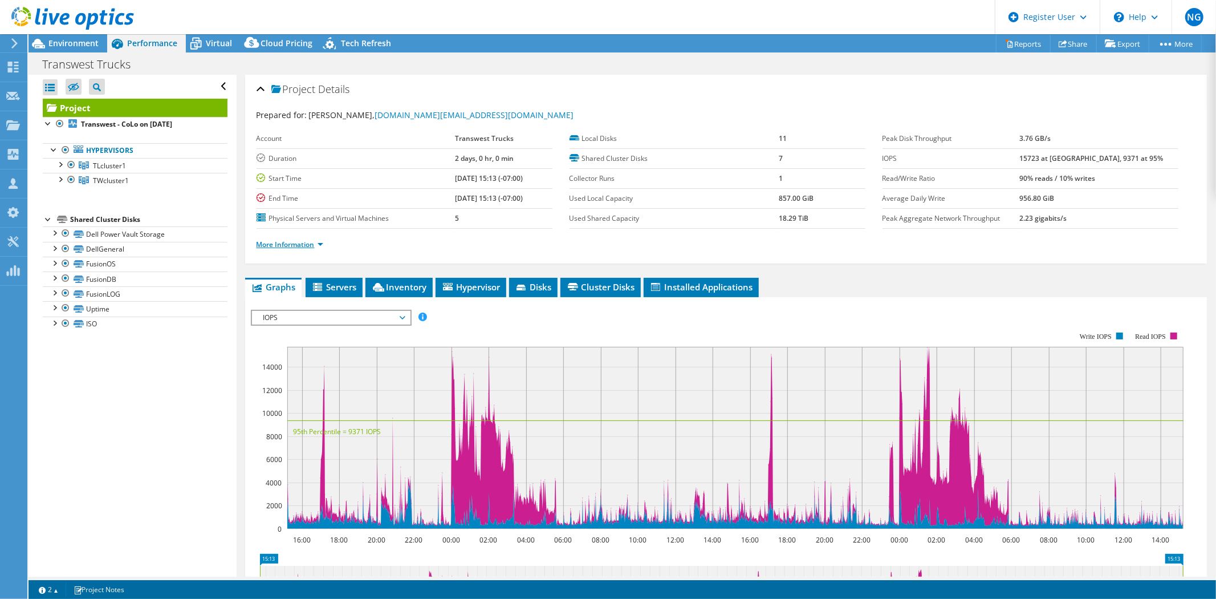
click at [298, 239] on link "More Information" at bounding box center [290, 244] width 67 height 10
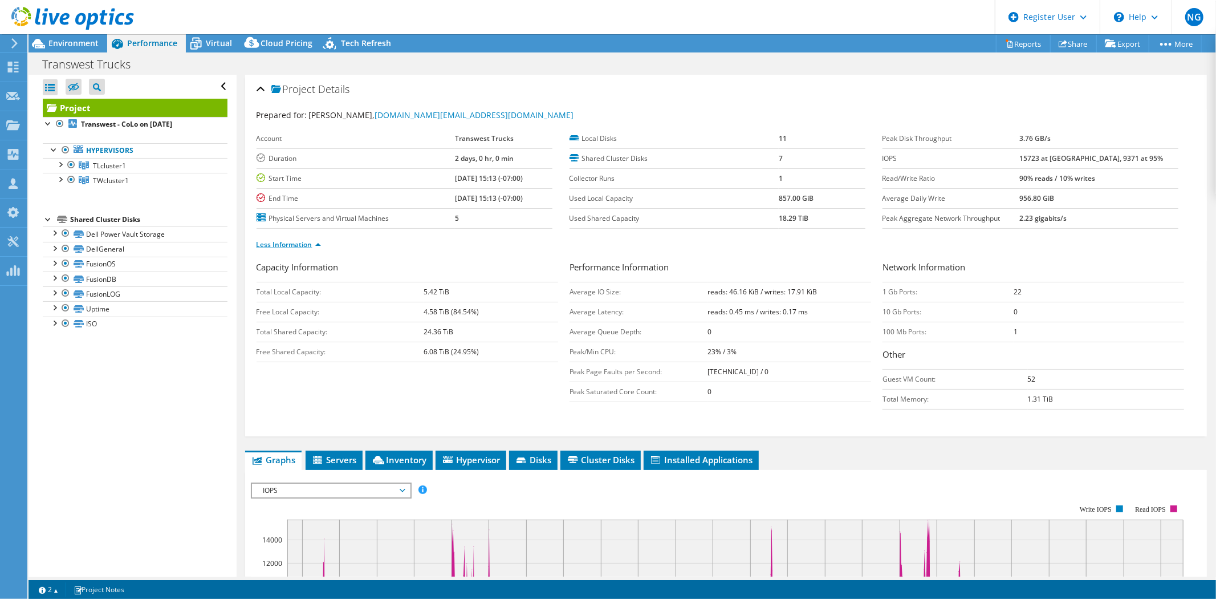
click at [302, 242] on link "Less Information" at bounding box center [289, 244] width 64 height 10
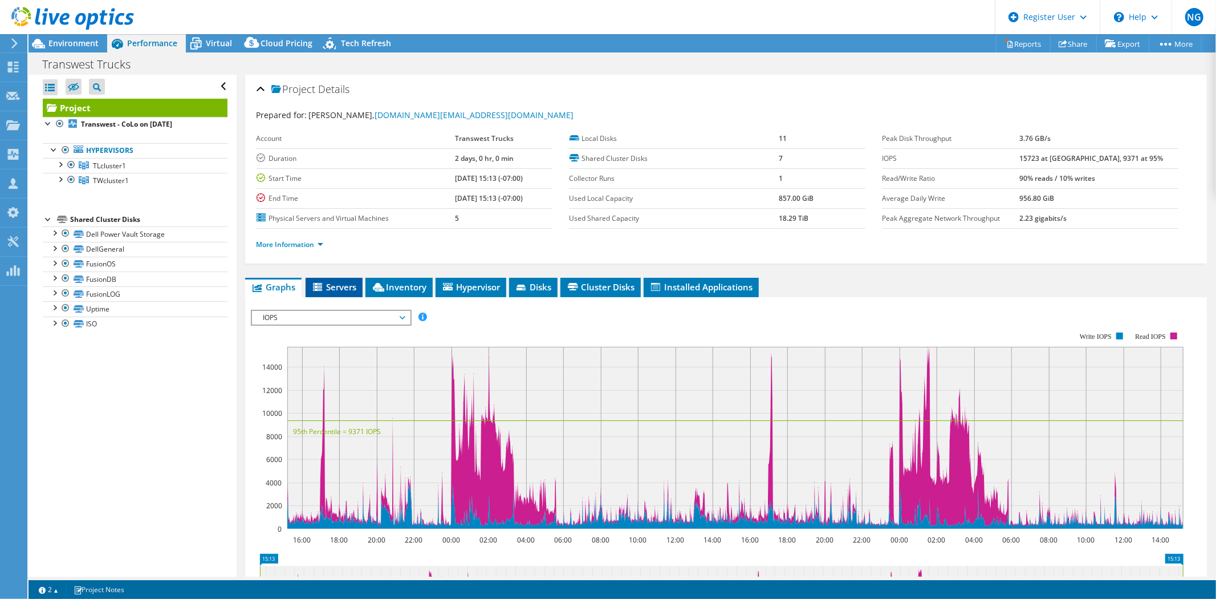
click at [348, 289] on span "Servers" at bounding box center [334, 286] width 46 height 11
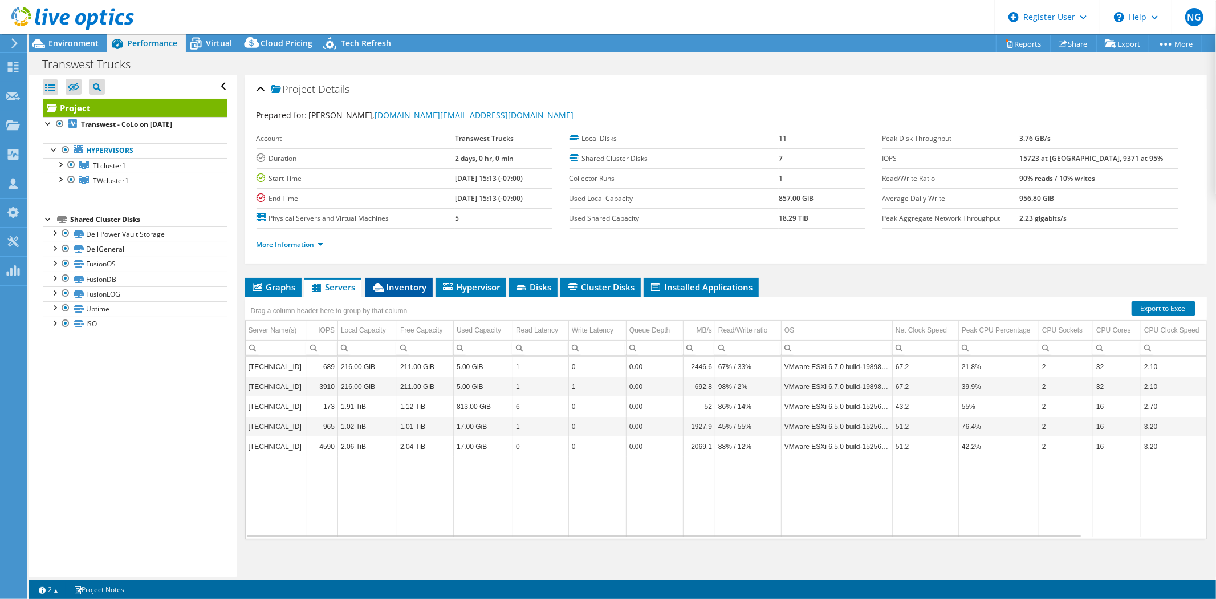
click at [409, 294] on li "Inventory" at bounding box center [398, 287] width 67 height 19
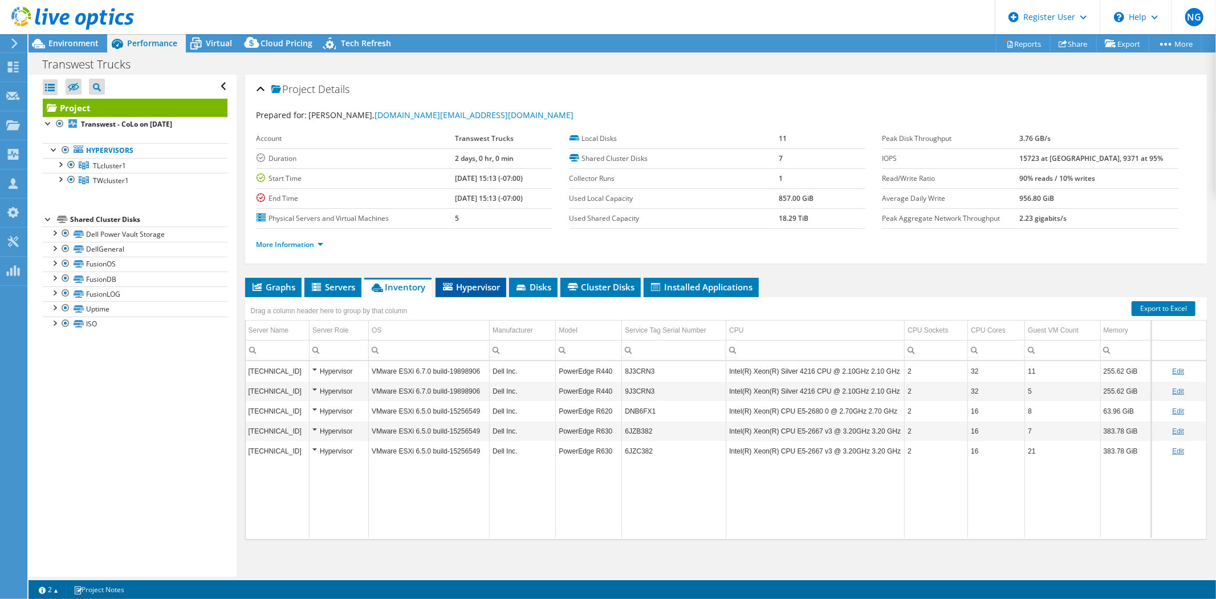
click at [482, 286] on span "Hypervisor" at bounding box center [470, 286] width 59 height 11
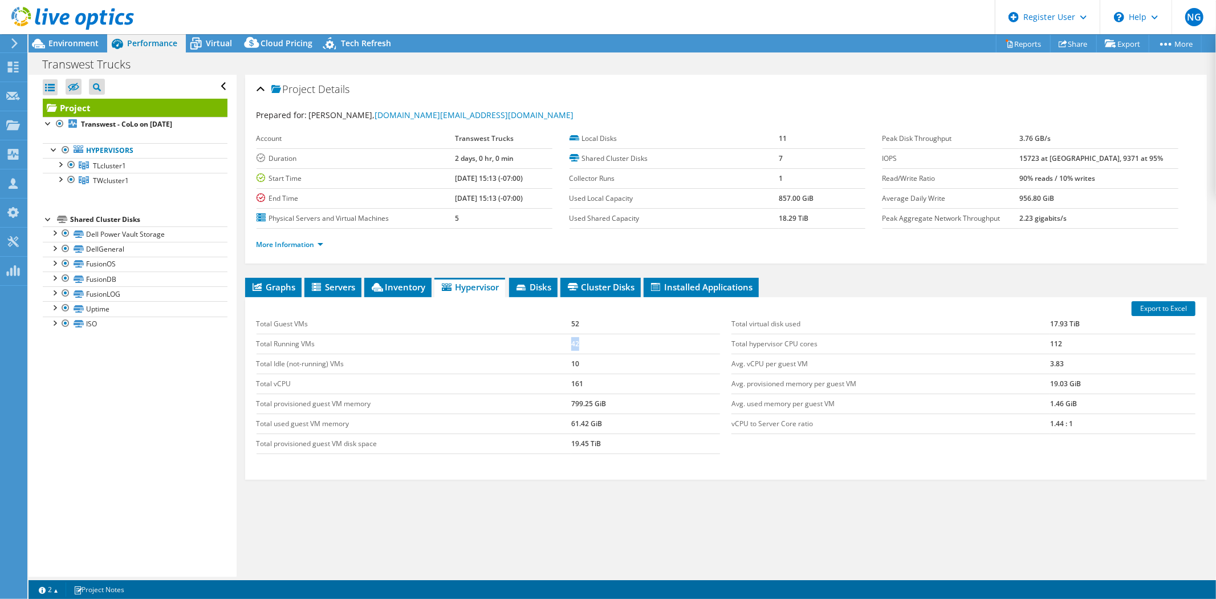
drag, startPoint x: 583, startPoint y: 344, endPoint x: 544, endPoint y: 344, distance: 38.8
click at [544, 344] on tr "Total Running VMs 42" at bounding box center [489, 344] width 464 height 20
drag, startPoint x: 584, startPoint y: 361, endPoint x: 560, endPoint y: 367, distance: 24.1
click at [560, 367] on tr "Total Idle (not-running) VMs 10" at bounding box center [489, 364] width 464 height 20
click at [537, 285] on span "Disks" at bounding box center [533, 286] width 37 height 11
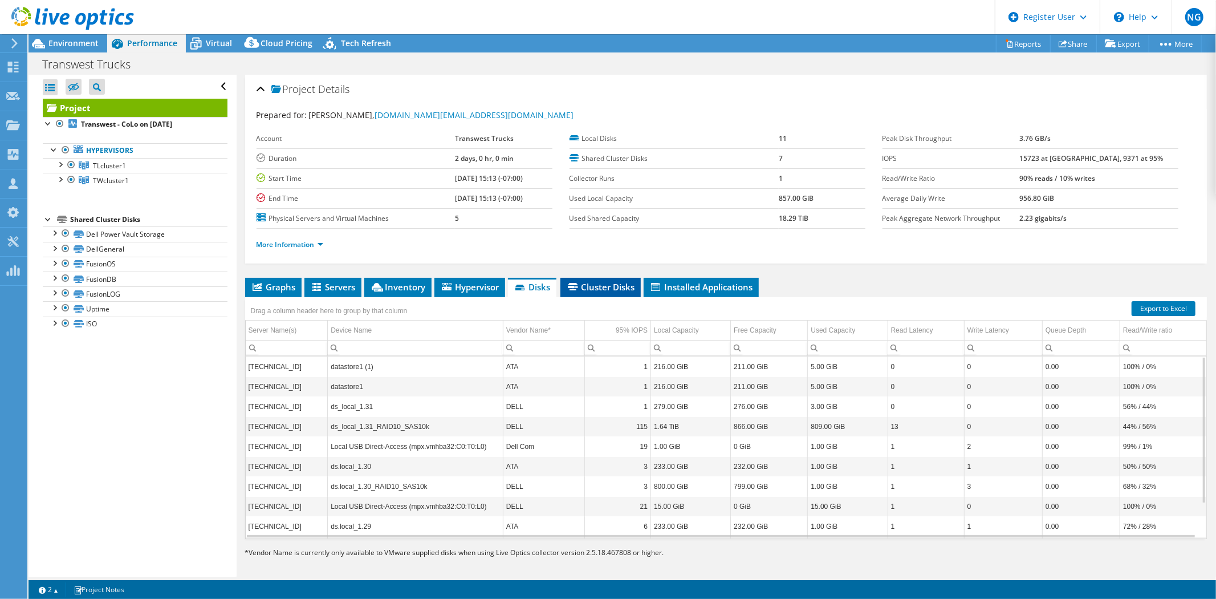
click at [606, 286] on span "Cluster Disks" at bounding box center [600, 286] width 69 height 11
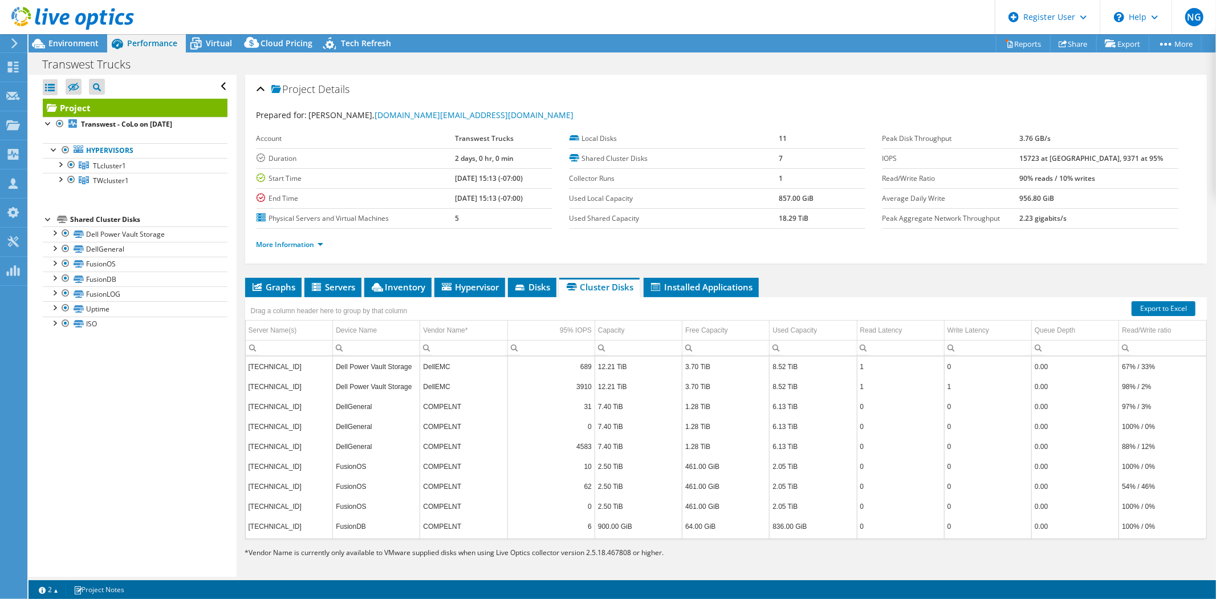
scroll to position [6, 0]
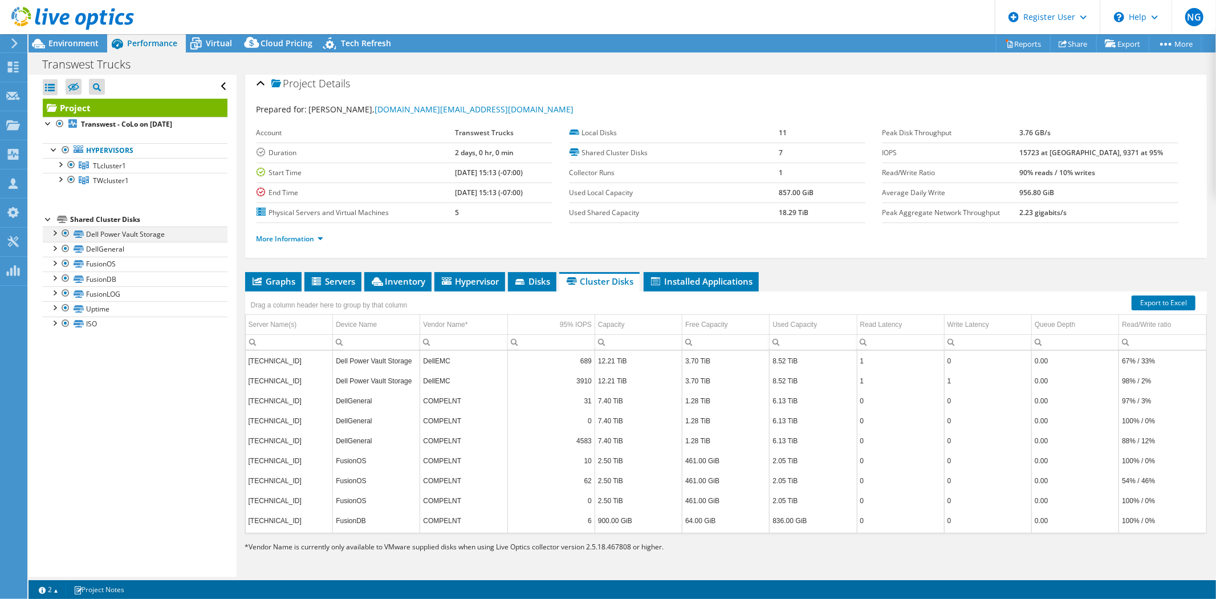
click at [65, 232] on div at bounding box center [65, 233] width 11 height 14
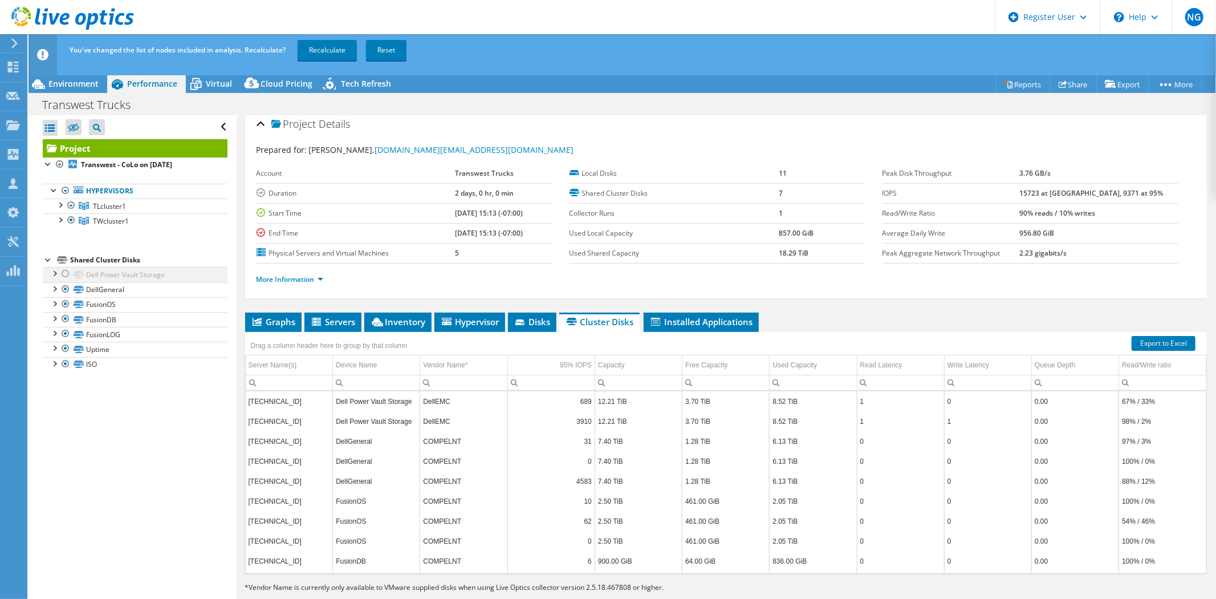
click at [64, 273] on div at bounding box center [65, 274] width 11 height 14
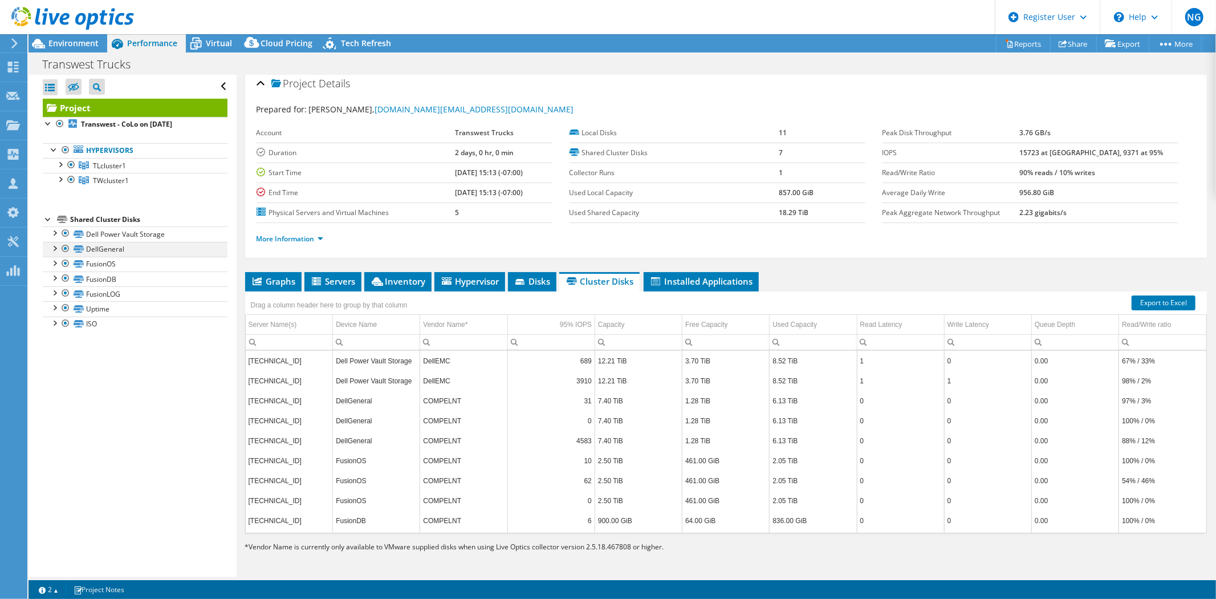
click at [65, 251] on div at bounding box center [65, 249] width 11 height 14
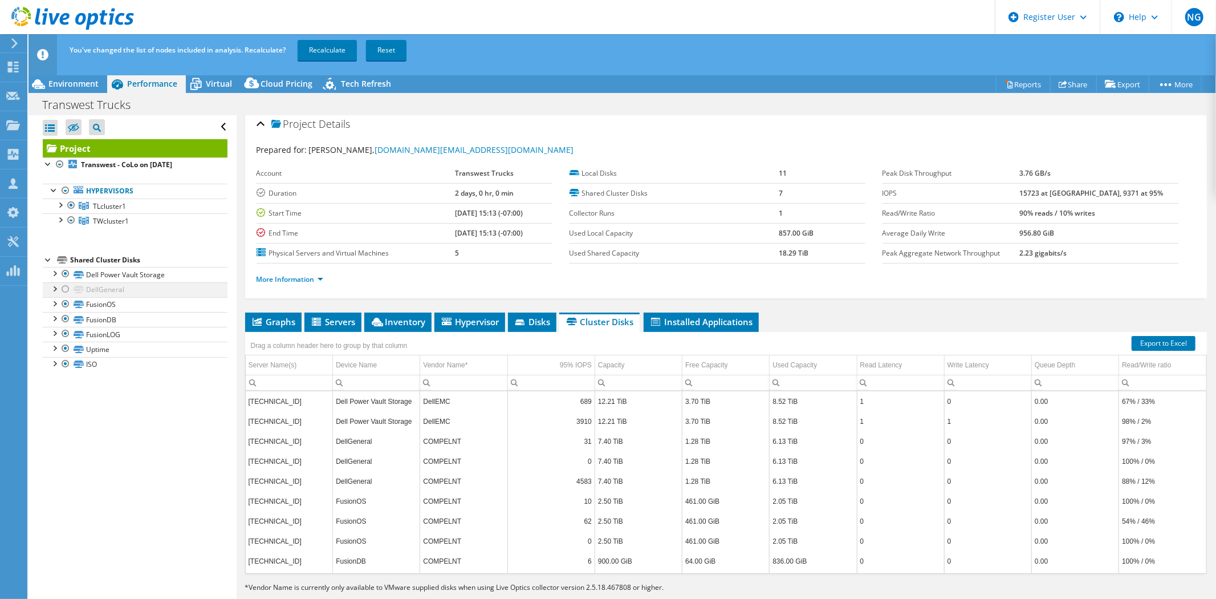
click at [64, 289] on div at bounding box center [65, 289] width 11 height 14
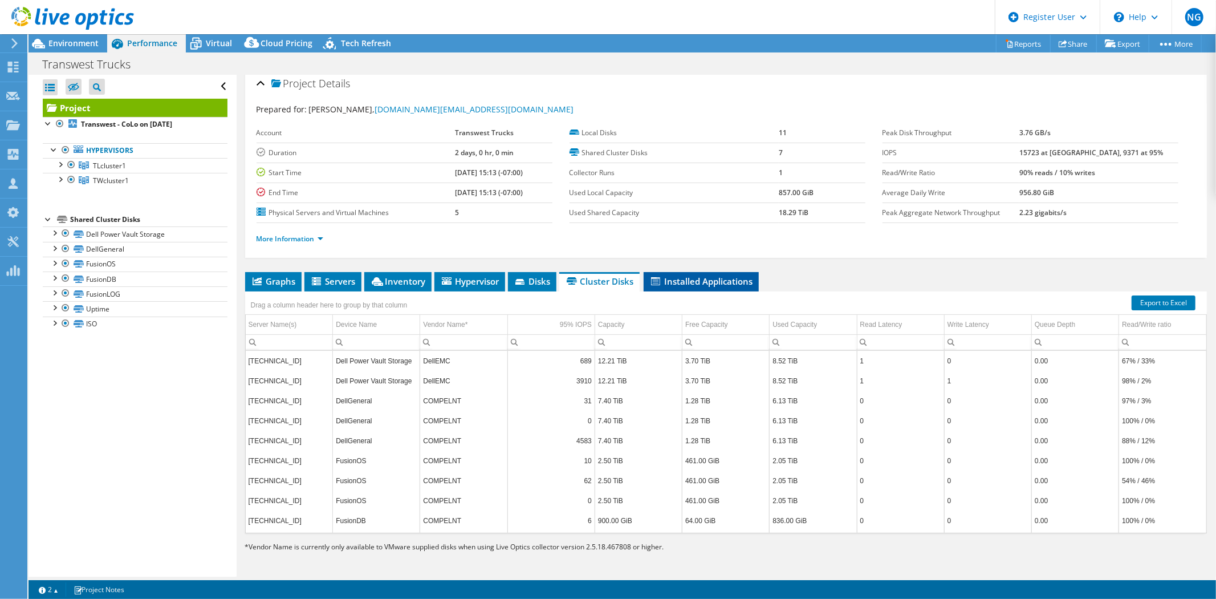
click at [704, 282] on span "Installed Applications" at bounding box center [701, 280] width 104 height 11
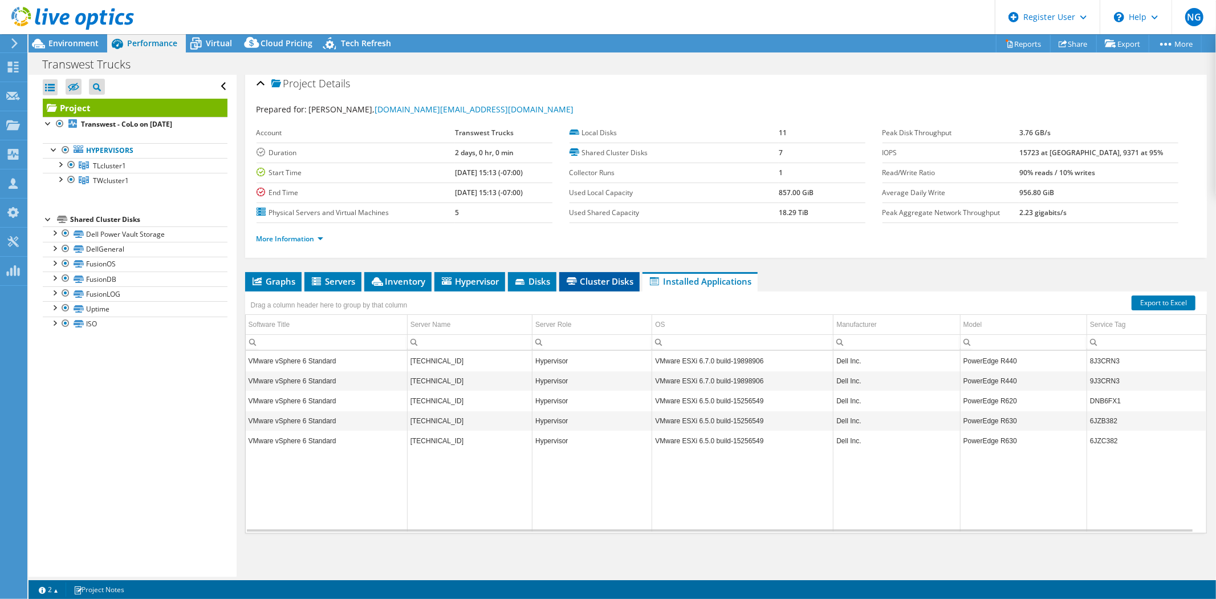
click at [576, 278] on icon at bounding box center [572, 280] width 10 height 7
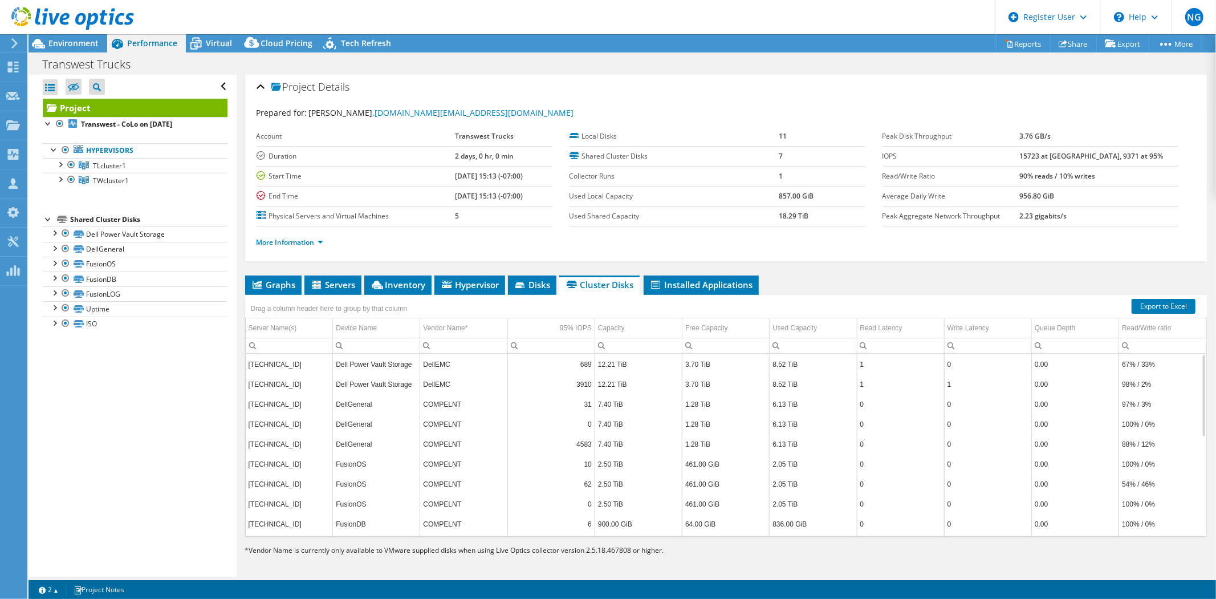
scroll to position [0, 0]
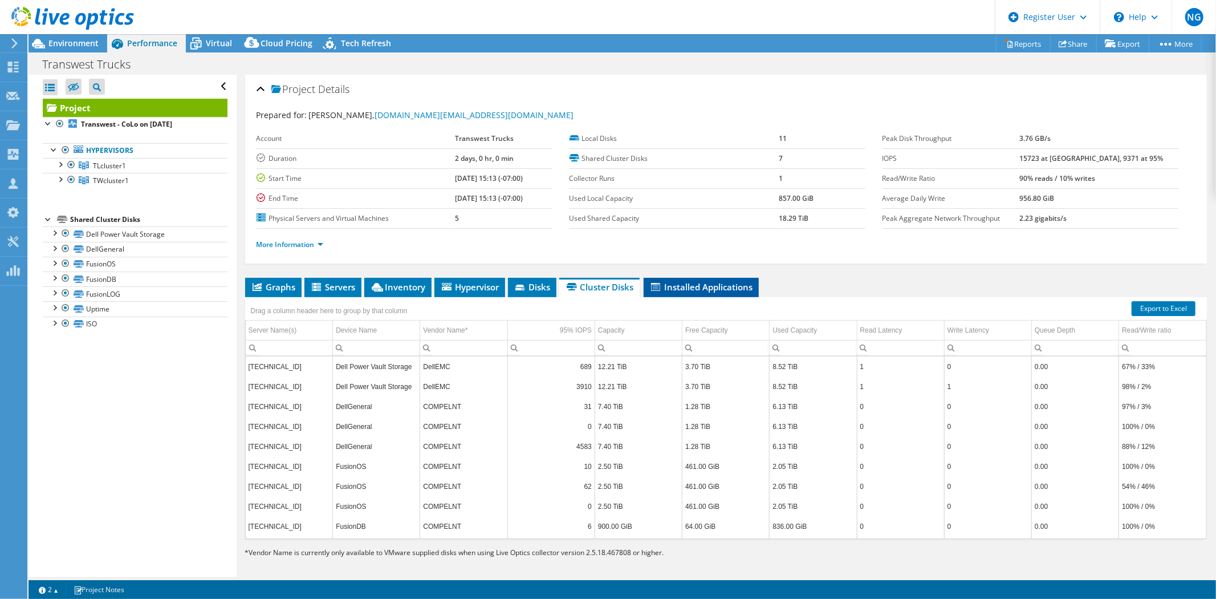
click at [693, 290] on span "Installed Applications" at bounding box center [701, 286] width 104 height 11
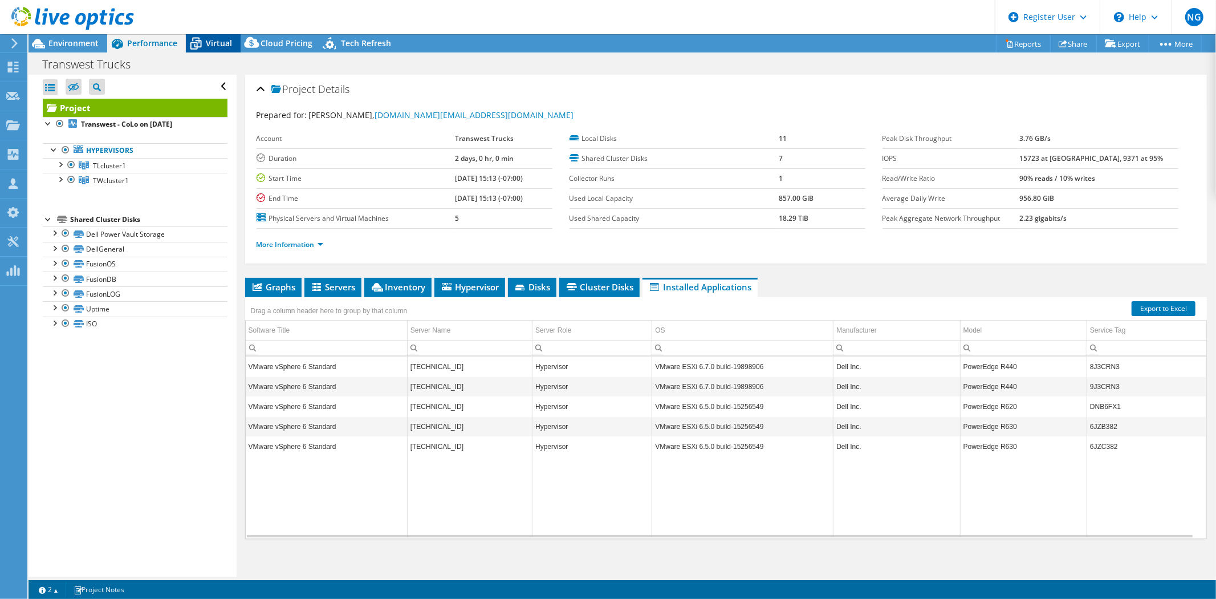
click at [222, 48] on div "Virtual" at bounding box center [213, 43] width 55 height 18
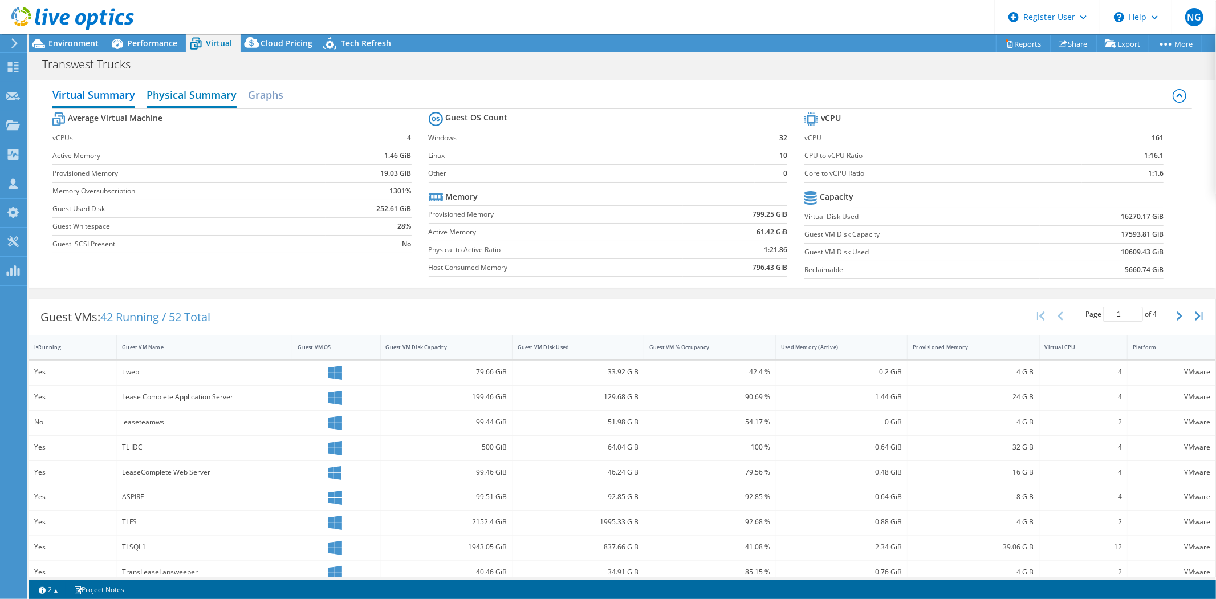
click at [200, 97] on h2 "Physical Summary" at bounding box center [192, 95] width 90 height 25
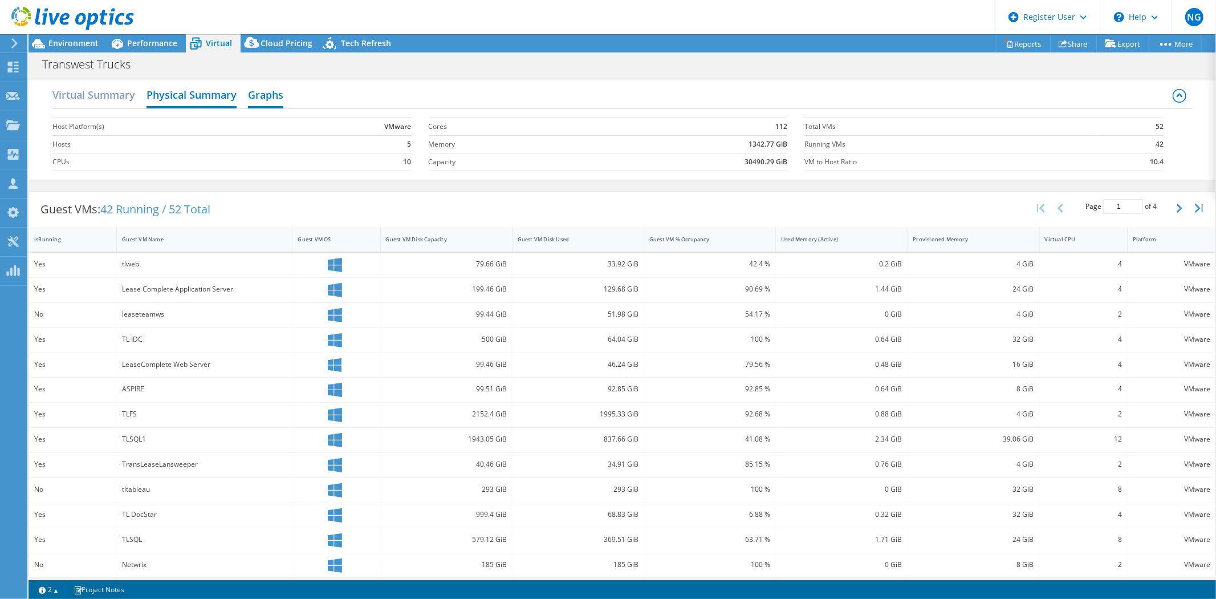
click at [274, 99] on h2 "Graphs" at bounding box center [265, 95] width 35 height 25
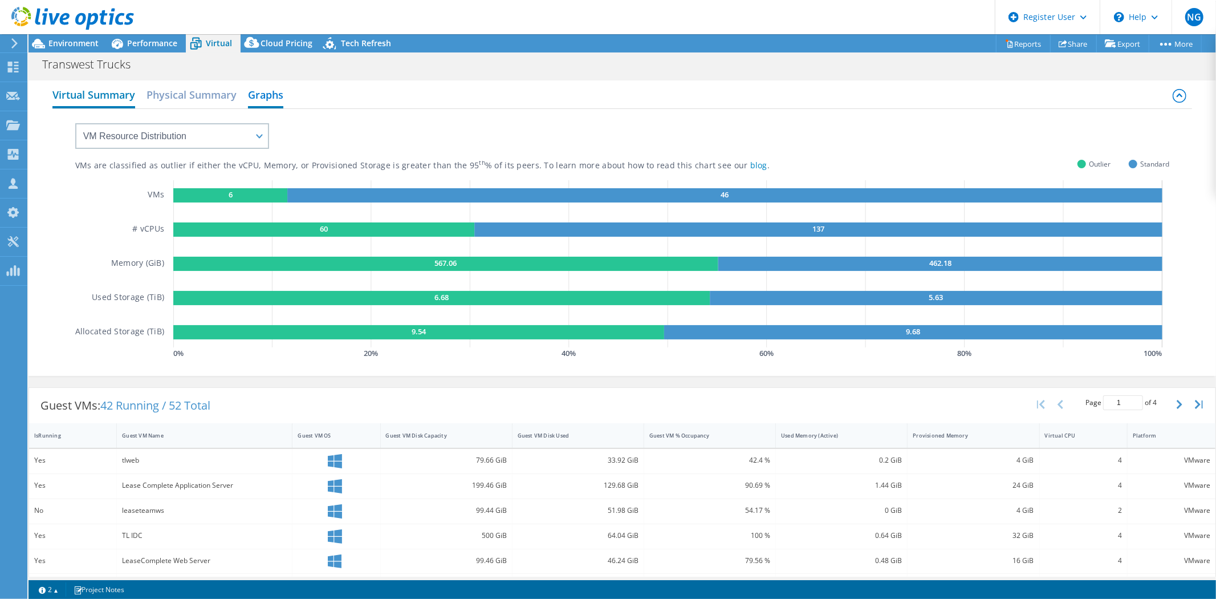
click at [72, 99] on h2 "Virtual Summary" at bounding box center [93, 95] width 83 height 25
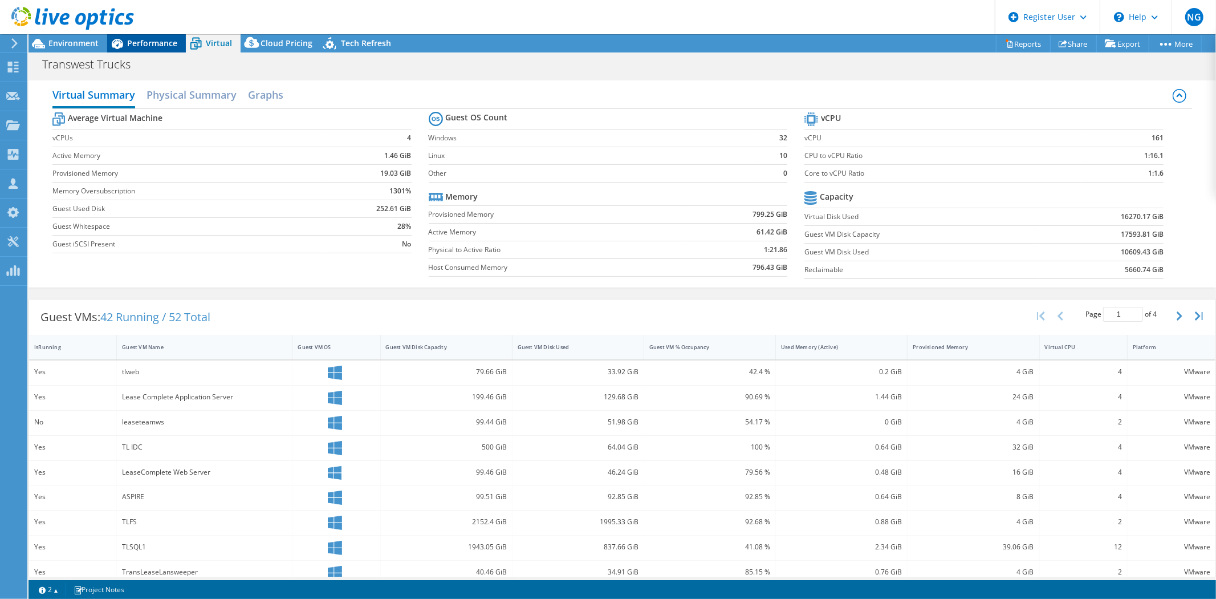
click at [146, 41] on span "Performance" at bounding box center [152, 43] width 50 height 11
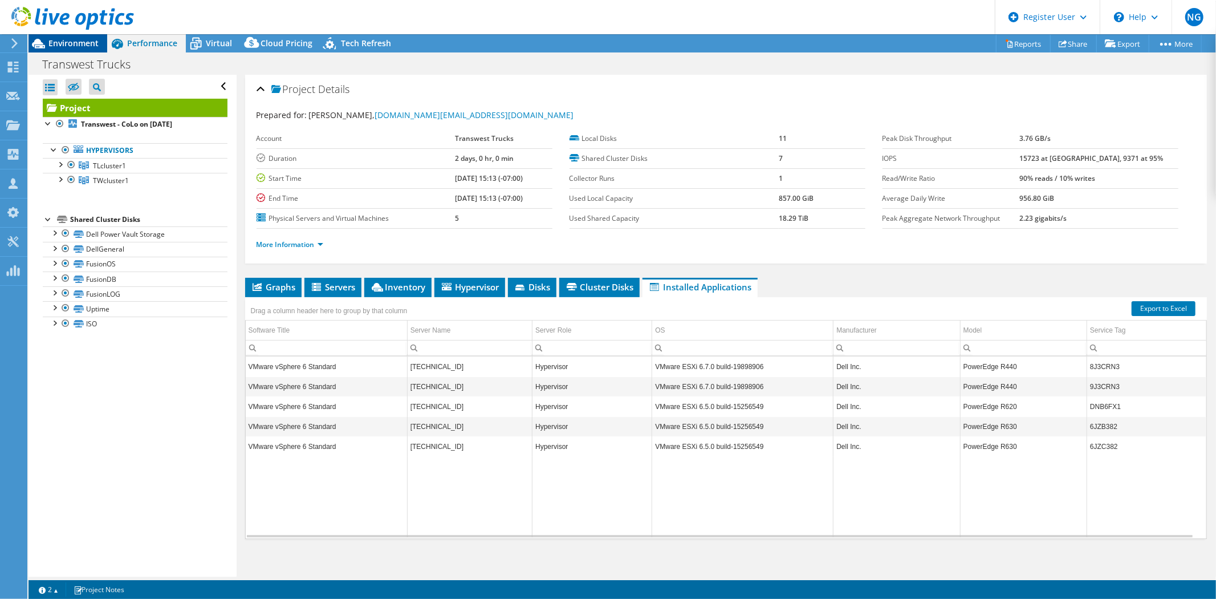
click at [98, 43] on span "Environment" at bounding box center [73, 43] width 50 height 11
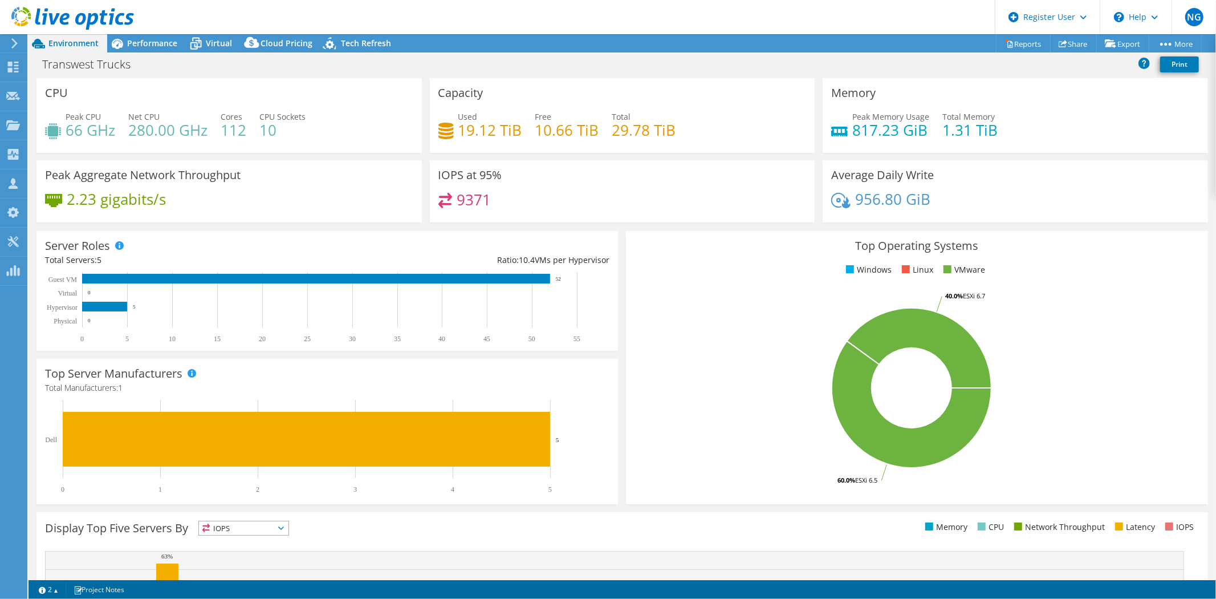
click at [232, 531] on span "IOPS" at bounding box center [244, 528] width 90 height 14
click at [263, 544] on li "IOPS" at bounding box center [244, 543] width 90 height 16
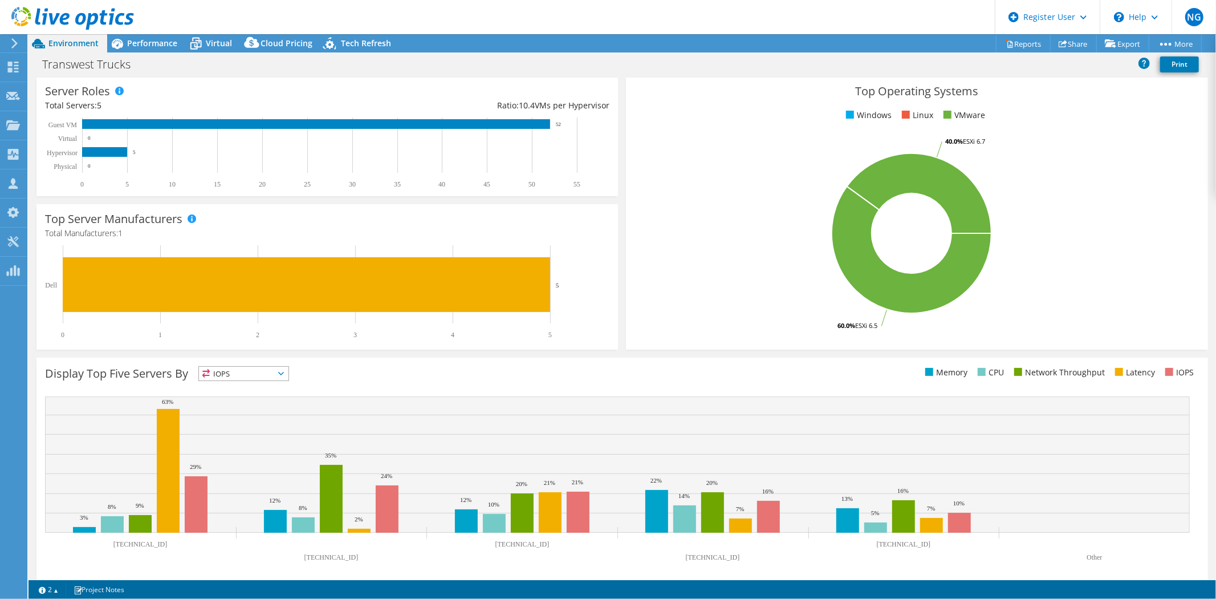
scroll to position [161, 0]
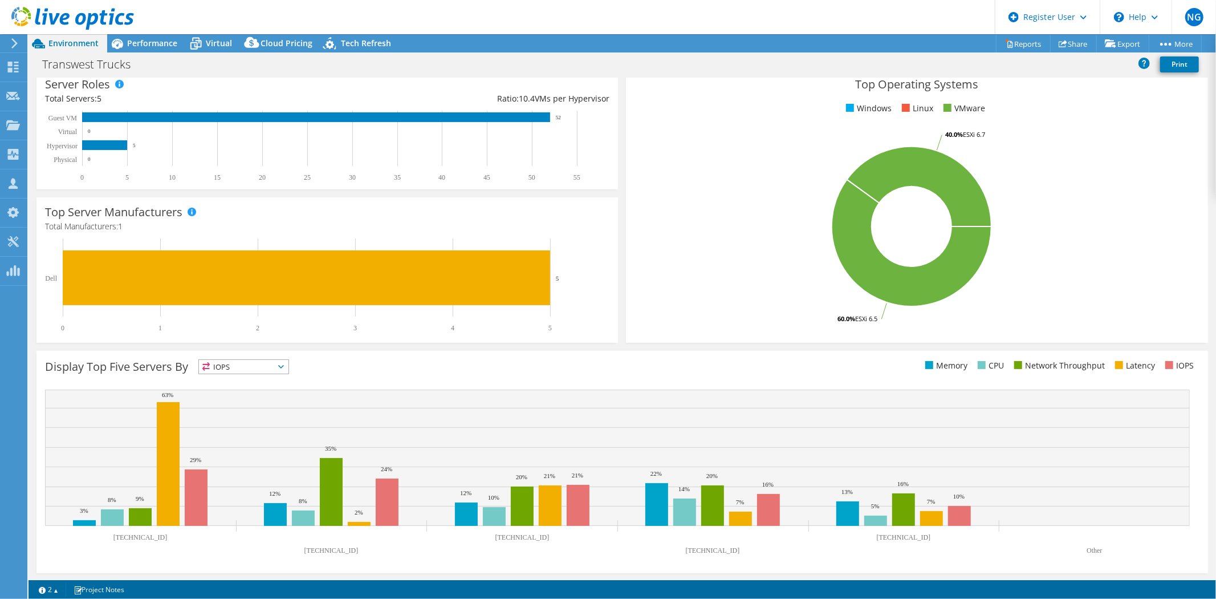
click at [274, 364] on span "IOPS" at bounding box center [236, 367] width 75 height 14
click at [265, 395] on li "Memory" at bounding box center [244, 397] width 90 height 16
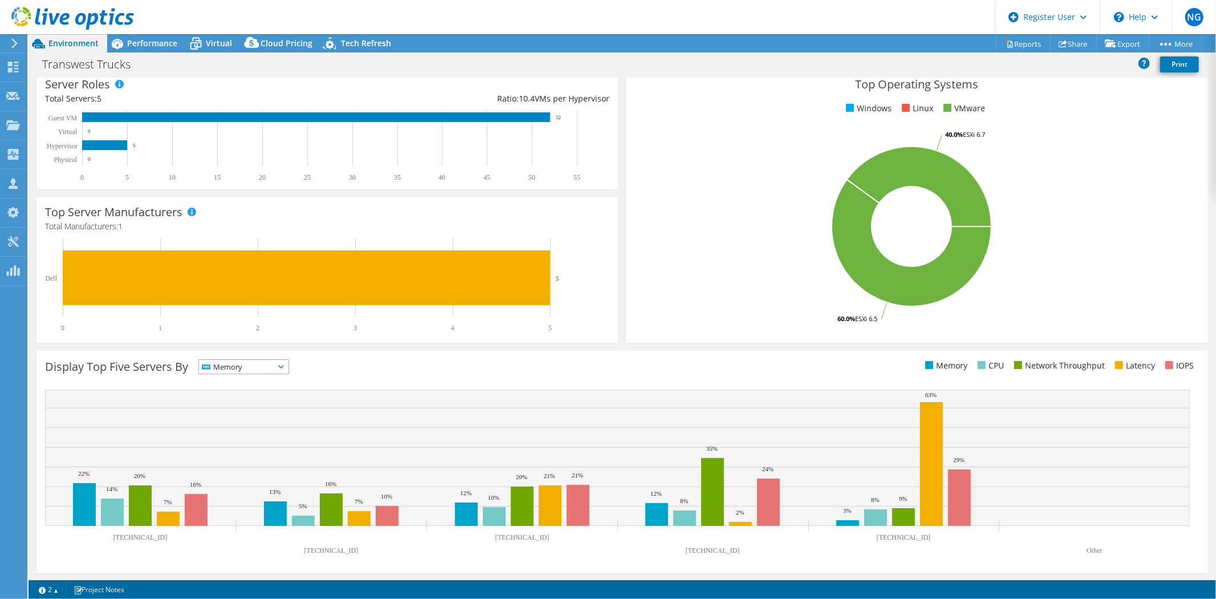
click at [273, 360] on span "Memory" at bounding box center [236, 367] width 75 height 14
click at [263, 363] on span "Memory" at bounding box center [236, 367] width 75 height 14
click at [254, 363] on span "Memory" at bounding box center [236, 367] width 75 height 14
click at [242, 383] on li "IOPS" at bounding box center [244, 381] width 90 height 16
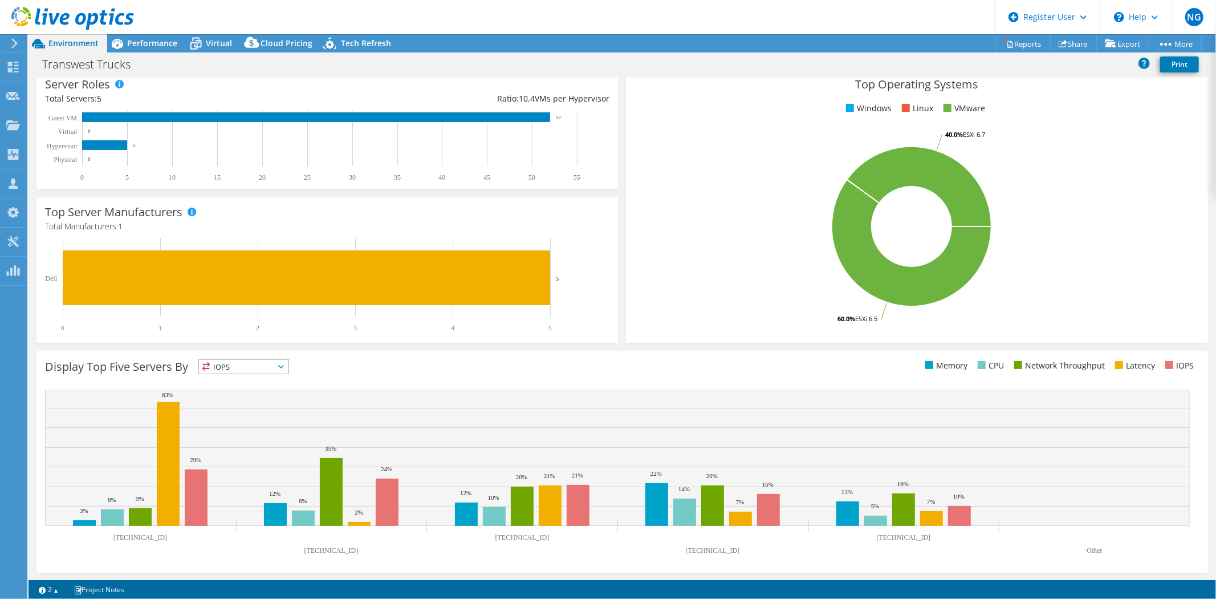
scroll to position [0, 0]
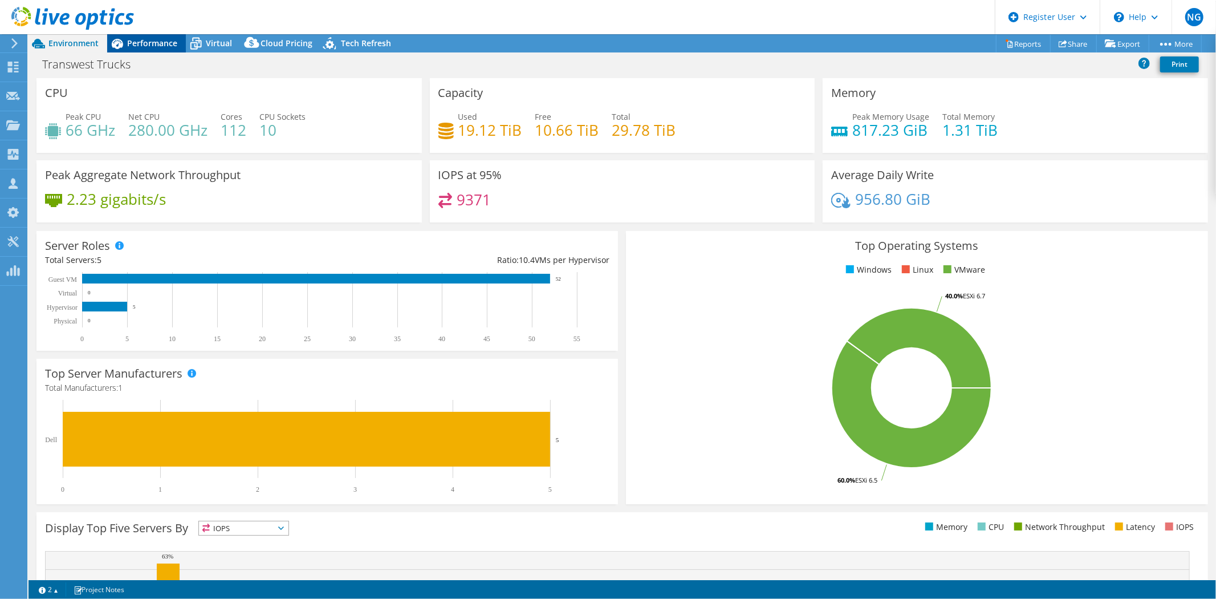
click at [140, 43] on span "Performance" at bounding box center [152, 43] width 50 height 11
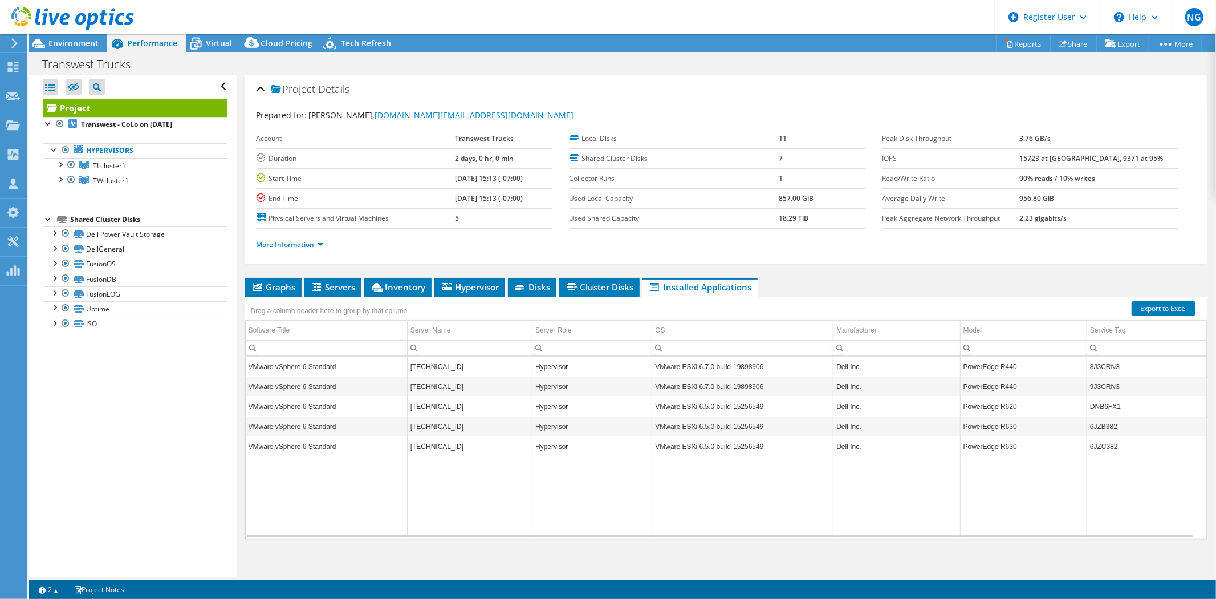
click at [278, 297] on div "Drag a column header here to group by that column" at bounding box center [329, 309] width 168 height 25
click at [282, 289] on span "Graphs" at bounding box center [273, 286] width 45 height 11
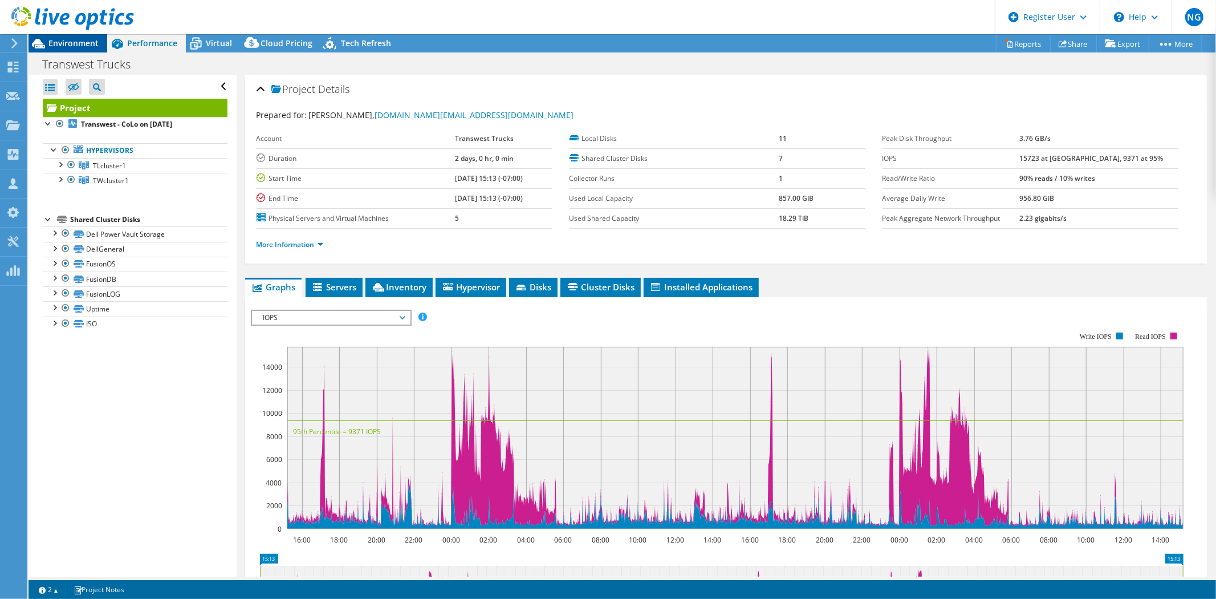
click at [82, 46] on span "Environment" at bounding box center [73, 43] width 50 height 11
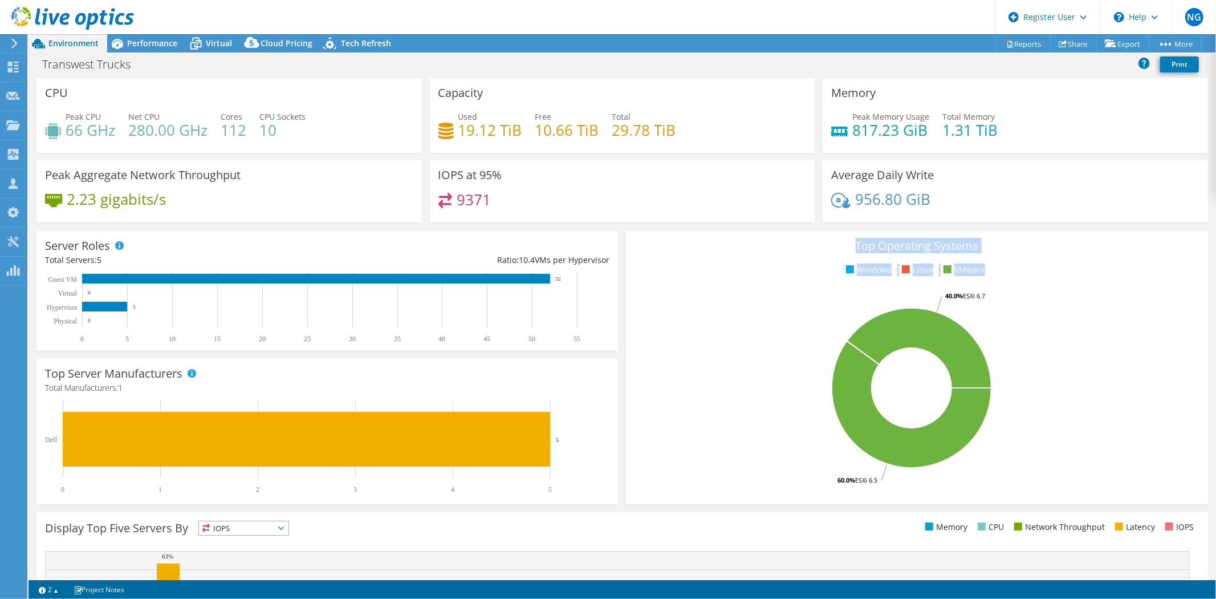
drag, startPoint x: 850, startPoint y: 247, endPoint x: 970, endPoint y: 472, distance: 255.3
click at [970, 472] on div "Top Operating Systems Windows Linux VMware 60.0% ESXi 6.5 40.0% ESXi 6.7" at bounding box center [917, 367] width 582 height 273
click at [1030, 451] on rect at bounding box center [912, 388] width 554 height 200
click at [988, 253] on div "Top Operating Systems Windows Linux VMware 60.0% ESXi 6.5 40.0% ESXi 6.7" at bounding box center [917, 367] width 582 height 273
click at [640, 445] on rect at bounding box center [912, 388] width 554 height 200
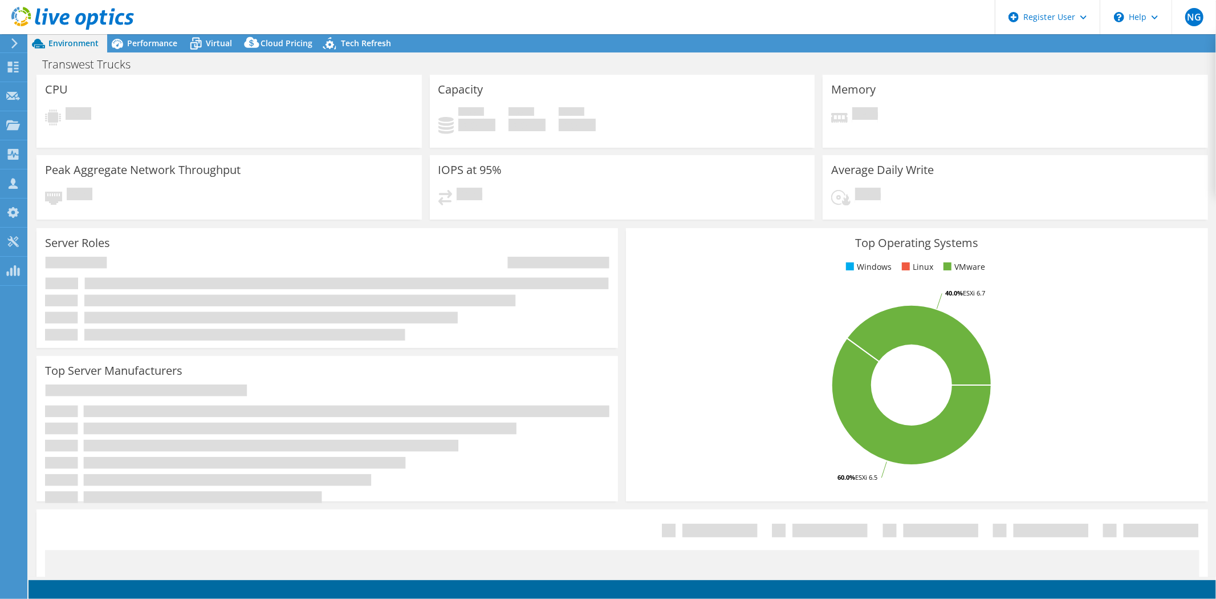
select select "USWest"
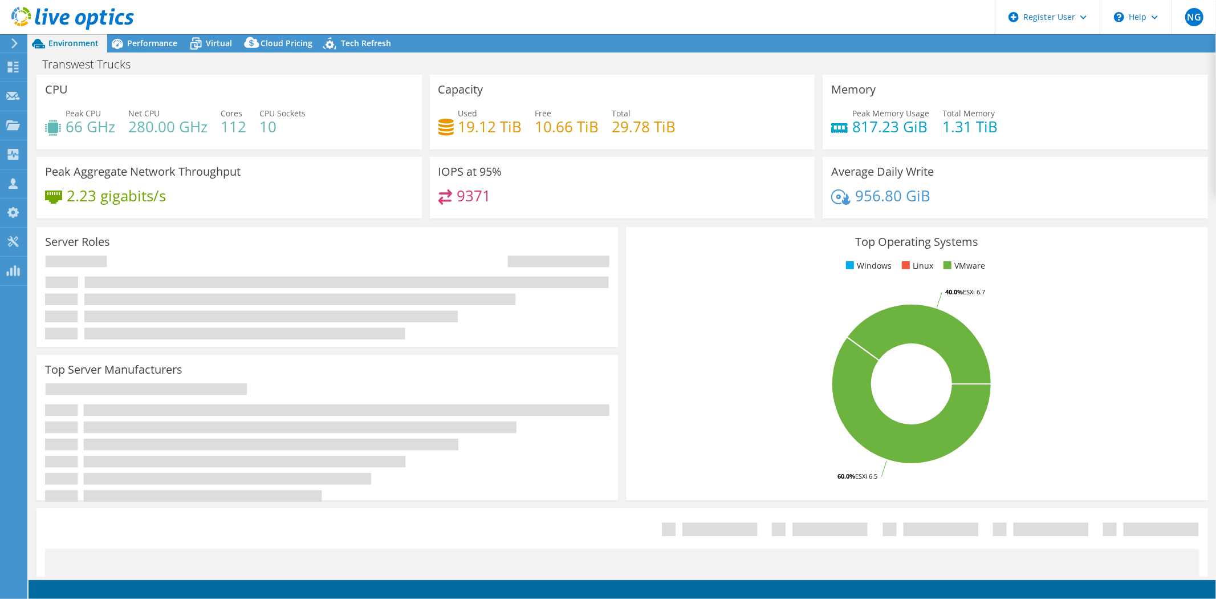
select select "USWest"
select select "USD"
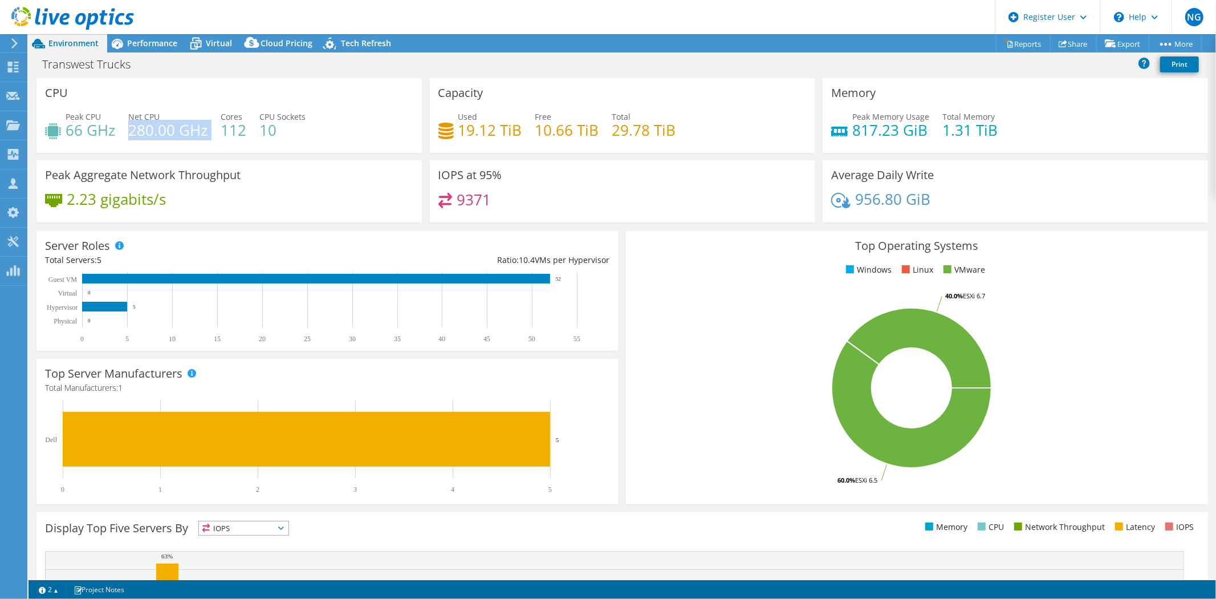
drag, startPoint x: 128, startPoint y: 131, endPoint x: 184, endPoint y: 141, distance: 56.2
click at [184, 141] on div "Peak CPU 66 GHz Net CPU 280.00 GHz Cores 112 CPU Sockets 10" at bounding box center [229, 129] width 368 height 37
click at [212, 137] on div "Peak CPU 66 GHz Net CPU 280.00 GHz Cores 112 CPU Sockets 10" at bounding box center [229, 129] width 368 height 37
click at [431, 64] on div "Transwest Trucks Print" at bounding box center [623, 64] width 1188 height 21
click at [144, 42] on span "Performance" at bounding box center [152, 43] width 50 height 11
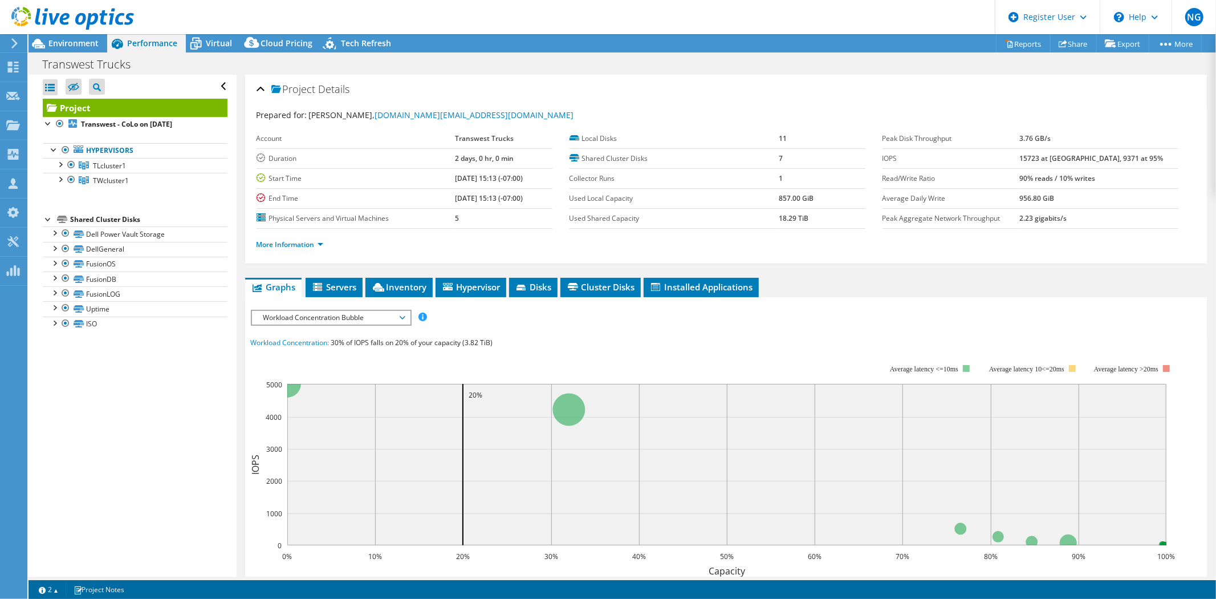
click at [381, 314] on span "Workload Concentration Bubble" at bounding box center [331, 318] width 147 height 14
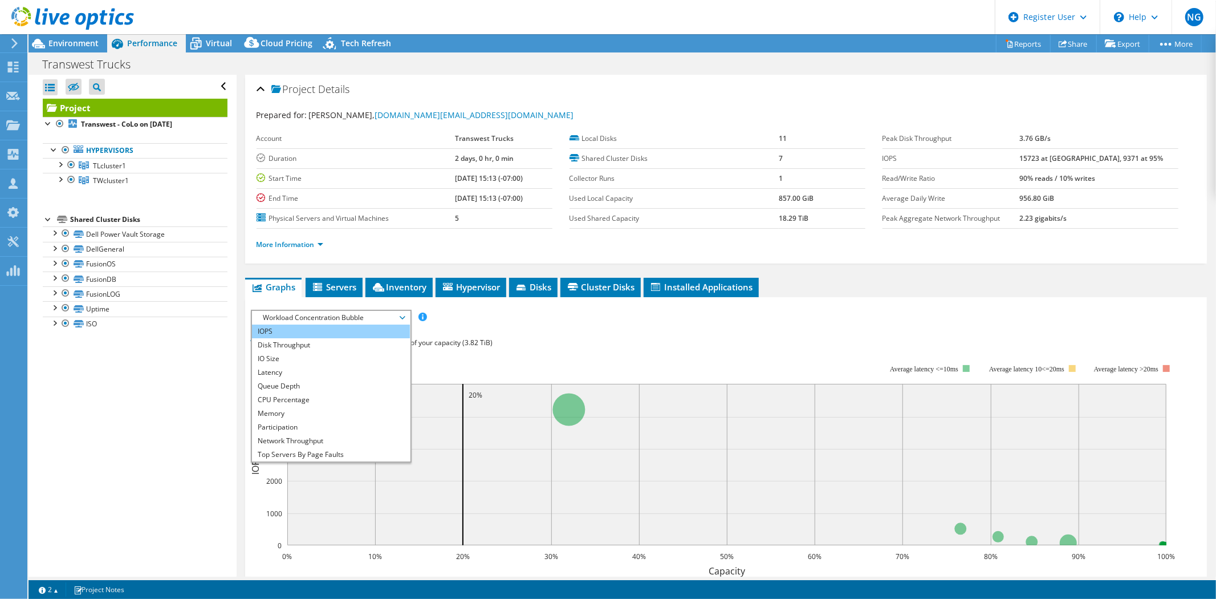
click at [316, 328] on li "IOPS" at bounding box center [331, 331] width 158 height 14
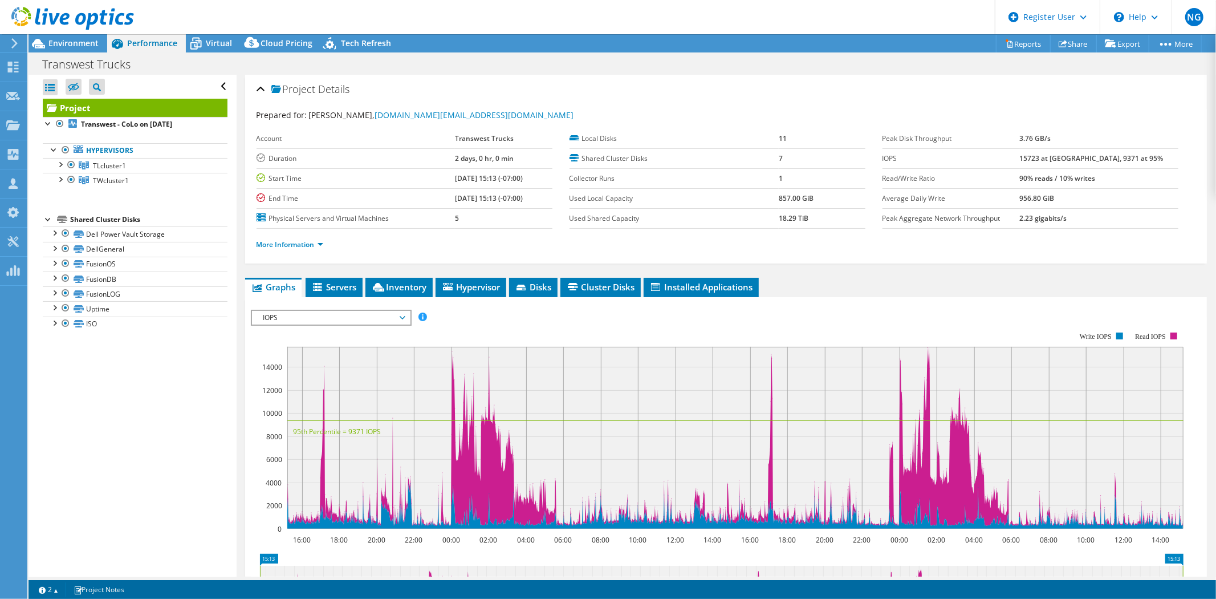
click at [333, 312] on span "IOPS" at bounding box center [331, 318] width 147 height 14
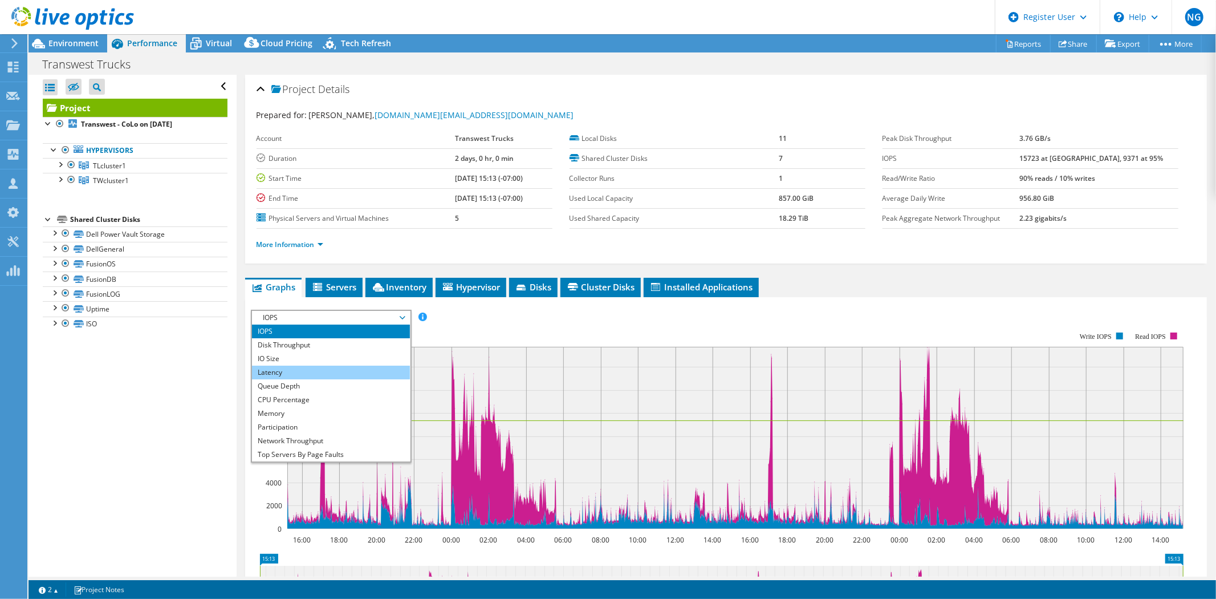
click at [296, 367] on li "Latency" at bounding box center [331, 372] width 158 height 14
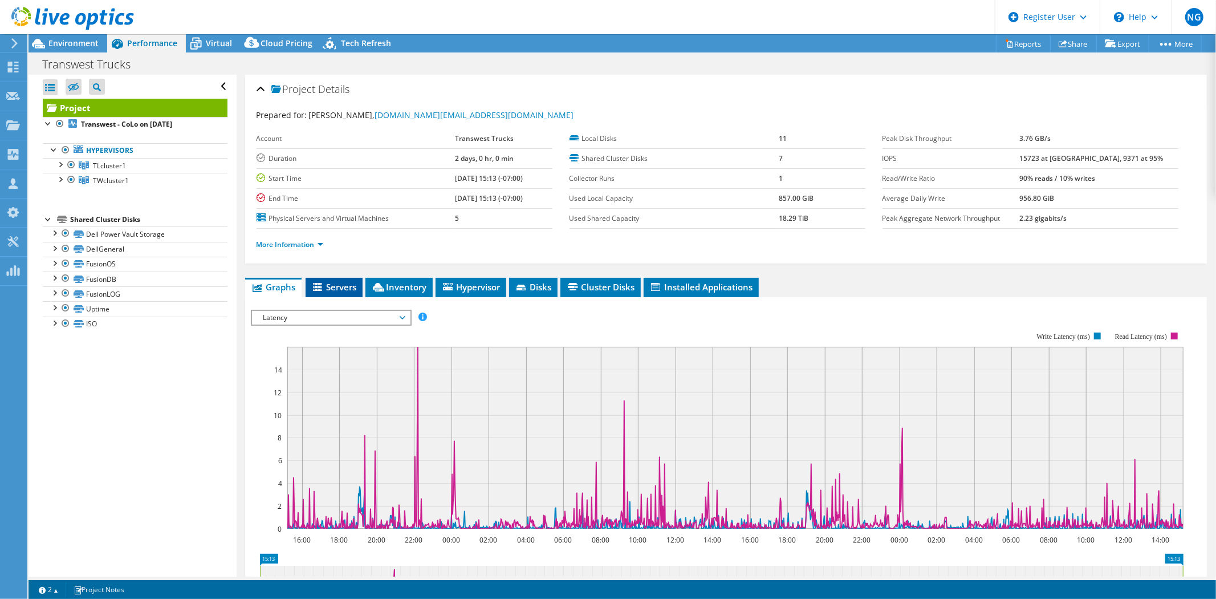
click at [339, 286] on span "Servers" at bounding box center [334, 286] width 46 height 11
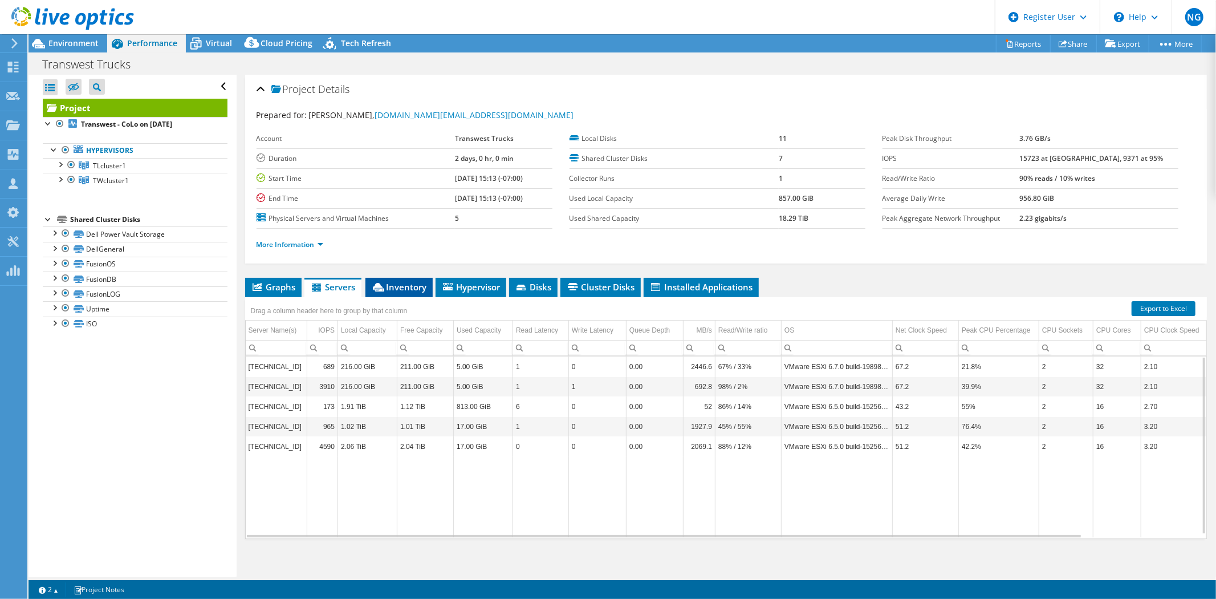
click at [383, 289] on icon at bounding box center [378, 287] width 11 height 9
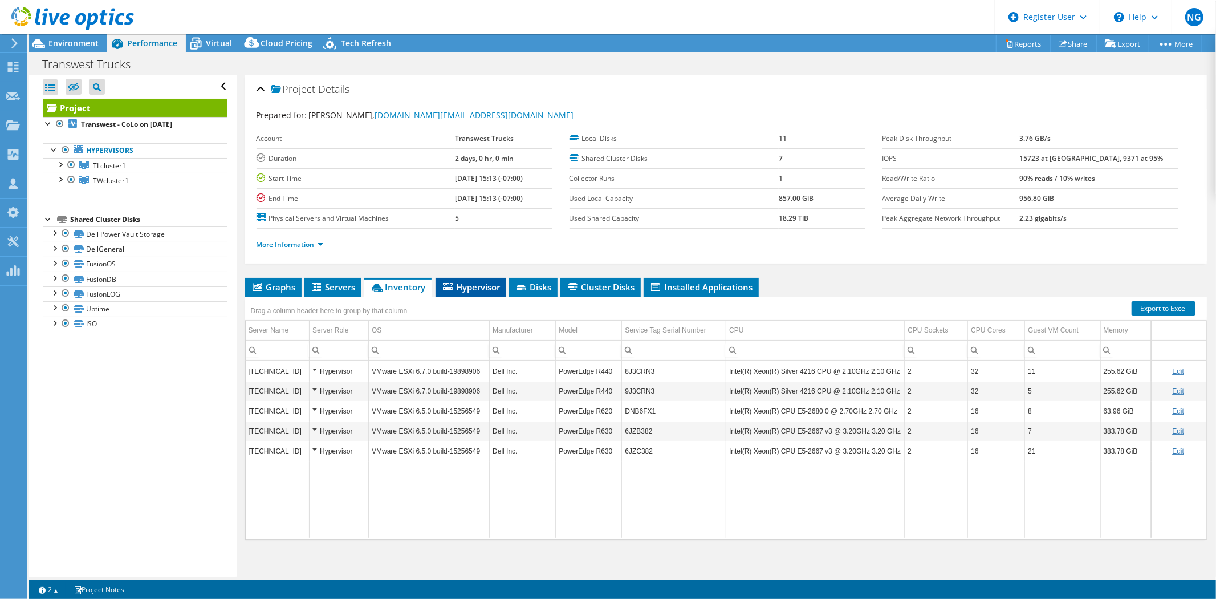
click at [478, 281] on span "Hypervisor" at bounding box center [470, 286] width 59 height 11
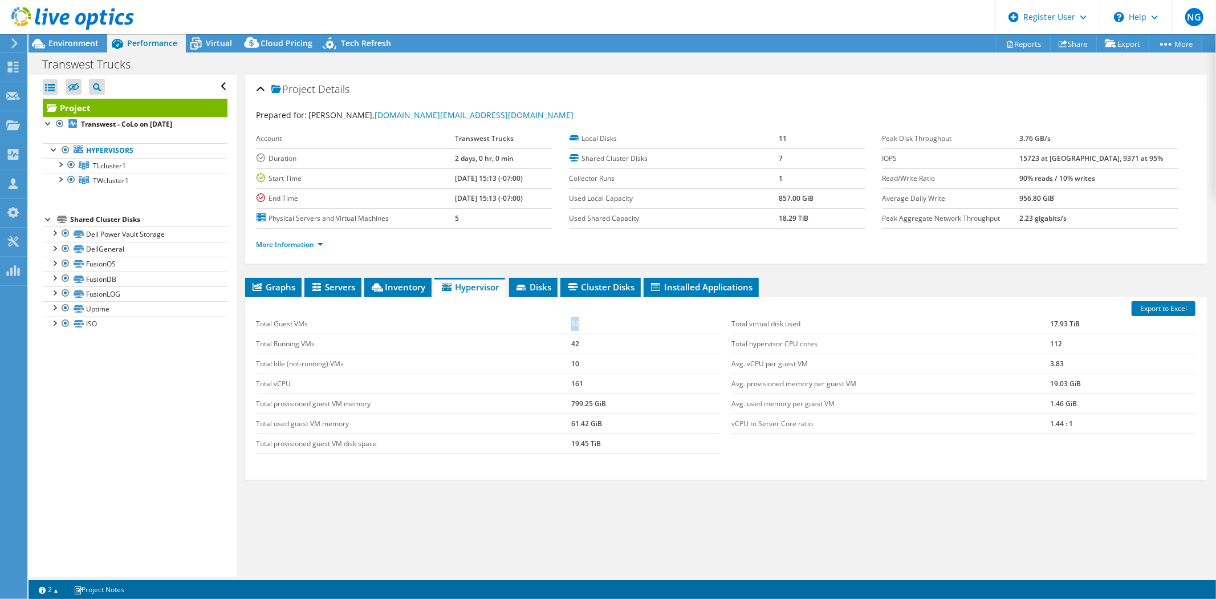
drag, startPoint x: 577, startPoint y: 322, endPoint x: 550, endPoint y: 320, distance: 27.4
click at [550, 320] on tr "Total Guest VMs 52" at bounding box center [489, 324] width 464 height 20
drag, startPoint x: 579, startPoint y: 342, endPoint x: 555, endPoint y: 343, distance: 24.0
click at [555, 343] on tr "Total Running VMs 42" at bounding box center [489, 344] width 464 height 20
drag, startPoint x: 586, startPoint y: 357, endPoint x: 552, endPoint y: 362, distance: 34.6
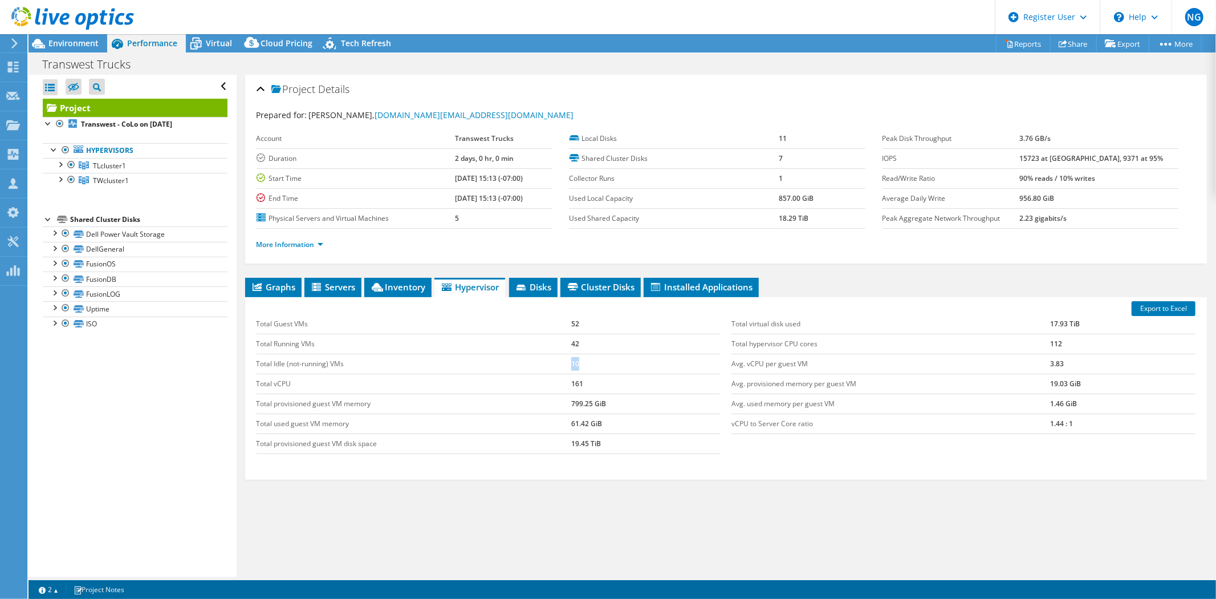
click at [552, 362] on tr "Total Idle (not-running) VMs 10" at bounding box center [489, 364] width 464 height 20
drag, startPoint x: 578, startPoint y: 346, endPoint x: 539, endPoint y: 346, distance: 38.8
click at [539, 346] on tr "Total Running VMs 42" at bounding box center [489, 344] width 464 height 20
drag, startPoint x: 583, startPoint y: 363, endPoint x: 558, endPoint y: 363, distance: 25.7
click at [558, 363] on tr "Total Idle (not-running) VMs 10" at bounding box center [489, 364] width 464 height 20
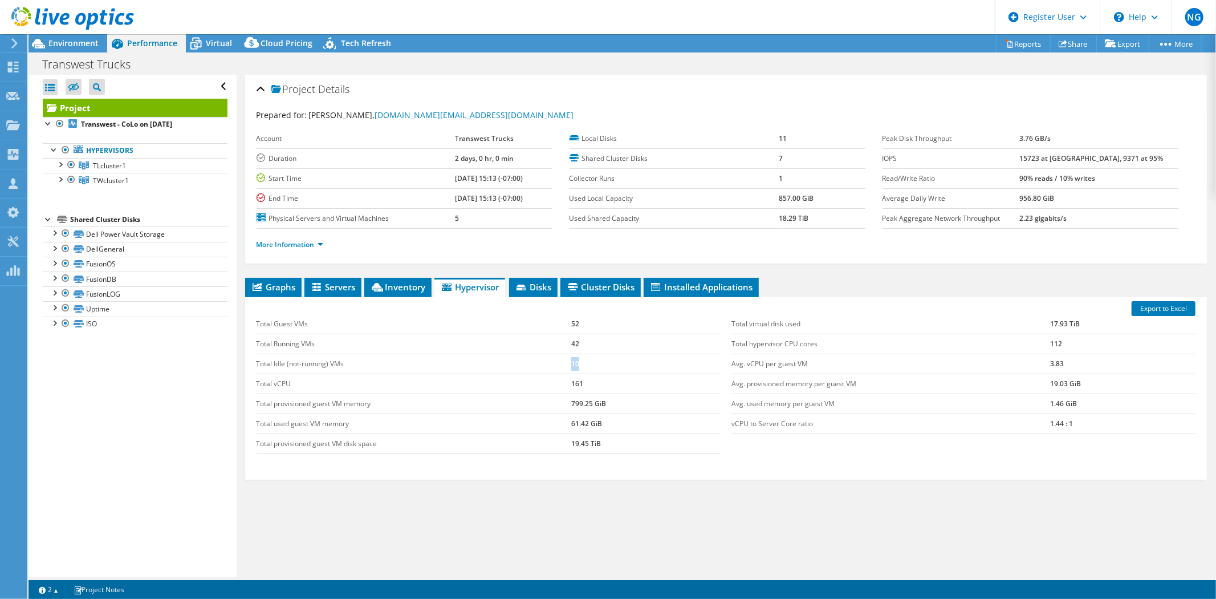
click at [571, 368] on td "10" at bounding box center [645, 364] width 149 height 20
click at [535, 283] on span "Disks" at bounding box center [533, 286] width 37 height 11
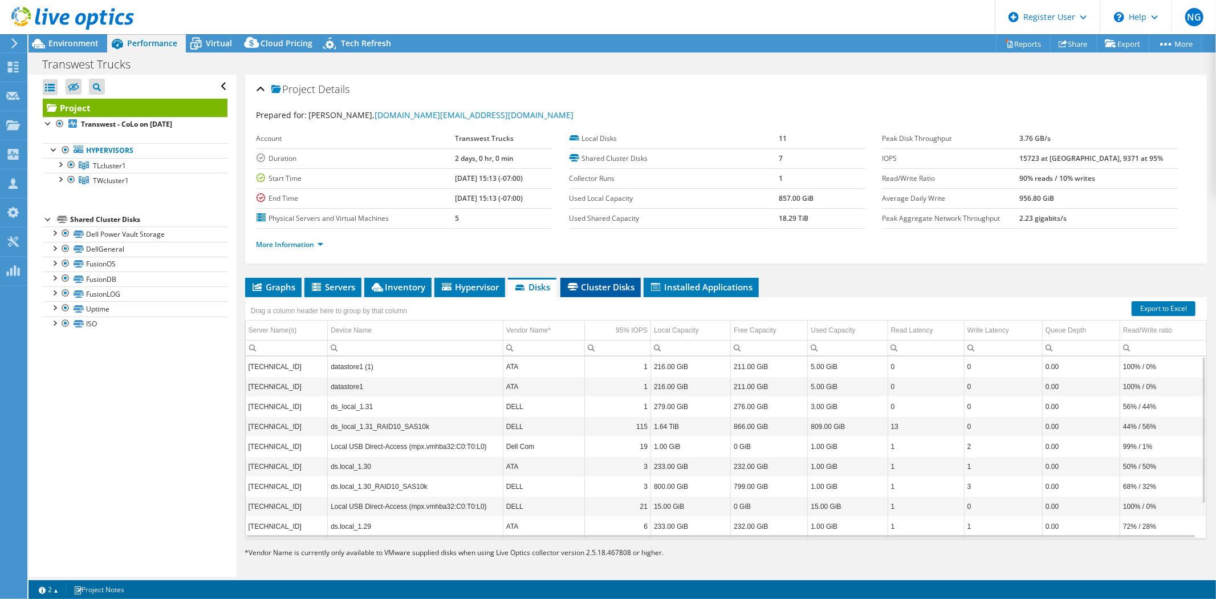
click at [596, 283] on span "Cluster Disks" at bounding box center [600, 286] width 69 height 11
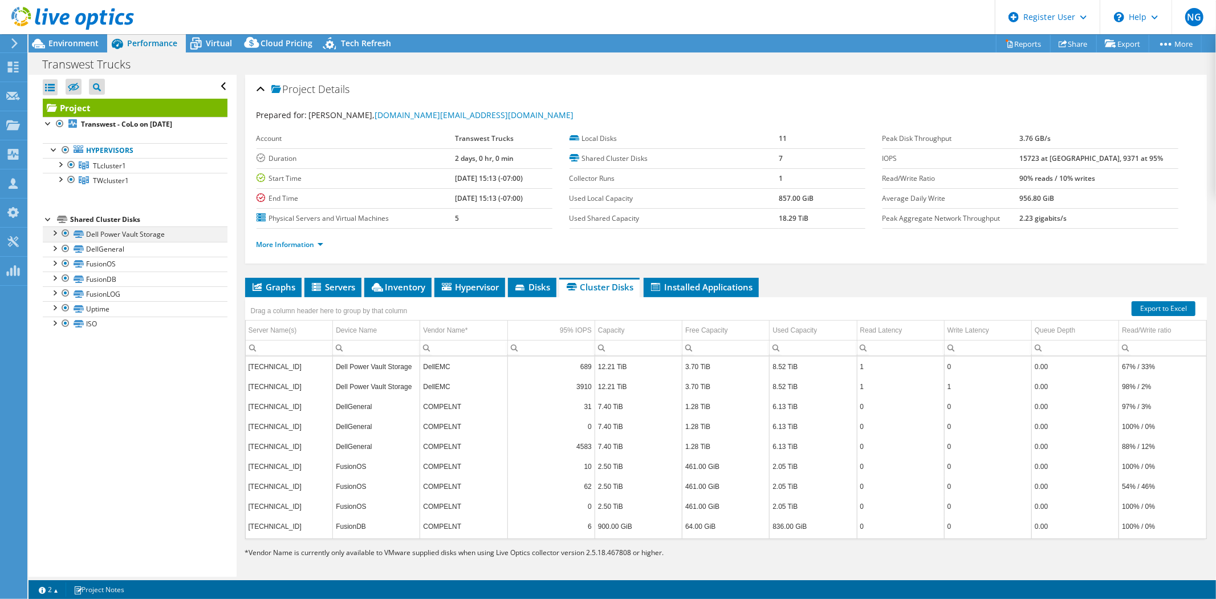
click at [63, 234] on div at bounding box center [65, 233] width 11 height 14
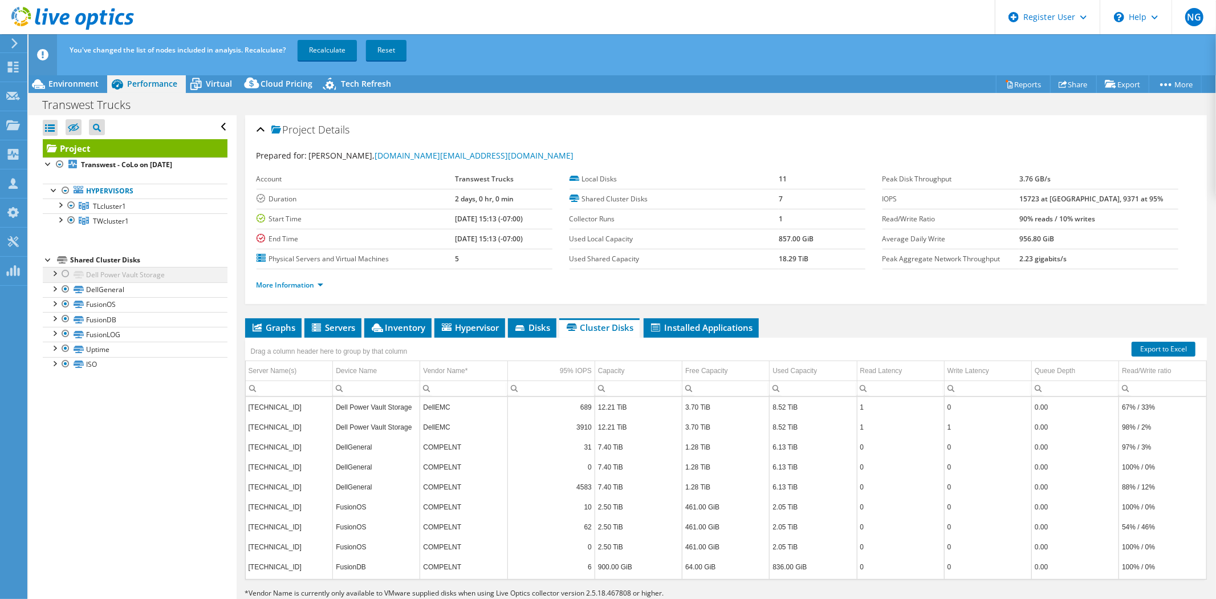
click at [69, 279] on div at bounding box center [65, 274] width 11 height 14
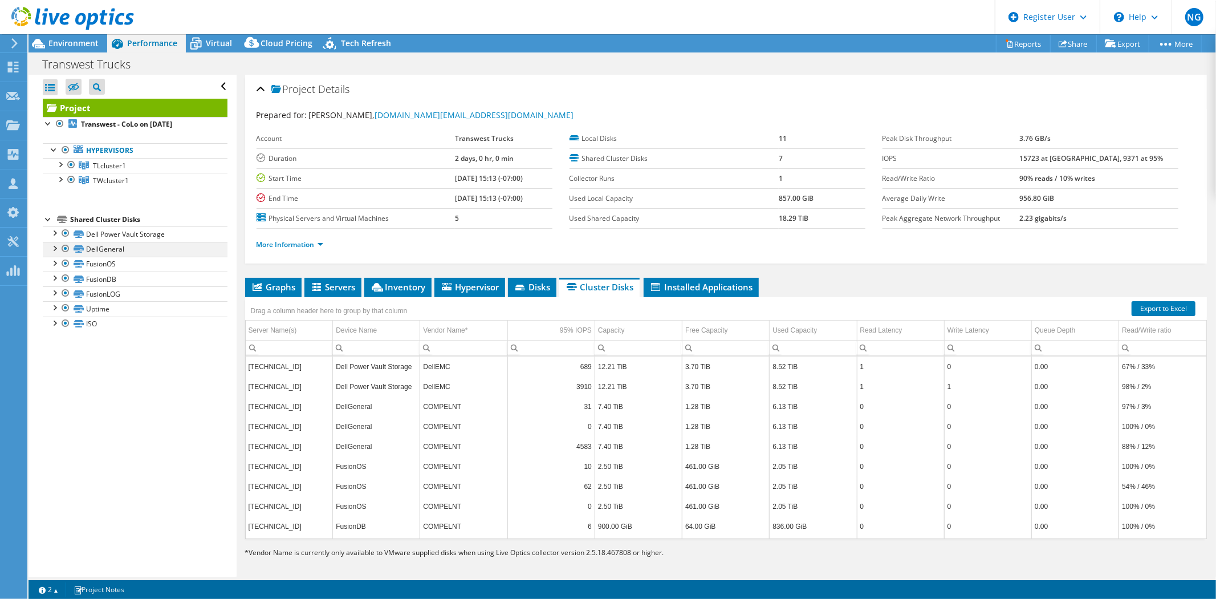
click at [64, 251] on div at bounding box center [65, 249] width 11 height 14
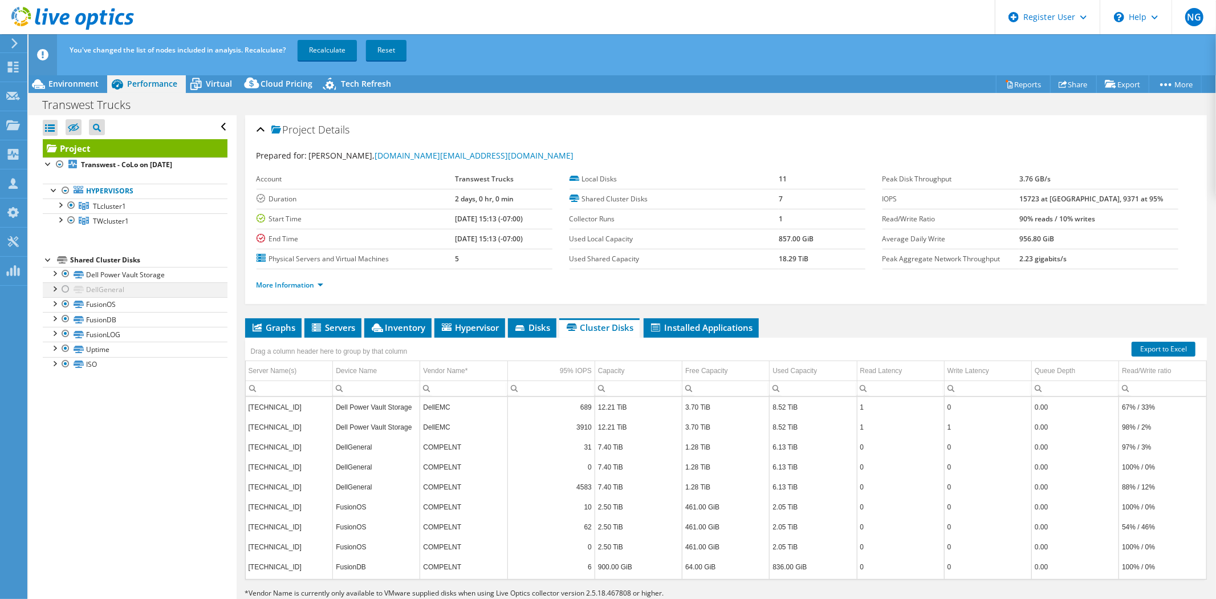
click at [64, 288] on div at bounding box center [65, 289] width 11 height 14
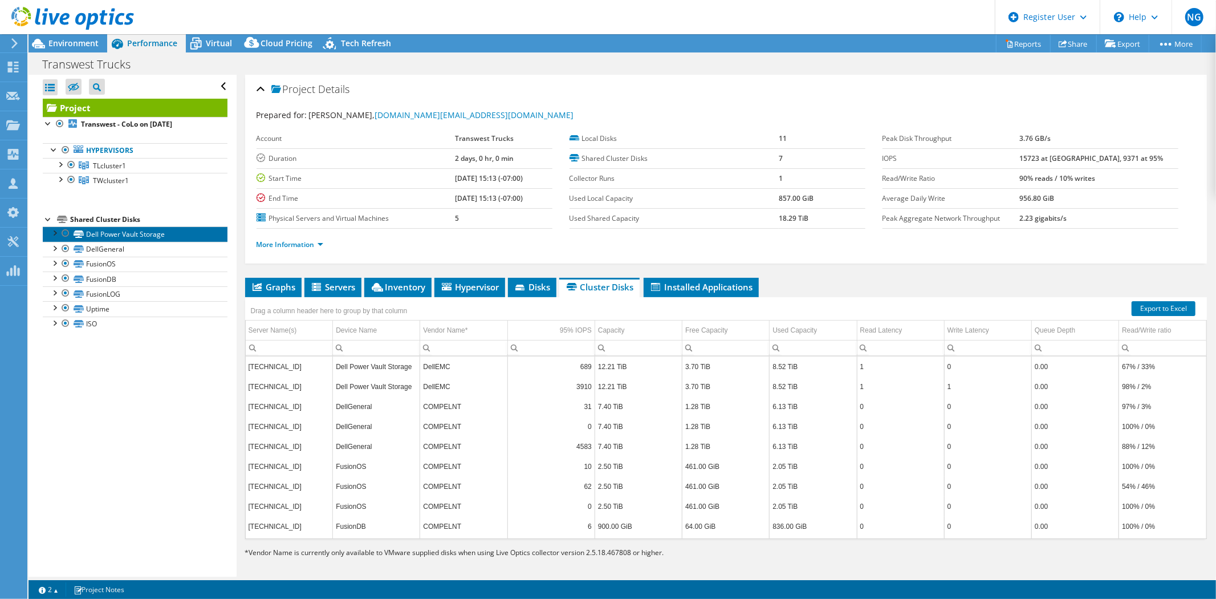
click at [146, 235] on link "Dell Power Vault Storage" at bounding box center [135, 233] width 185 height 15
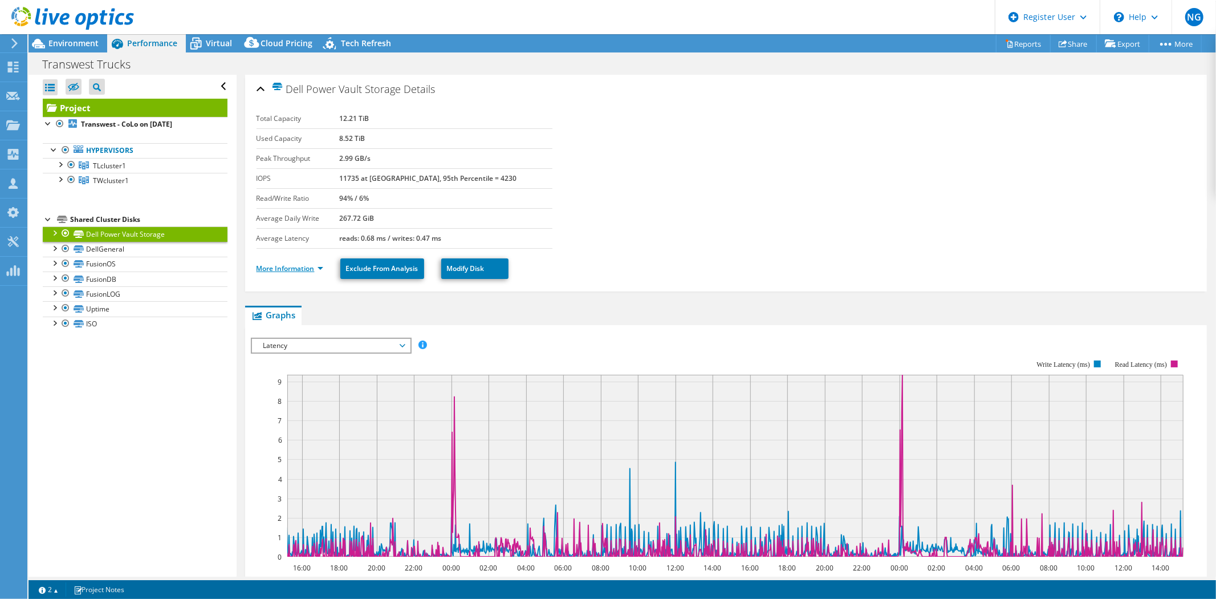
click at [284, 267] on link "More Information" at bounding box center [290, 268] width 67 height 10
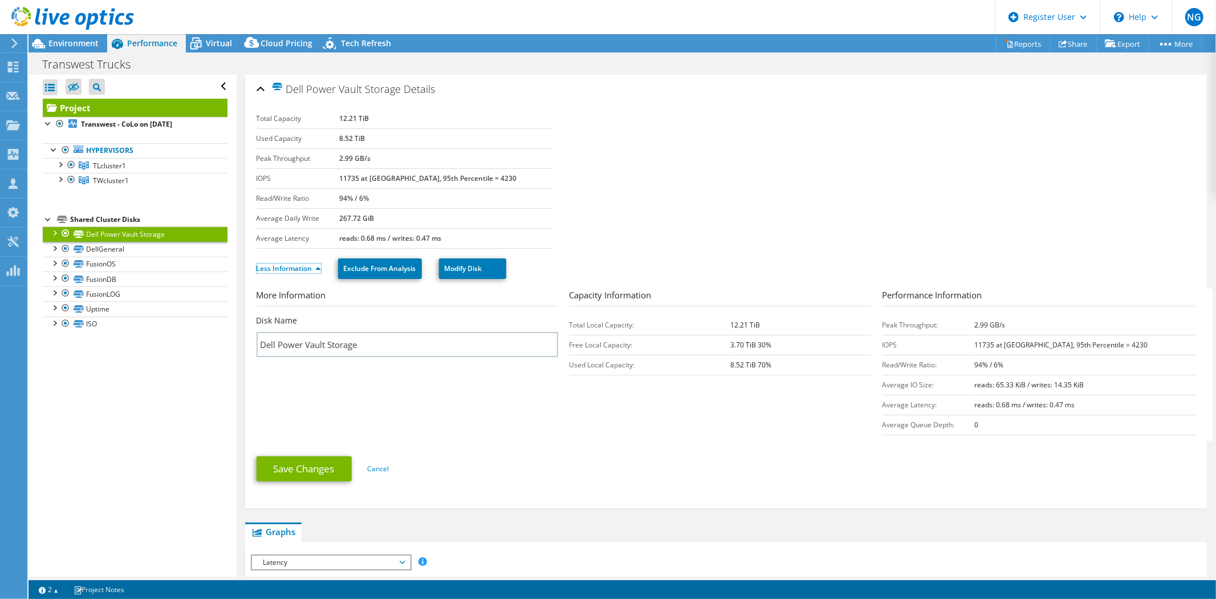
scroll to position [127, 0]
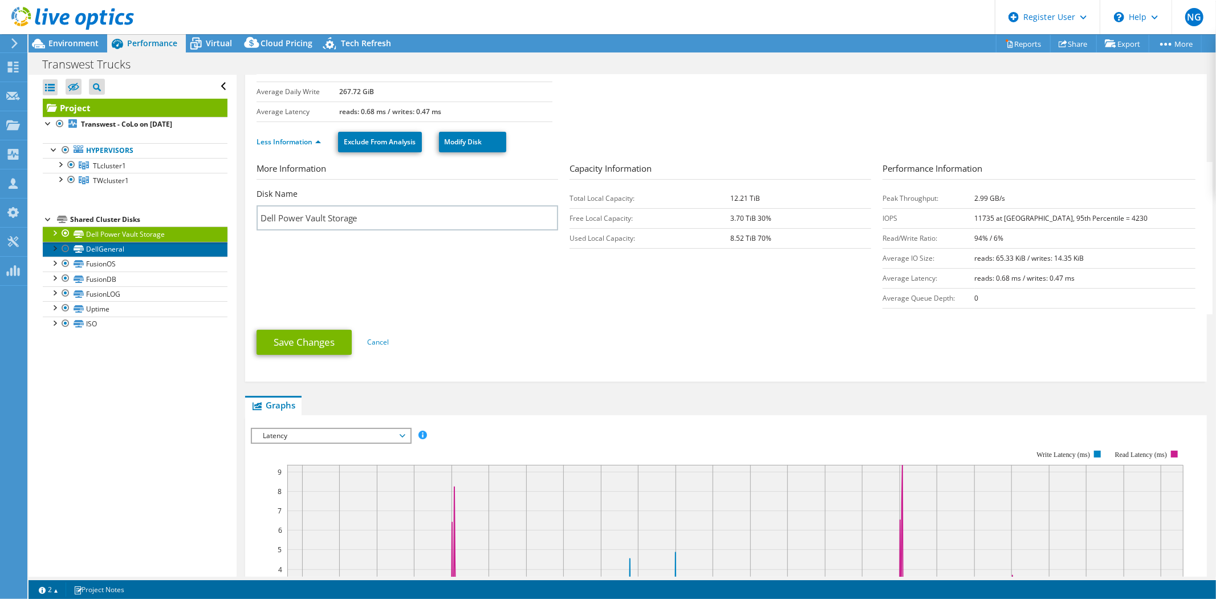
click at [132, 254] on link "DellGeneral" at bounding box center [135, 249] width 185 height 15
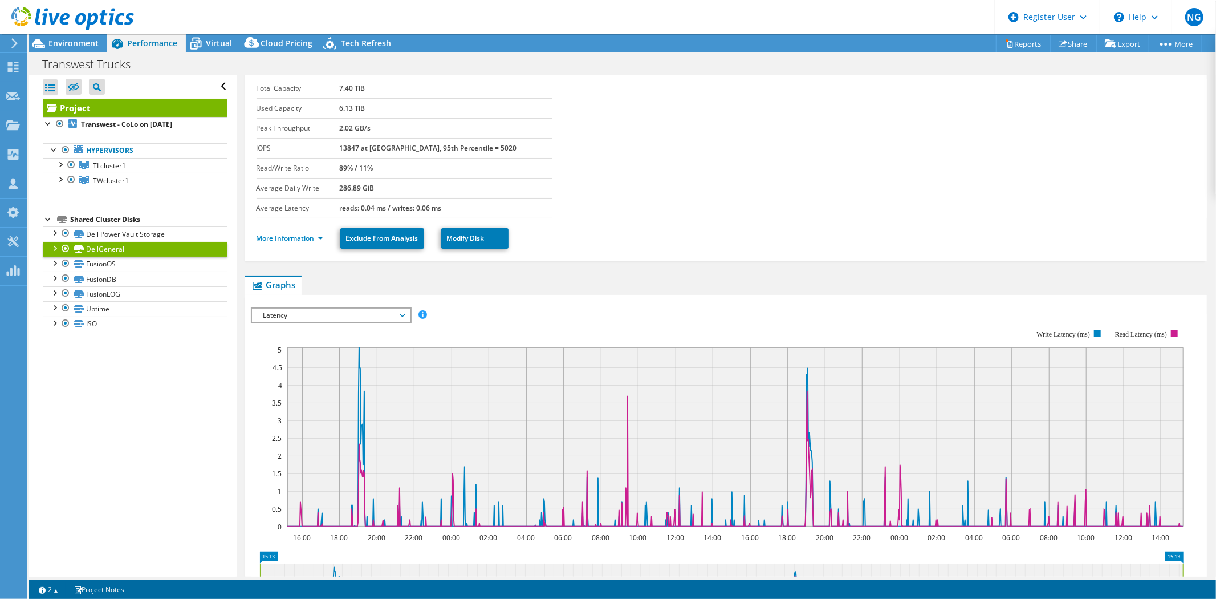
scroll to position [0, 0]
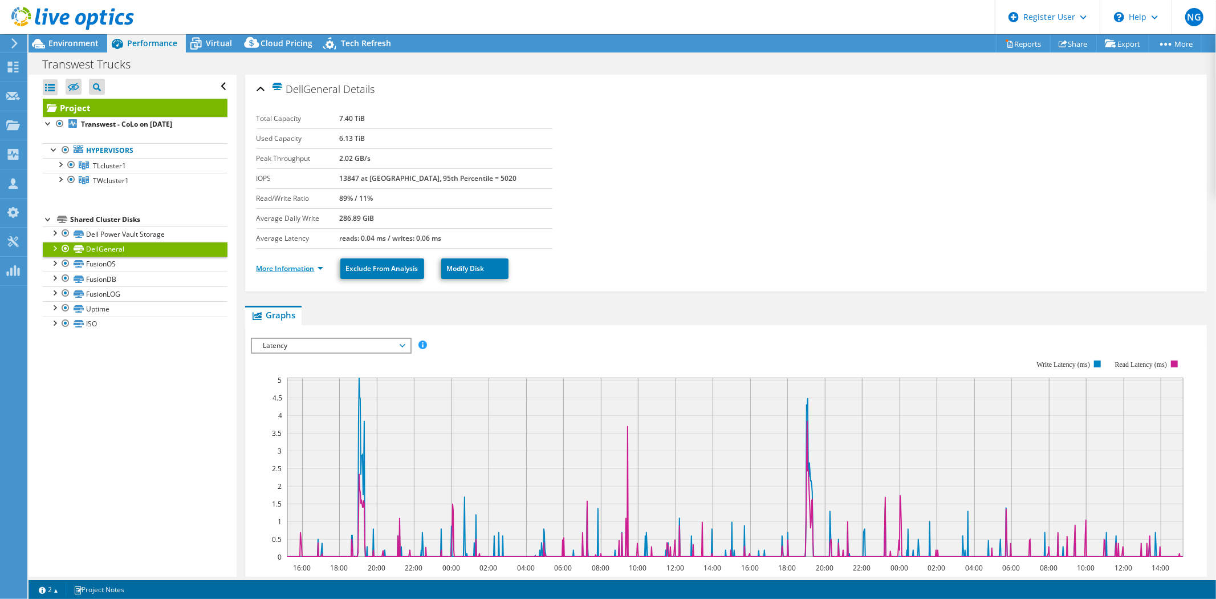
click at [303, 266] on link "More Information" at bounding box center [290, 268] width 67 height 10
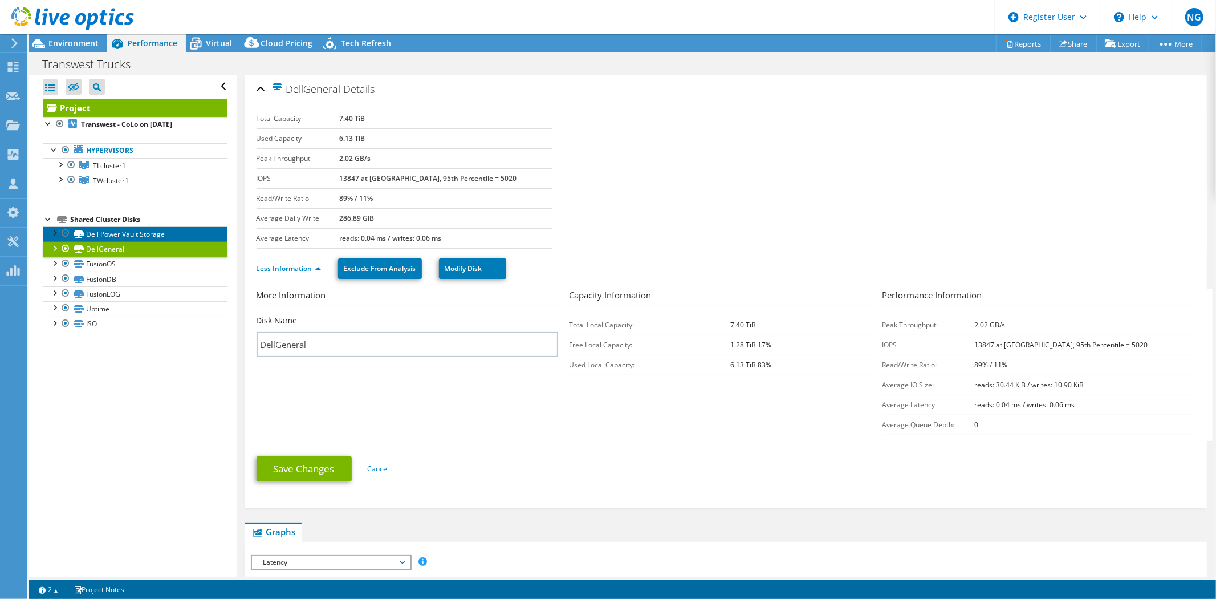
click at [146, 233] on link "Dell Power Vault Storage" at bounding box center [135, 233] width 185 height 15
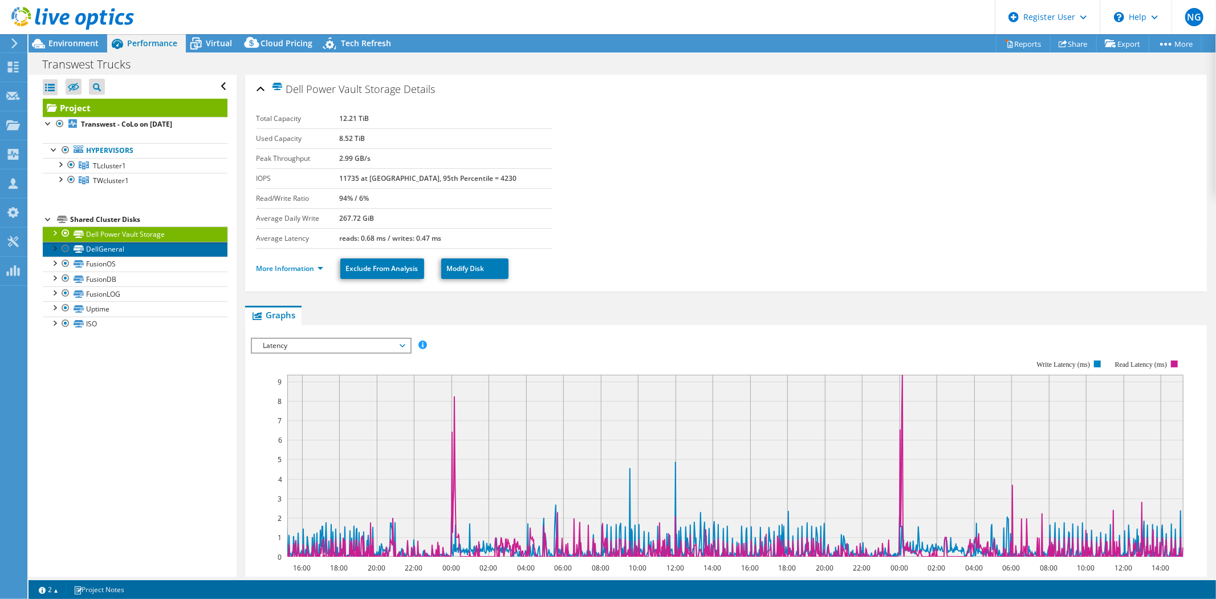
click at [144, 253] on link "DellGeneral" at bounding box center [135, 249] width 185 height 15
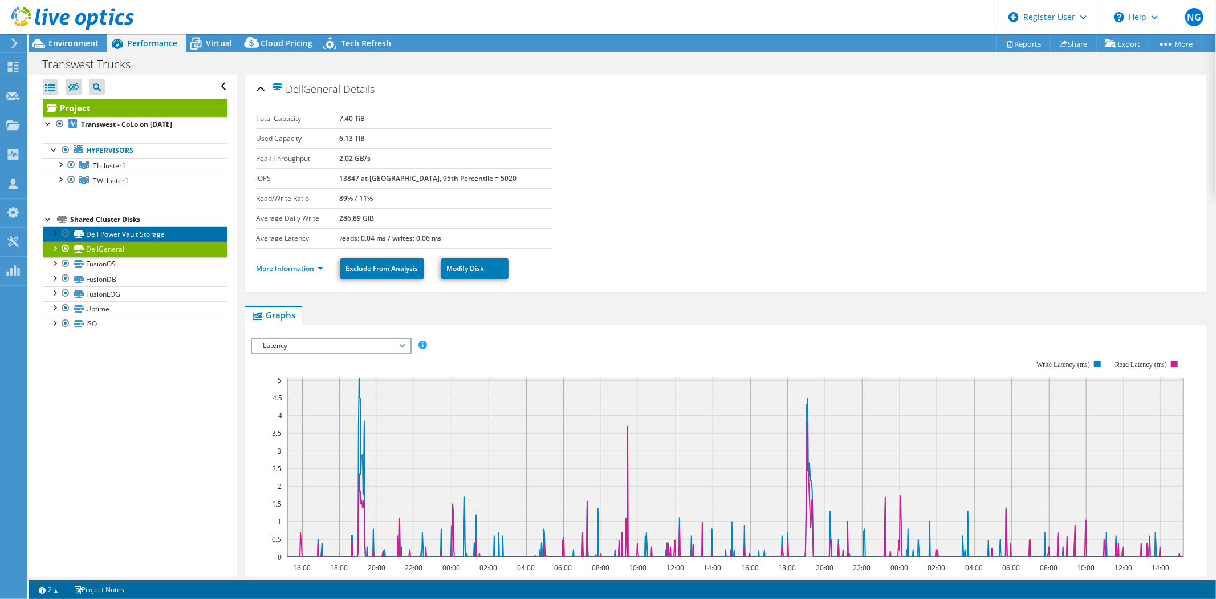
click at [181, 229] on link "Dell Power Vault Storage" at bounding box center [135, 233] width 185 height 15
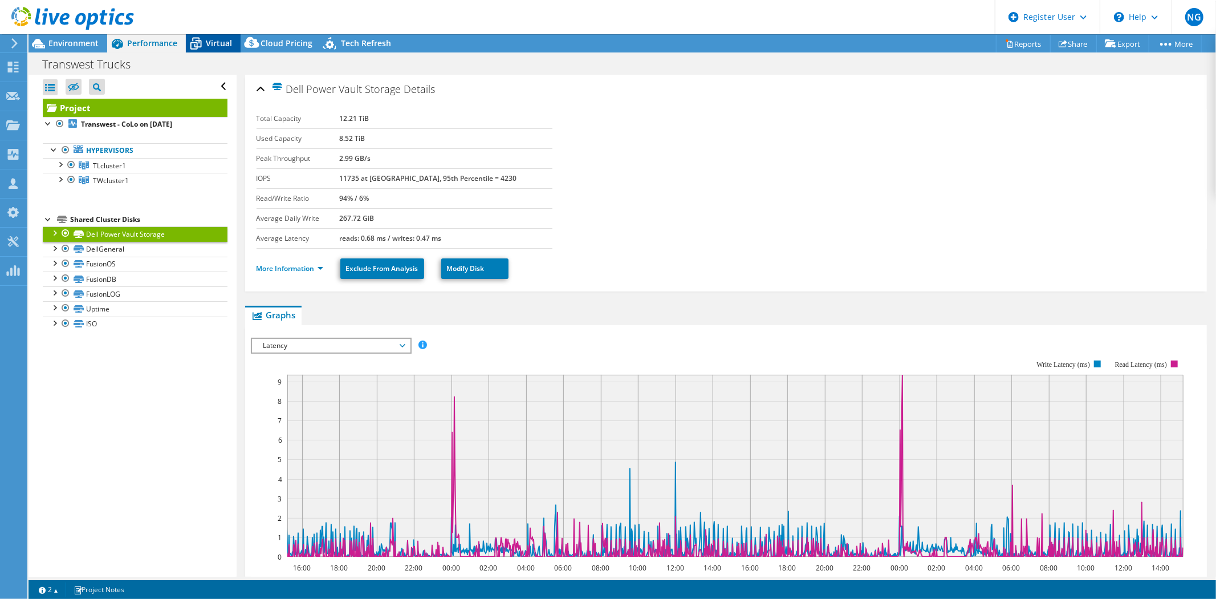
click at [202, 40] on icon at bounding box center [196, 44] width 20 height 20
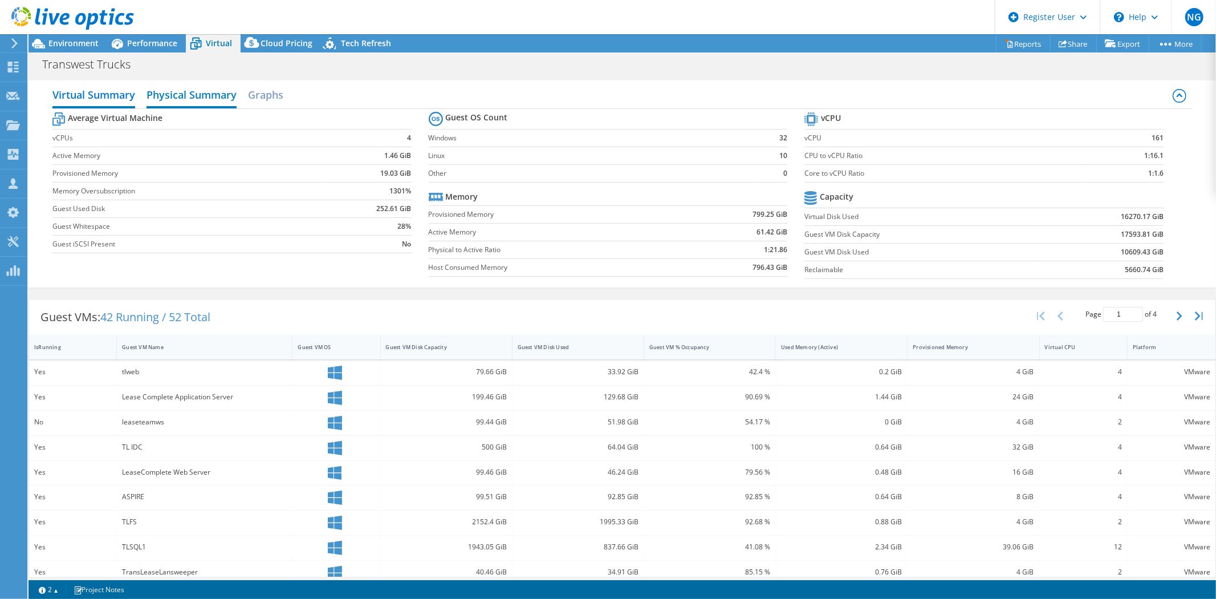
click at [189, 101] on h2 "Physical Summary" at bounding box center [192, 95] width 90 height 25
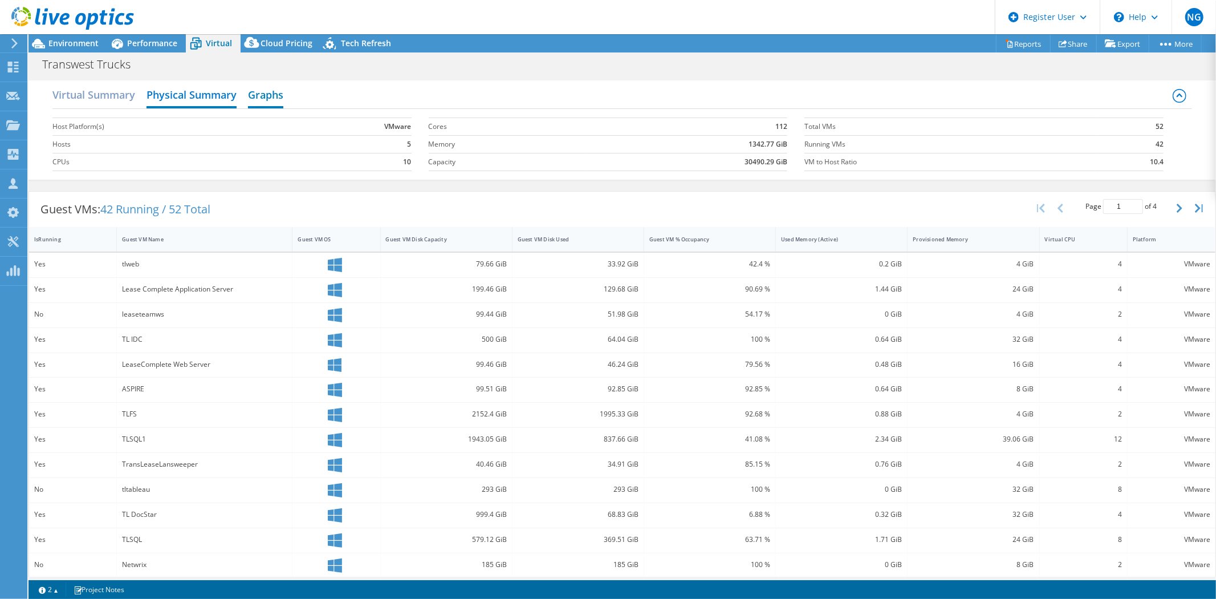
click at [270, 98] on h2 "Graphs" at bounding box center [265, 95] width 35 height 25
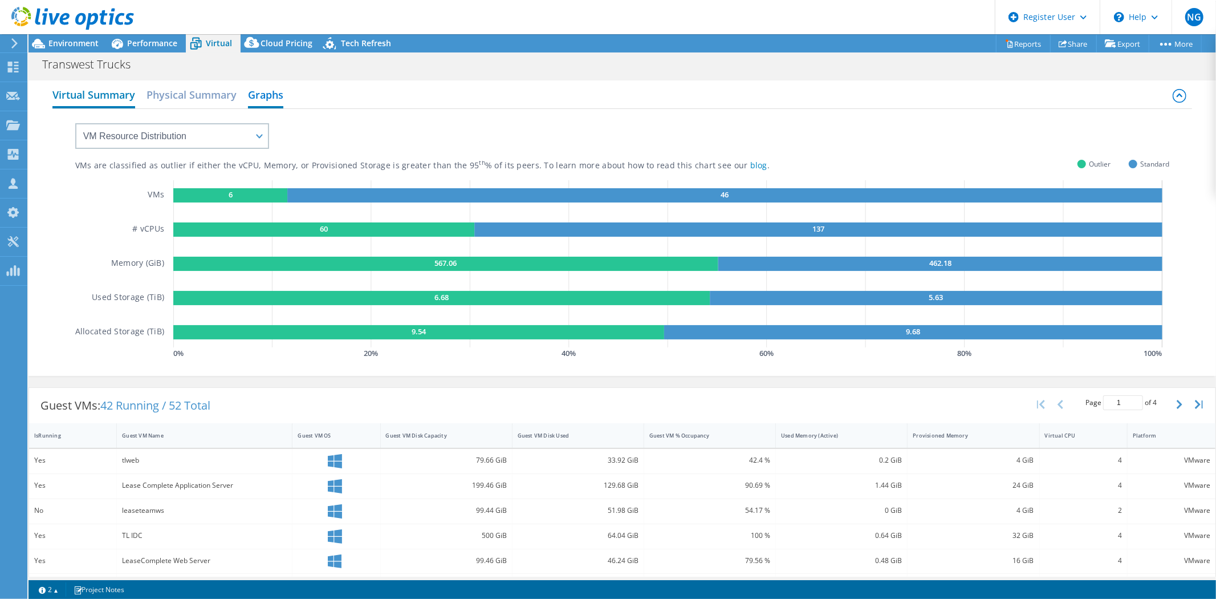
click at [105, 90] on h2 "Virtual Summary" at bounding box center [93, 95] width 83 height 25
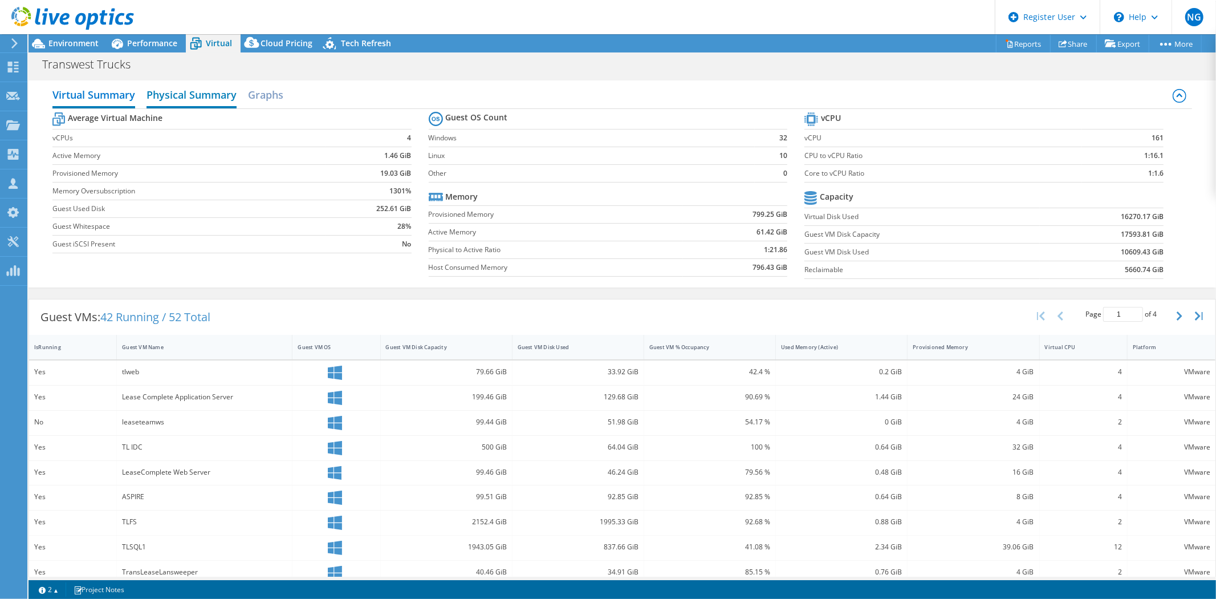
click at [204, 92] on h2 "Physical Summary" at bounding box center [192, 95] width 90 height 25
